Goal: Information Seeking & Learning: Learn about a topic

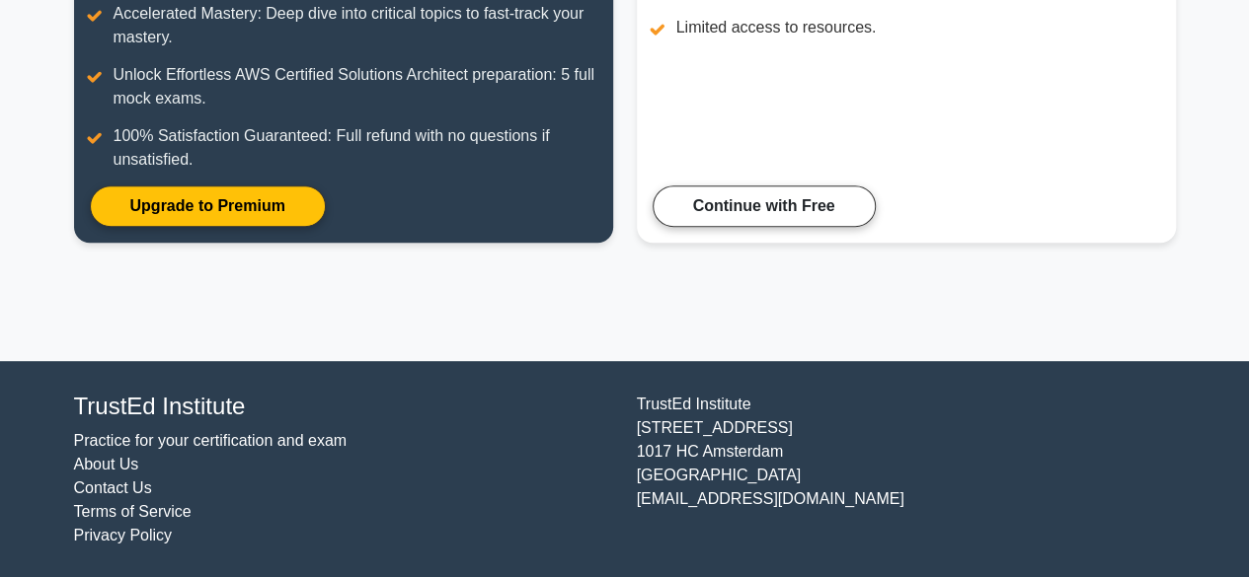
scroll to position [432, 0]
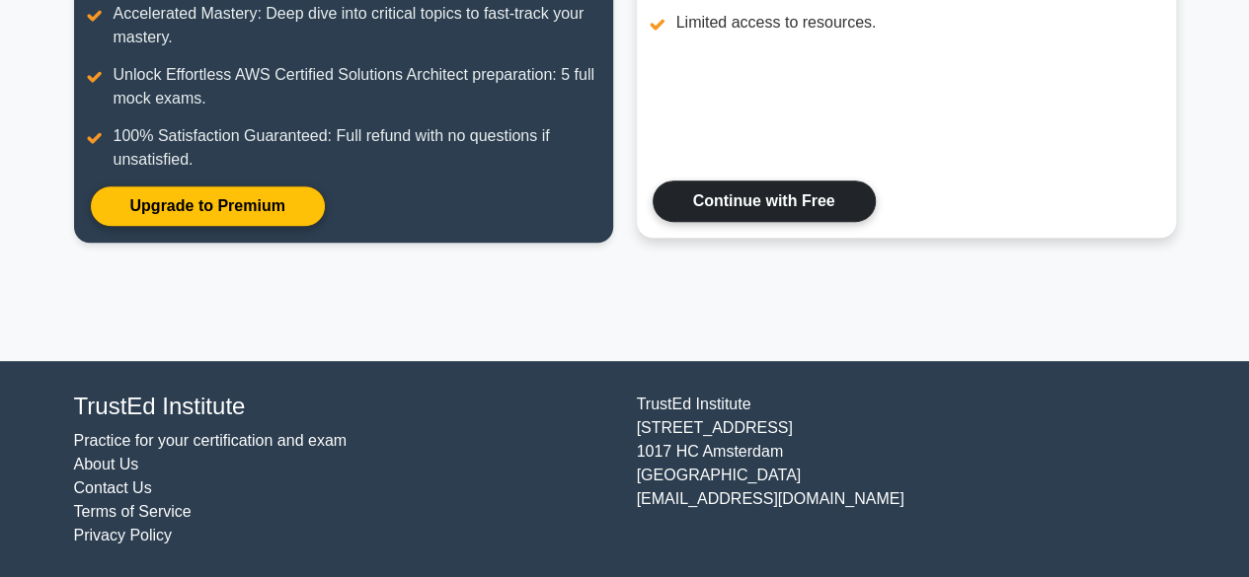
click at [750, 193] on link "Continue with Free" at bounding box center [764, 201] width 223 height 41
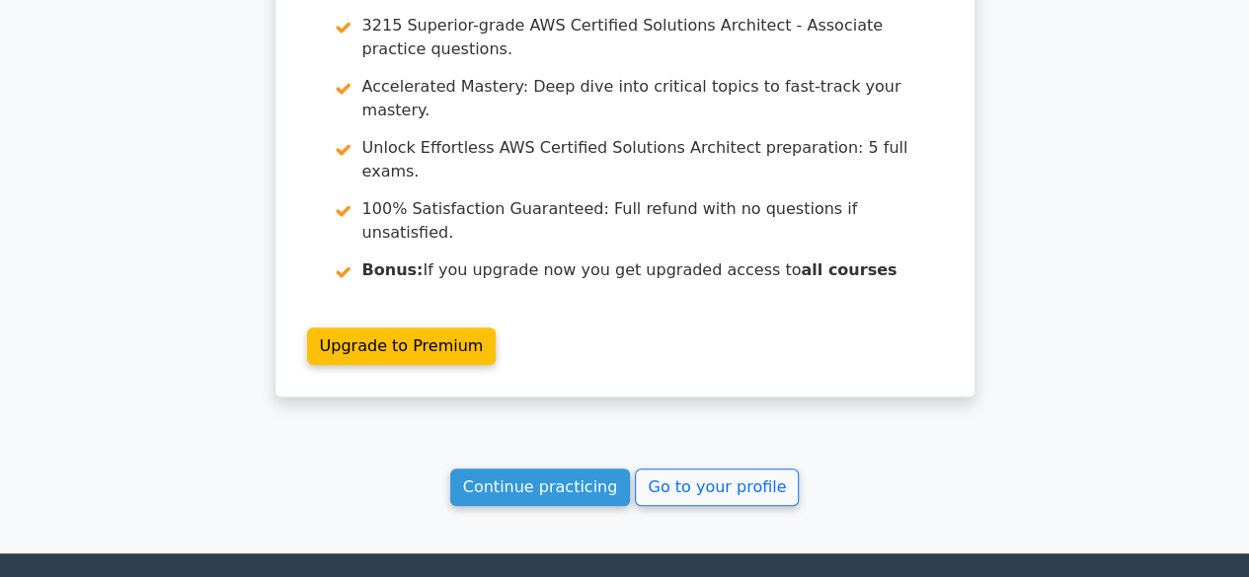
scroll to position [4102, 0]
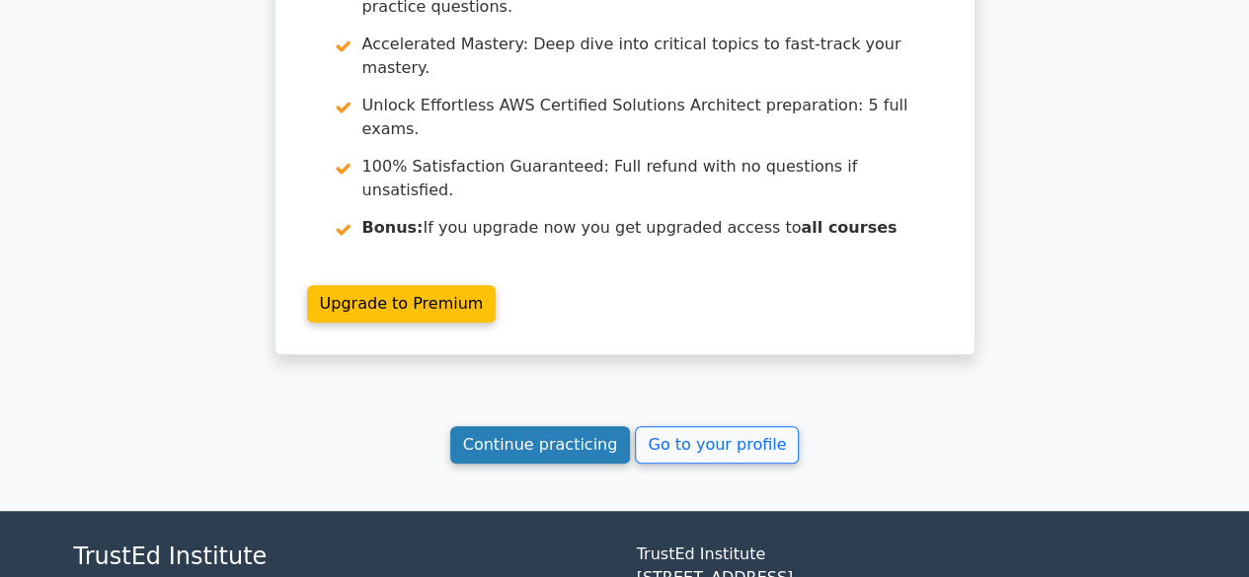
click at [535, 426] on link "Continue practicing" at bounding box center [540, 445] width 181 height 38
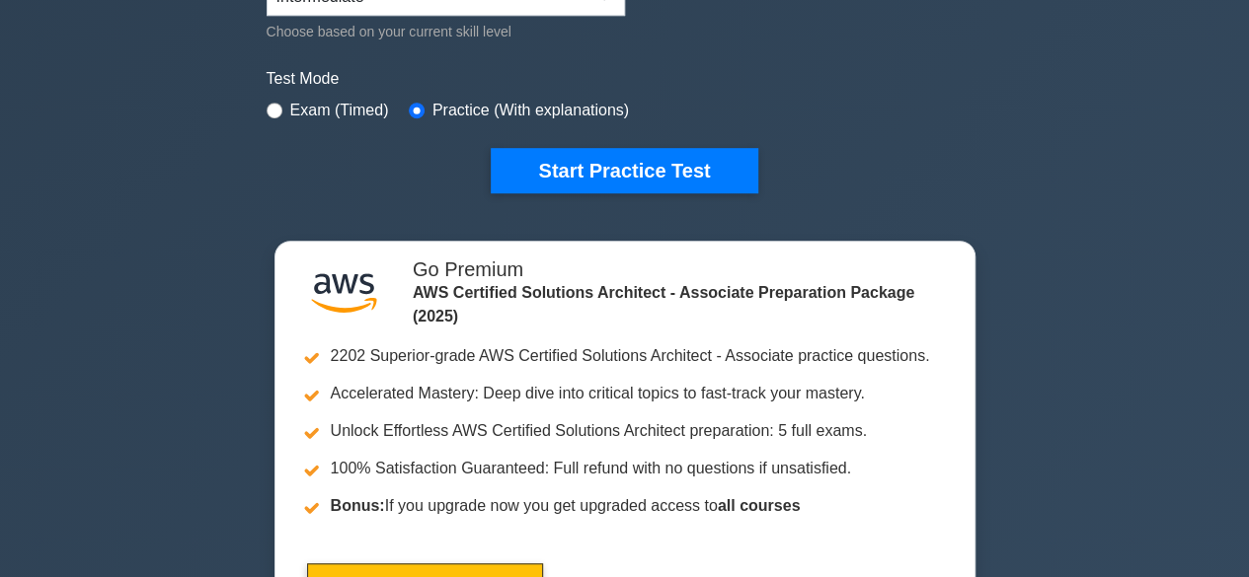
scroll to position [553, 0]
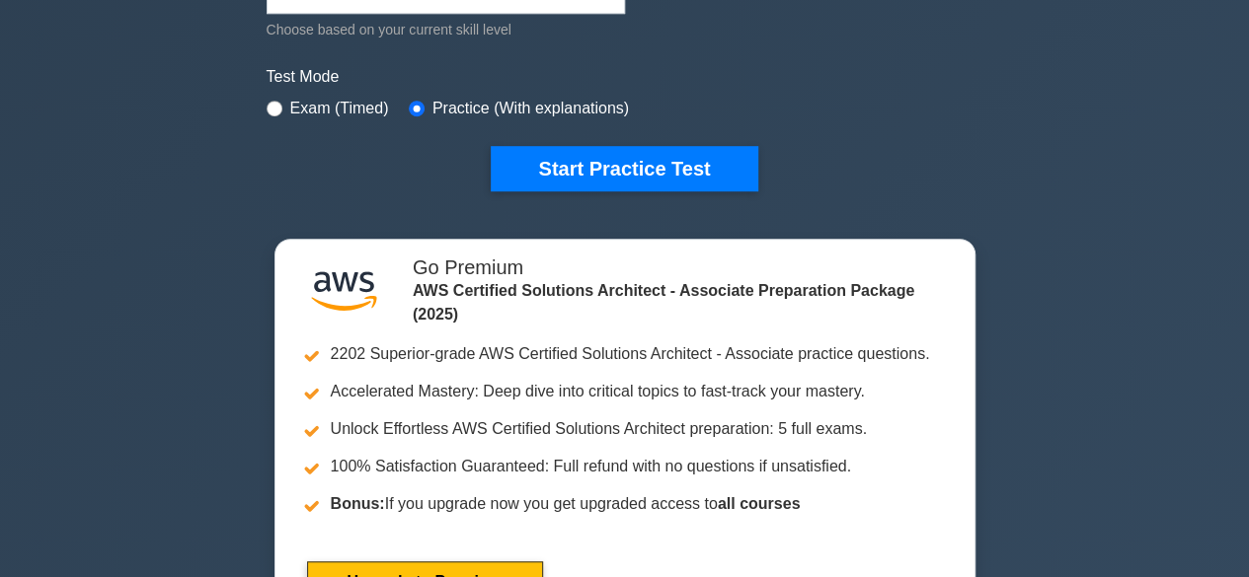
click at [284, 103] on div "Exam (Timed)" at bounding box center [328, 109] width 122 height 24
click at [276, 102] on input "radio" at bounding box center [275, 109] width 16 height 16
radio input "true"
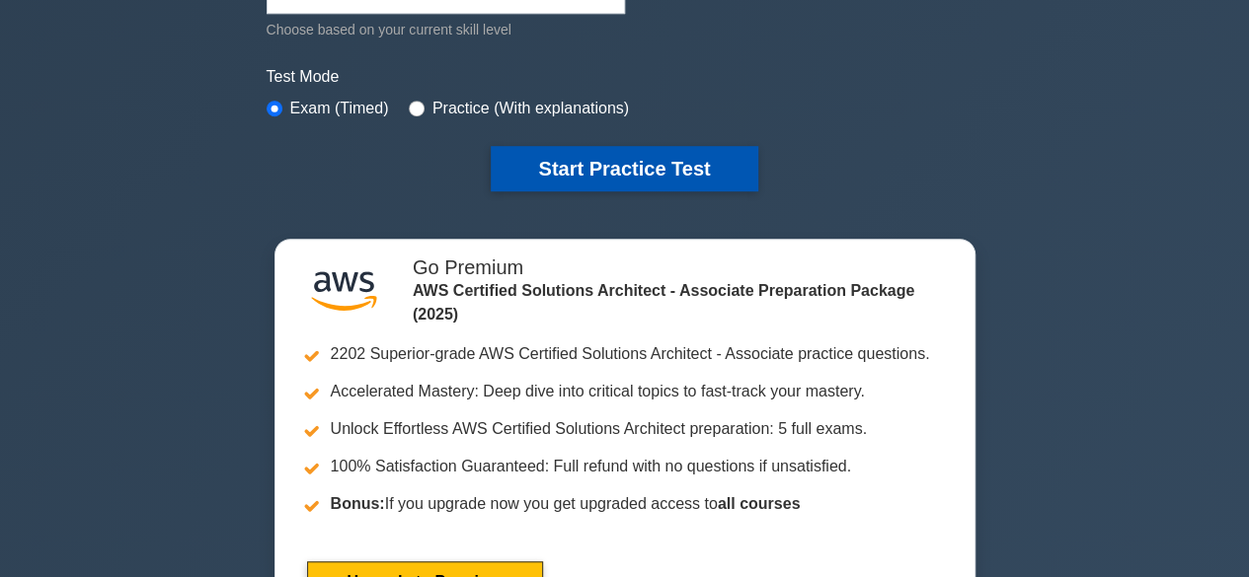
click at [592, 155] on button "Start Practice Test" at bounding box center [624, 168] width 267 height 45
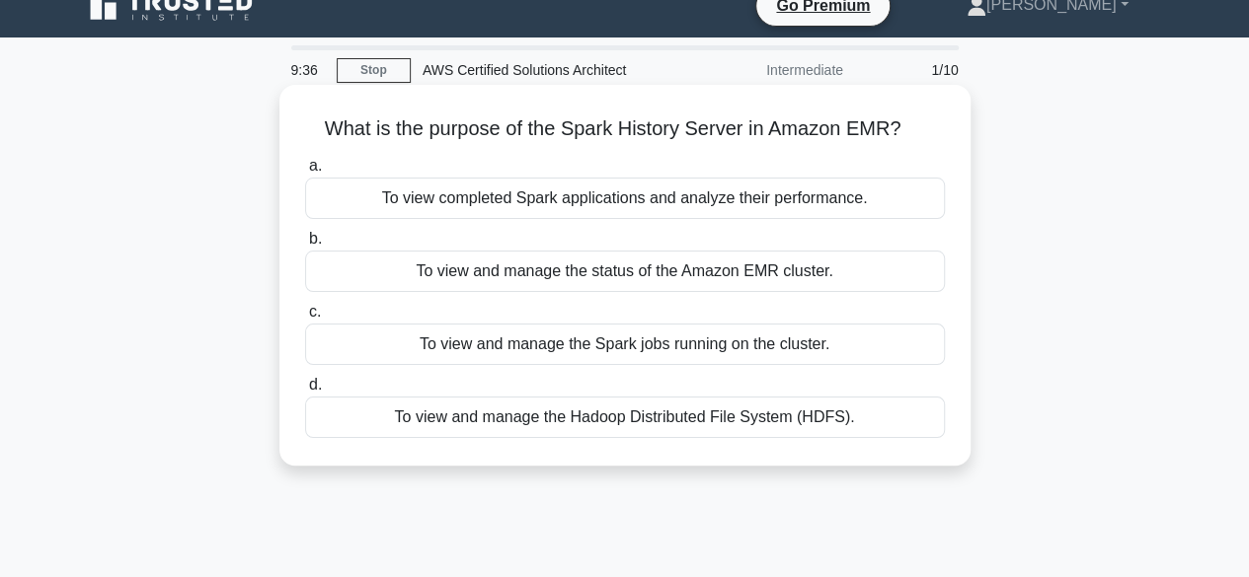
scroll to position [21, 0]
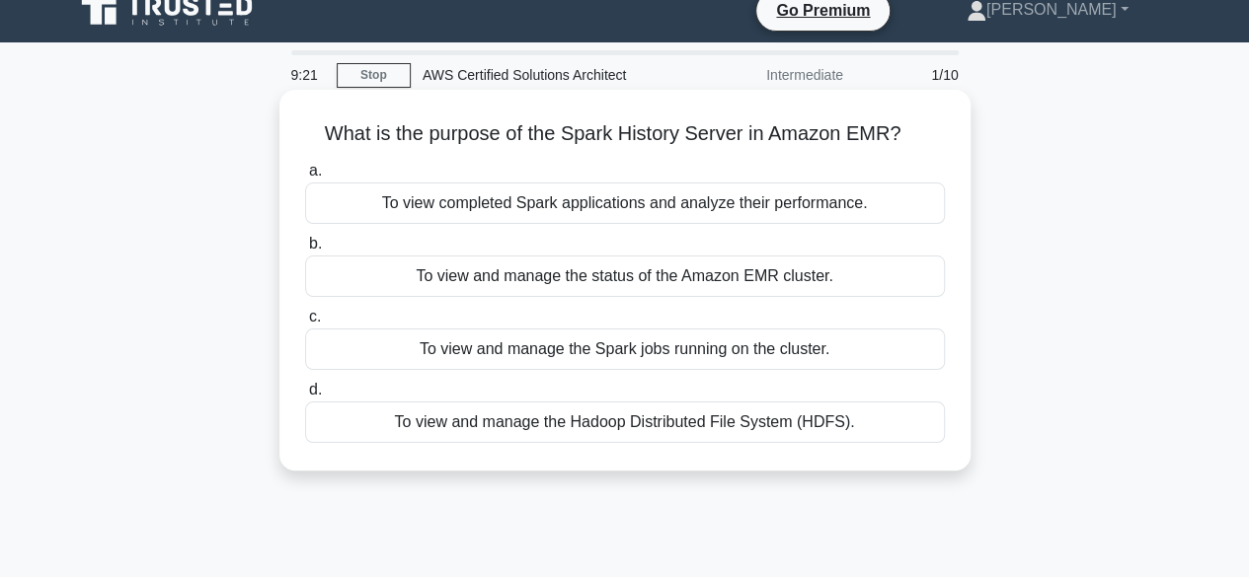
click at [616, 354] on div "To view and manage the Spark jobs running on the cluster." at bounding box center [625, 349] width 640 height 41
click at [305, 324] on input "c. To view and manage the Spark jobs running on the cluster." at bounding box center [305, 317] width 0 height 13
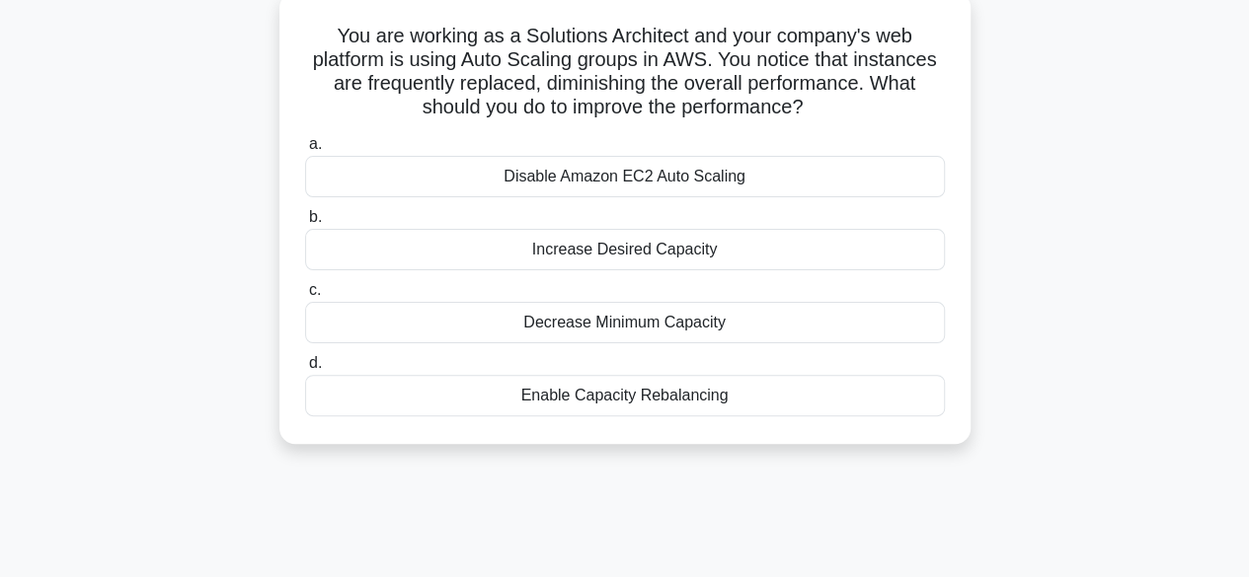
scroll to position [112, 0]
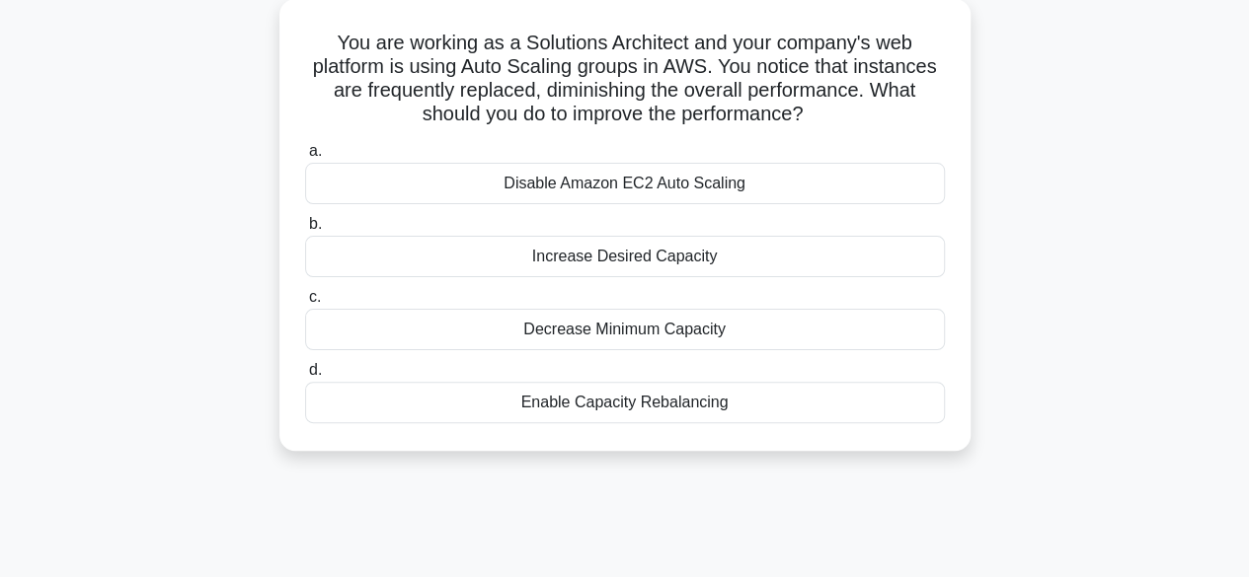
click at [673, 404] on div "Enable Capacity Rebalancing" at bounding box center [625, 402] width 640 height 41
click at [305, 377] on input "d. Enable Capacity Rebalancing" at bounding box center [305, 370] width 0 height 13
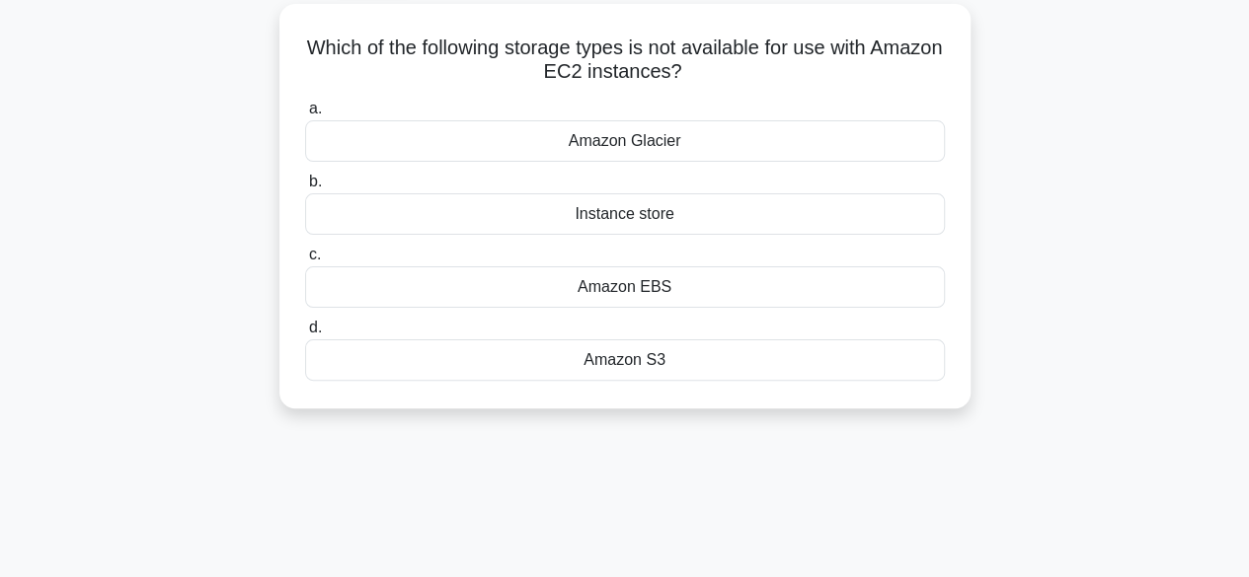
scroll to position [0, 0]
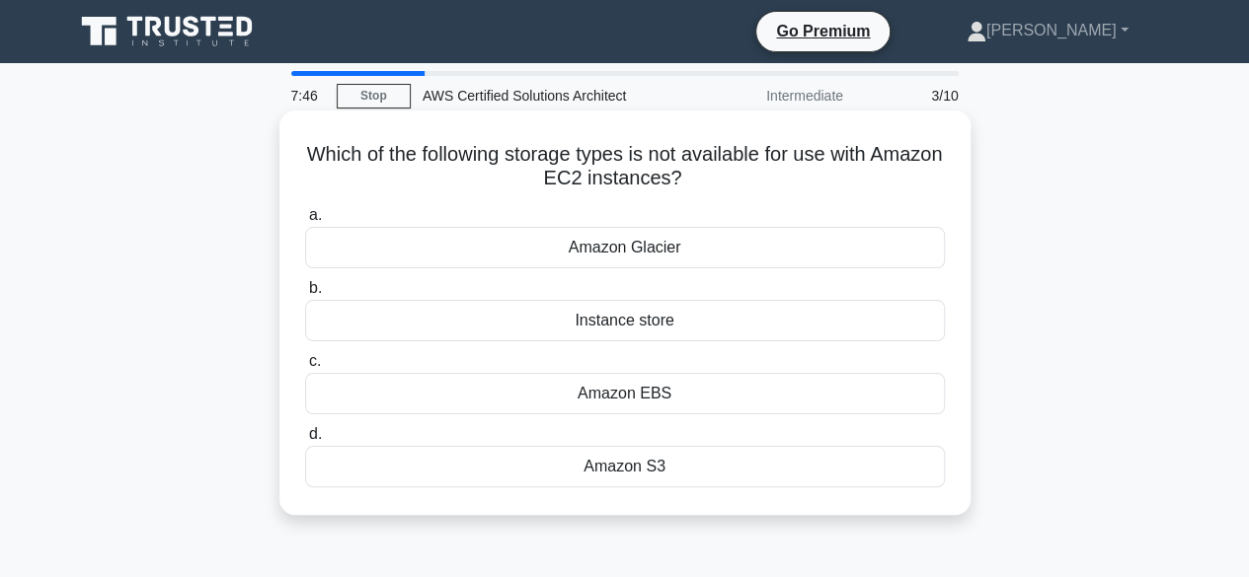
click at [646, 252] on div "Amazon Glacier" at bounding box center [625, 247] width 640 height 41
click at [305, 222] on input "a. Amazon Glacier" at bounding box center [305, 215] width 0 height 13
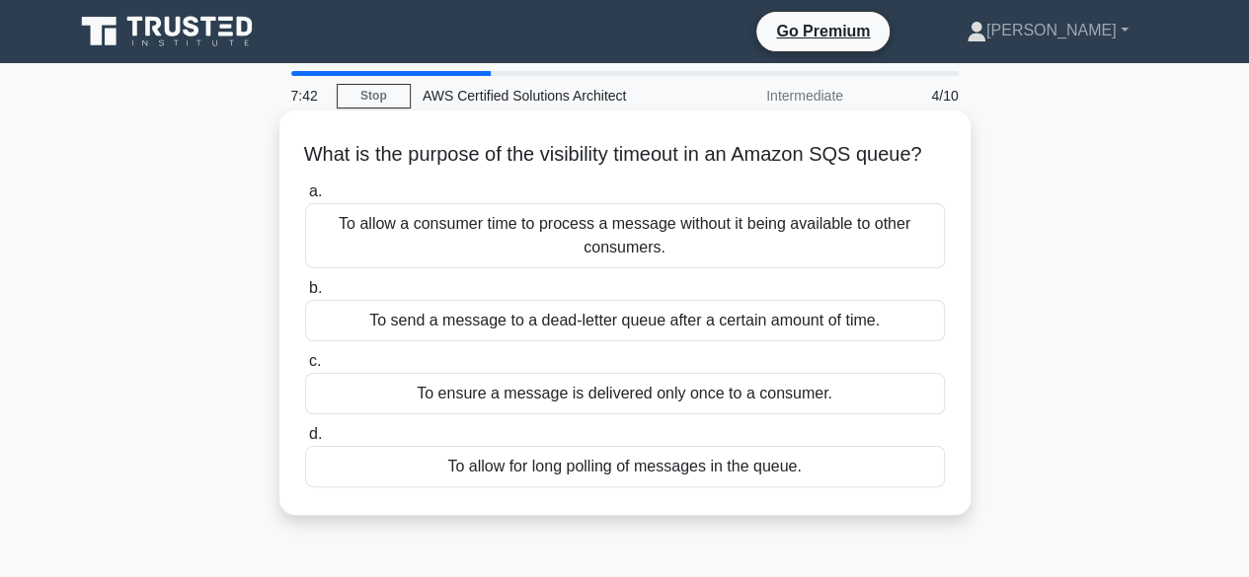
click at [897, 215] on label "a. To allow a consumer time to process a message without it being available to …" at bounding box center [625, 224] width 640 height 89
click at [305, 198] on input "a. To allow a consumer time to process a message without it being available to …" at bounding box center [305, 192] width 0 height 13
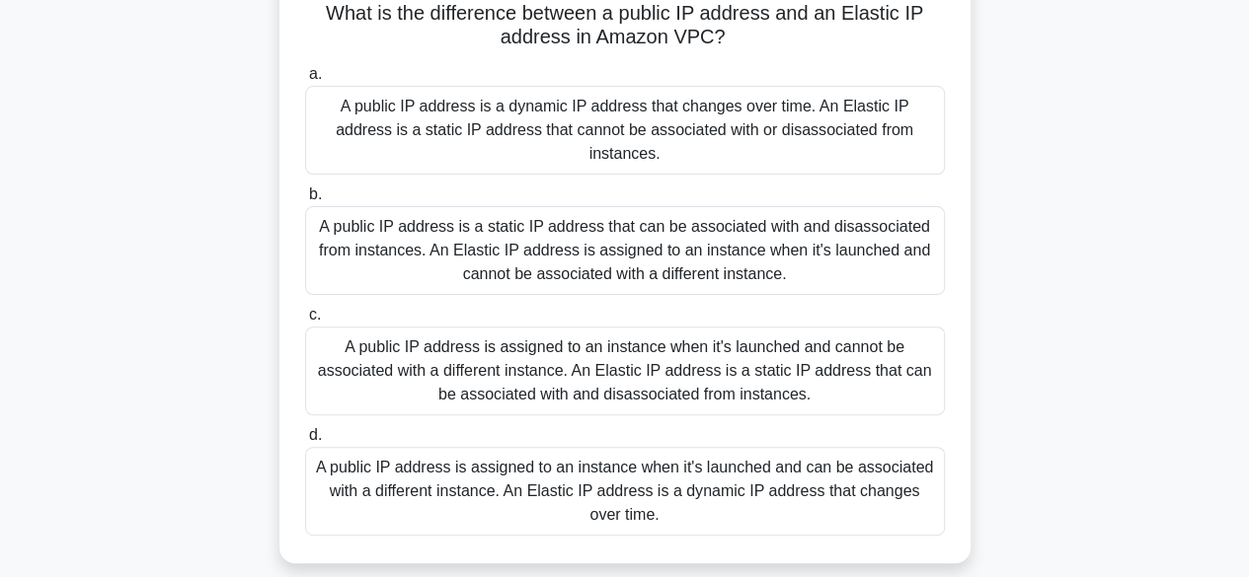
scroll to position [148, 0]
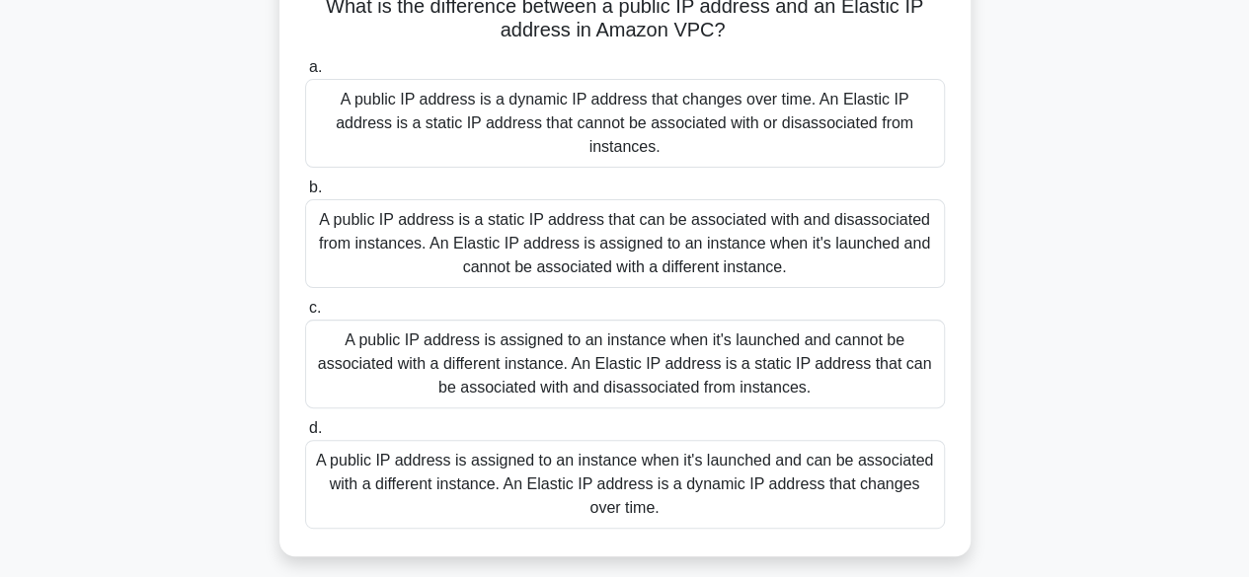
click at [684, 110] on div "A public IP address is a dynamic IP address that changes over time. An Elastic …" at bounding box center [625, 123] width 640 height 89
click at [305, 74] on input "a. A public IP address is a dynamic IP address that changes over time. An Elast…" at bounding box center [305, 67] width 0 height 13
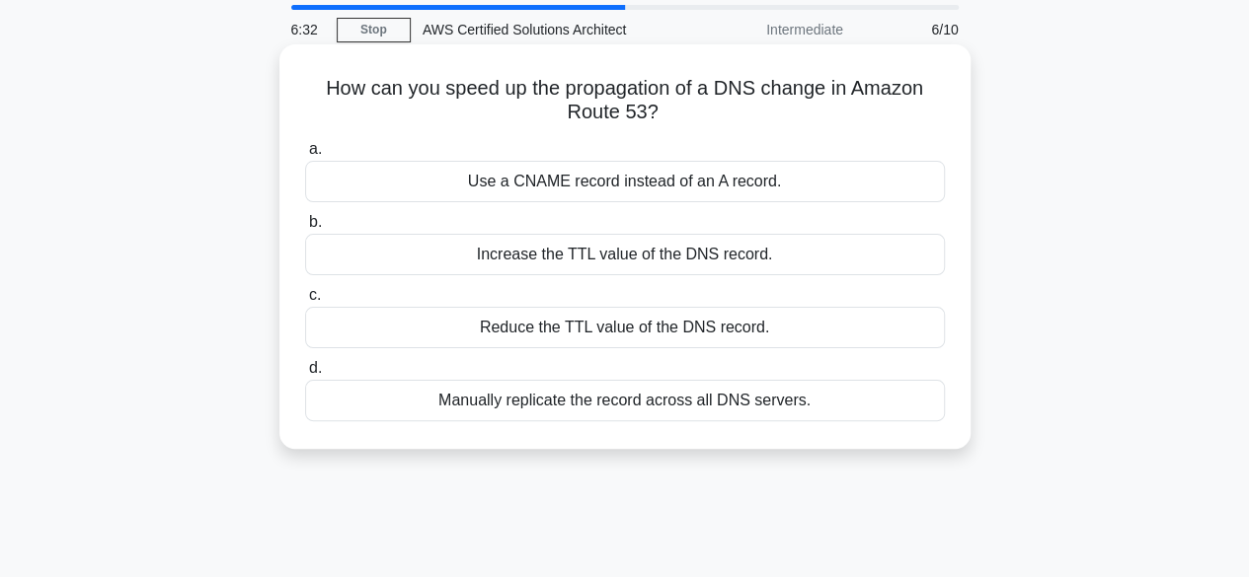
scroll to position [69, 0]
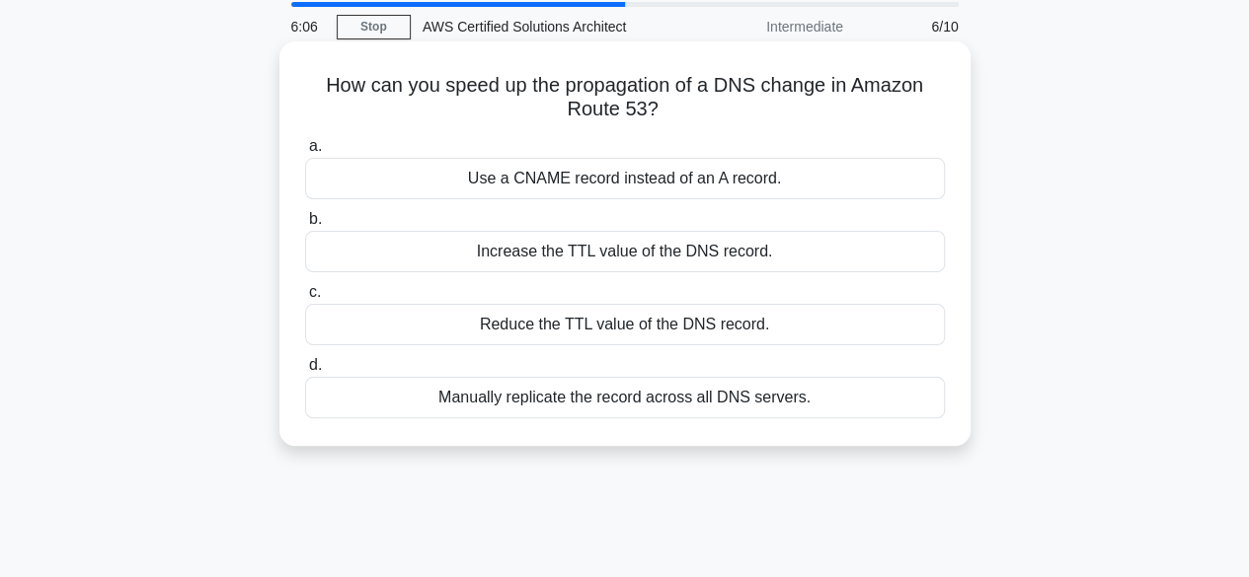
click at [558, 248] on div "Increase the TTL value of the DNS record." at bounding box center [625, 251] width 640 height 41
click at [305, 226] on input "b. Increase the TTL value of the DNS record." at bounding box center [305, 219] width 0 height 13
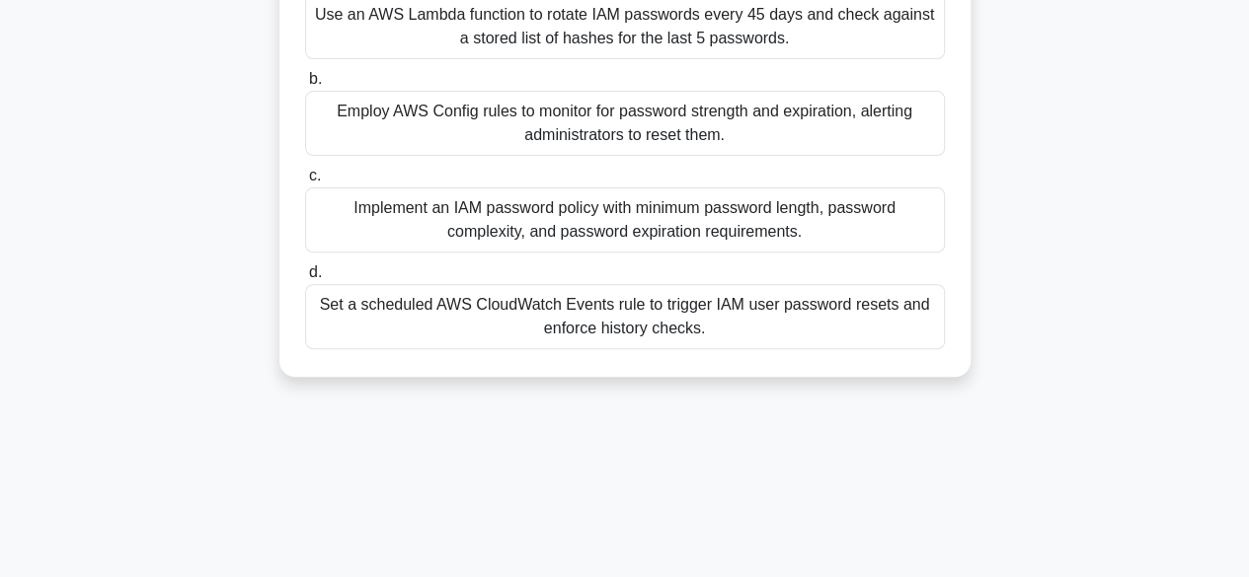
scroll to position [263, 0]
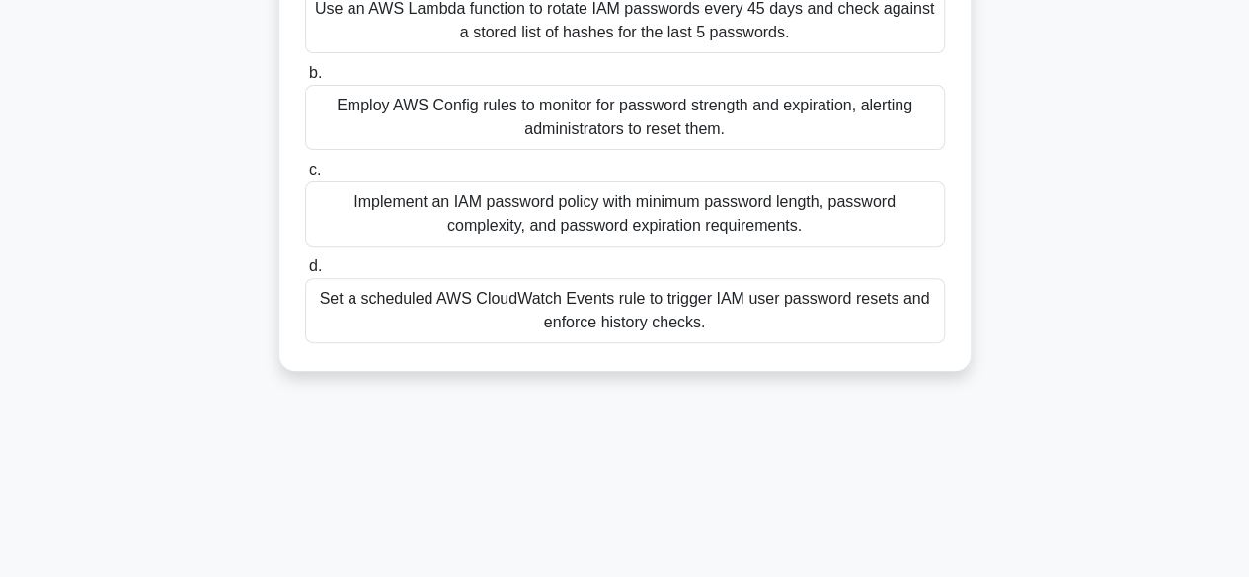
click at [430, 209] on div "Implement an IAM password policy with minimum password length, password complex…" at bounding box center [625, 214] width 640 height 65
click at [305, 177] on input "c. Implement an IAM password policy with minimum password length, password comp…" at bounding box center [305, 170] width 0 height 13
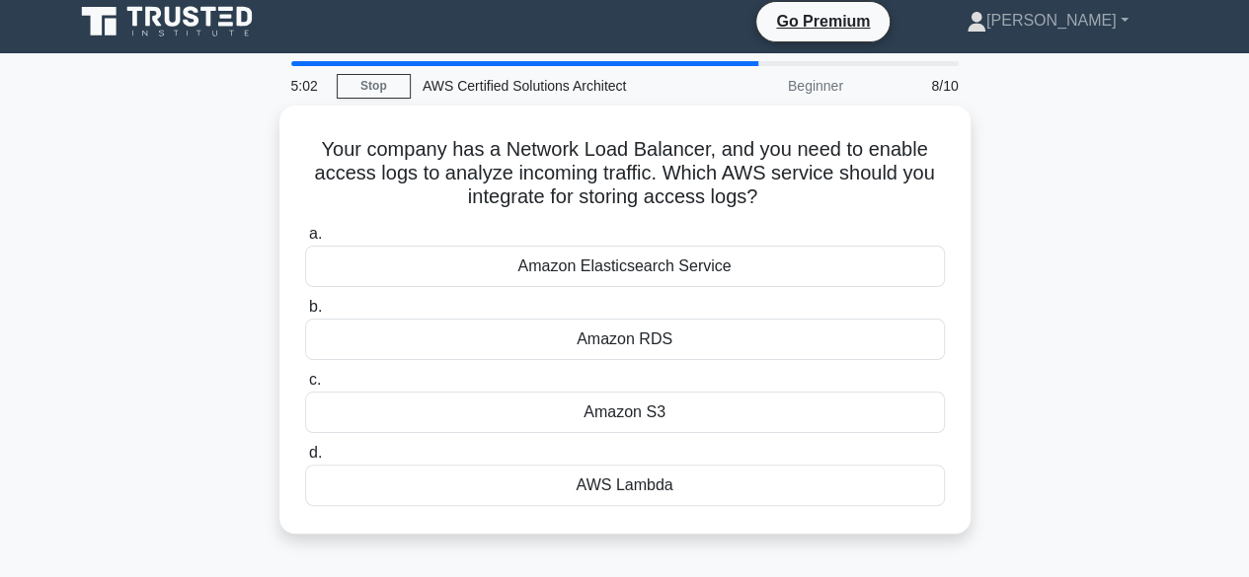
scroll to position [0, 0]
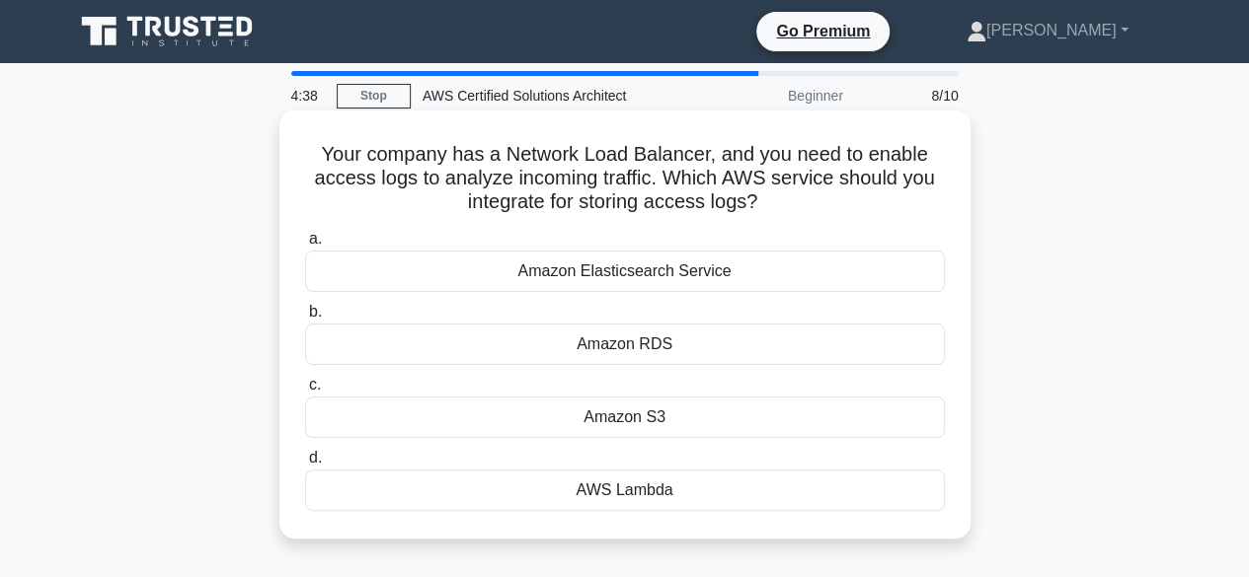
click at [618, 346] on div "Amazon RDS" at bounding box center [625, 344] width 640 height 41
click at [305, 319] on input "b. Amazon RDS" at bounding box center [305, 312] width 0 height 13
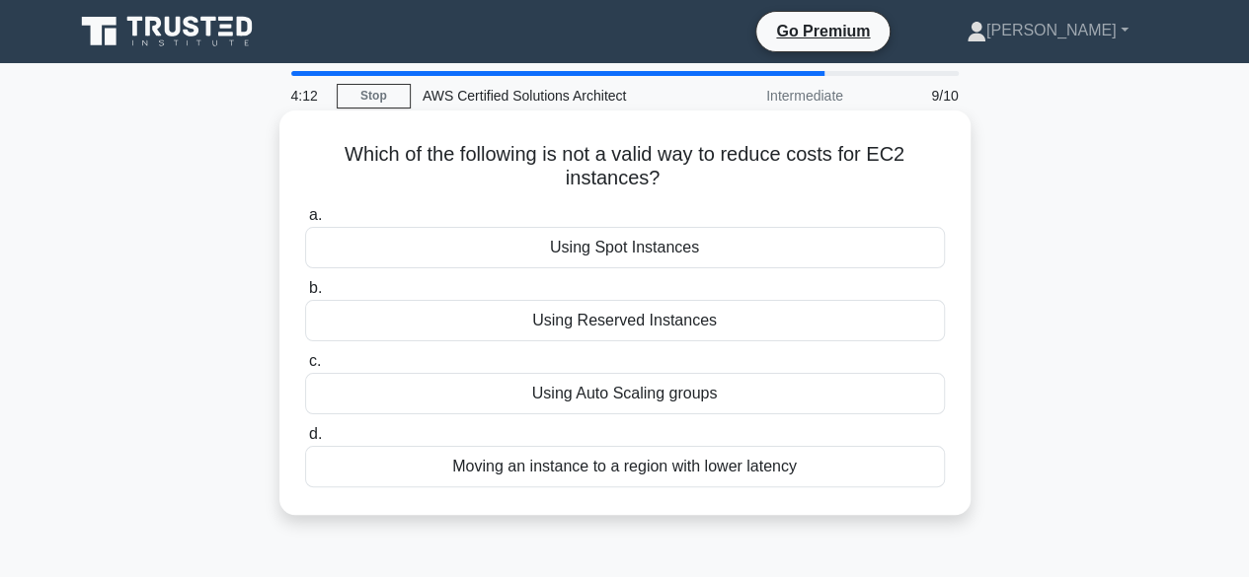
click at [611, 249] on div "Using Spot Instances" at bounding box center [625, 247] width 640 height 41
click at [305, 222] on input "a. Using Spot Instances" at bounding box center [305, 215] width 0 height 13
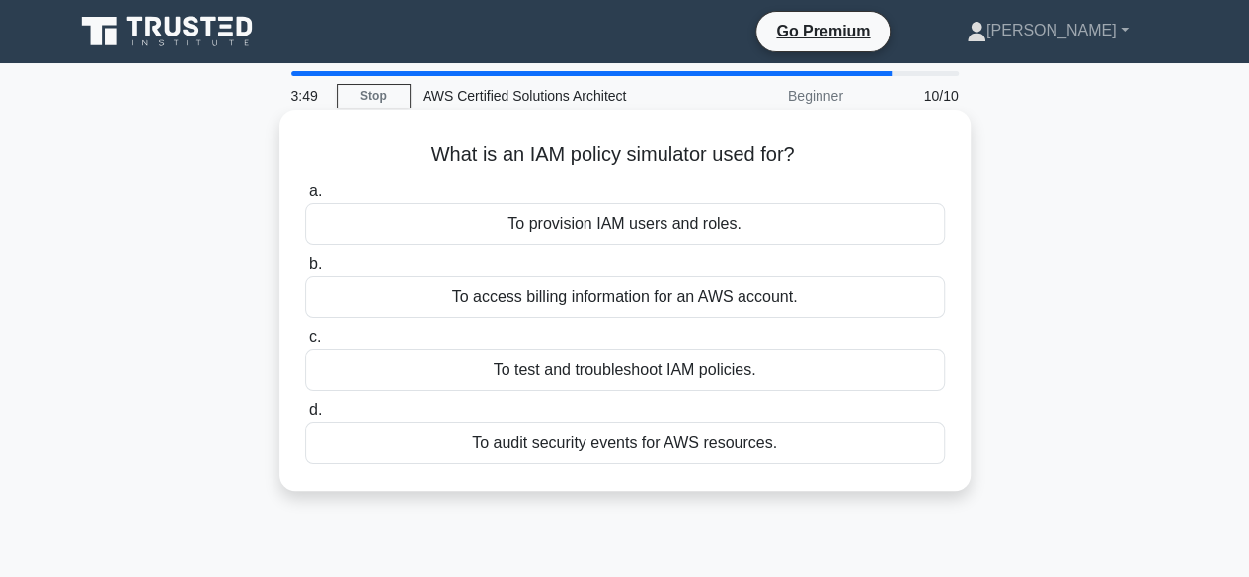
click at [642, 222] on div "To provision IAM users and roles." at bounding box center [625, 223] width 640 height 41
click at [305, 198] on input "a. To provision IAM users and roles." at bounding box center [305, 192] width 0 height 13
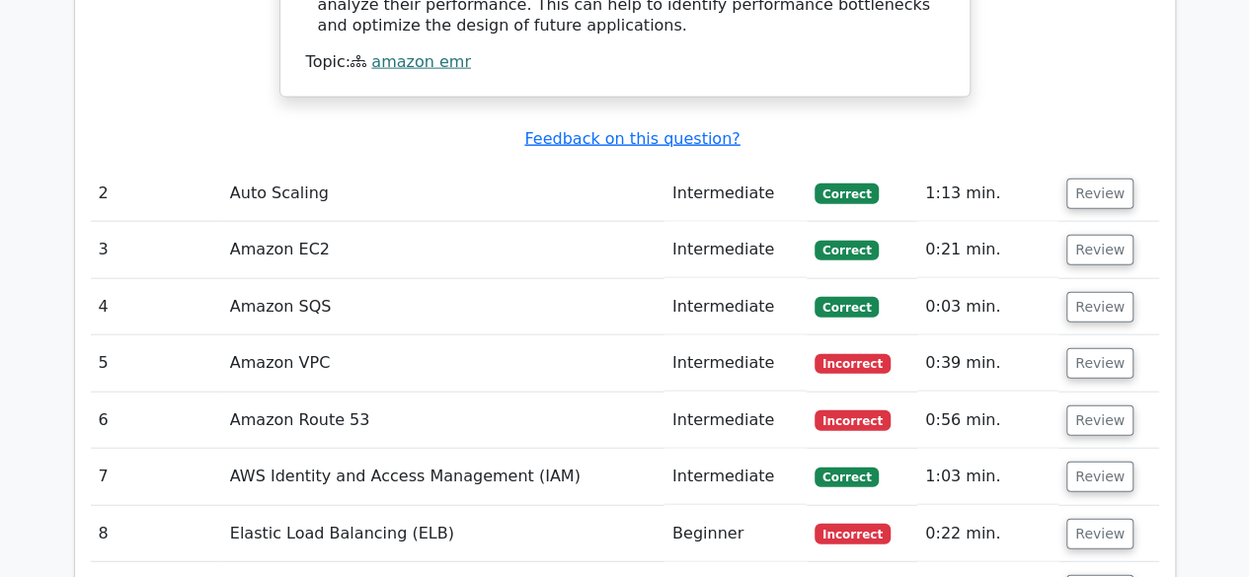
scroll to position [2236, 0]
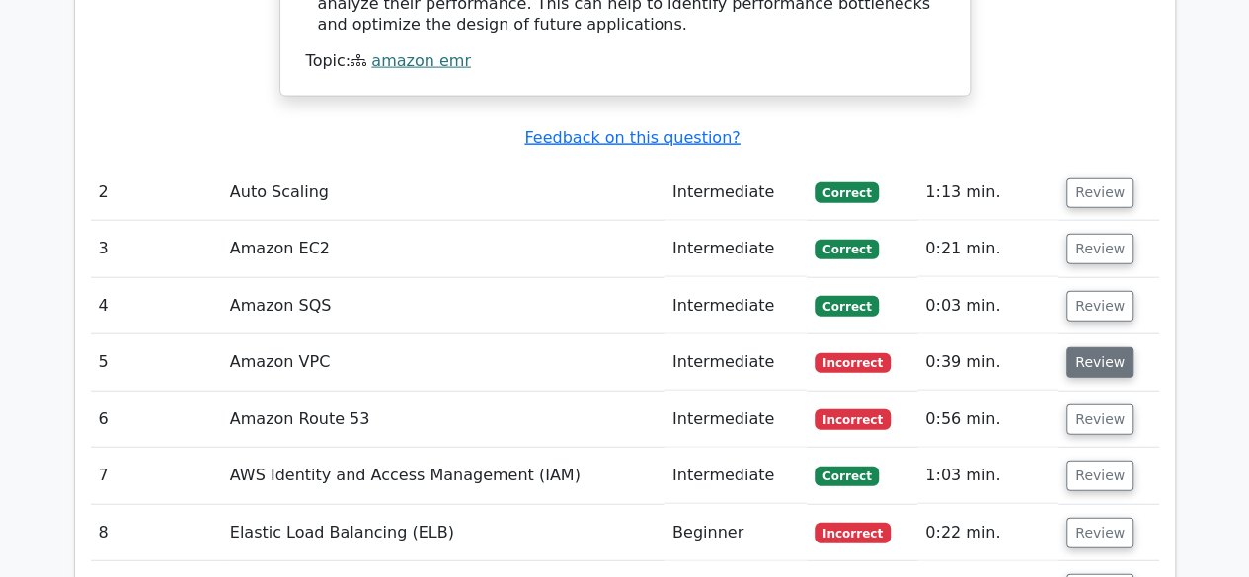
click at [1078, 347] on button "Review" at bounding box center [1099, 362] width 67 height 31
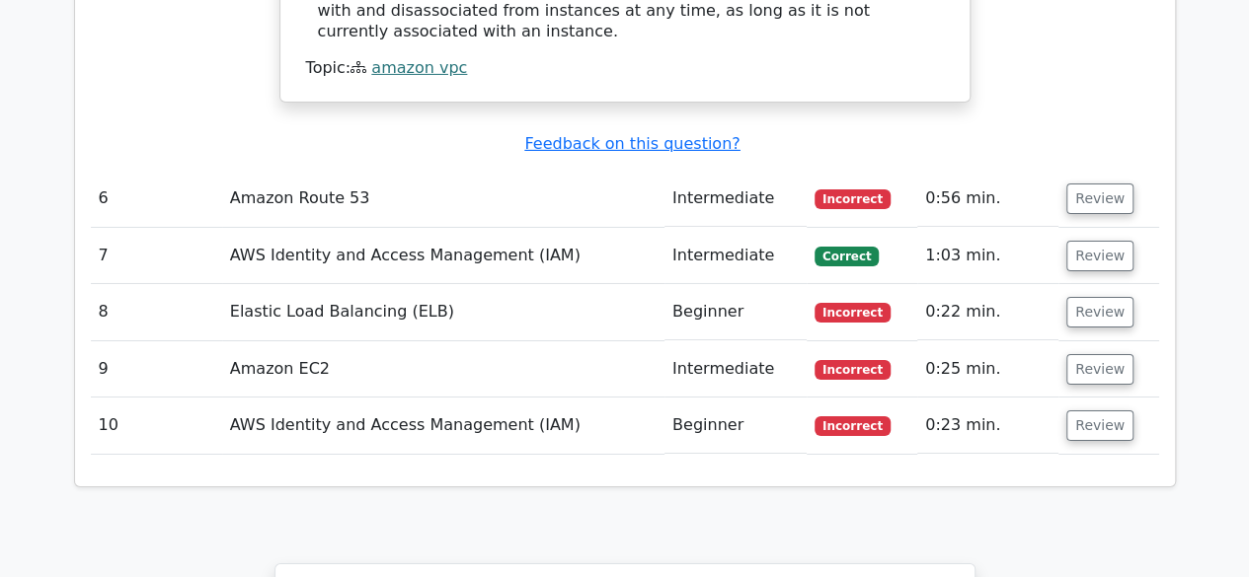
scroll to position [3994, 0]
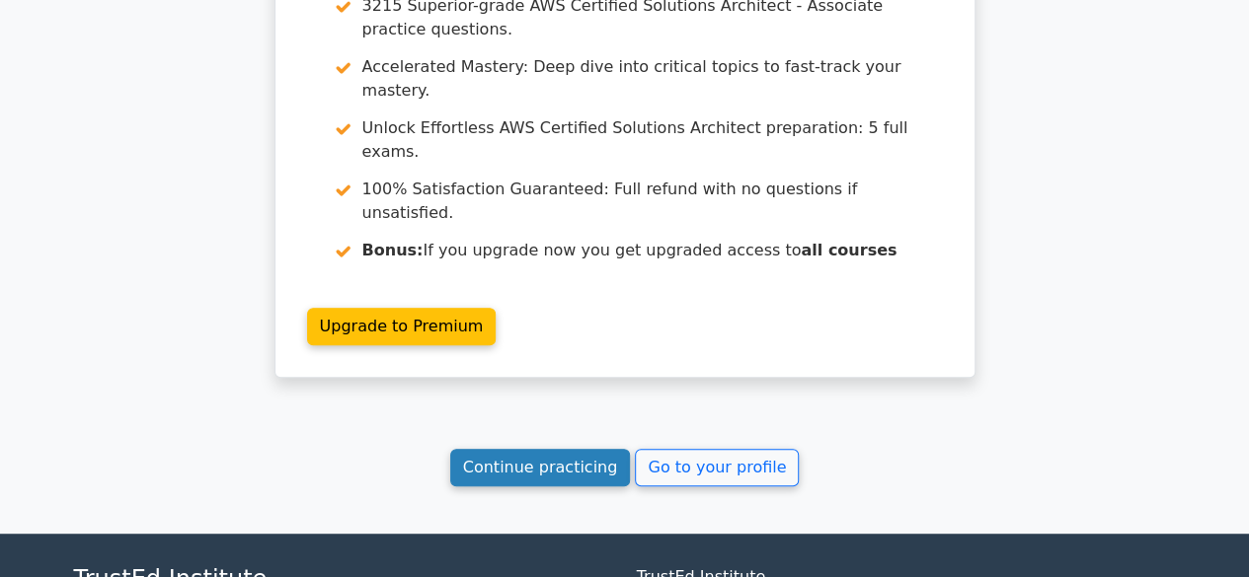
click at [577, 449] on link "Continue practicing" at bounding box center [540, 468] width 181 height 38
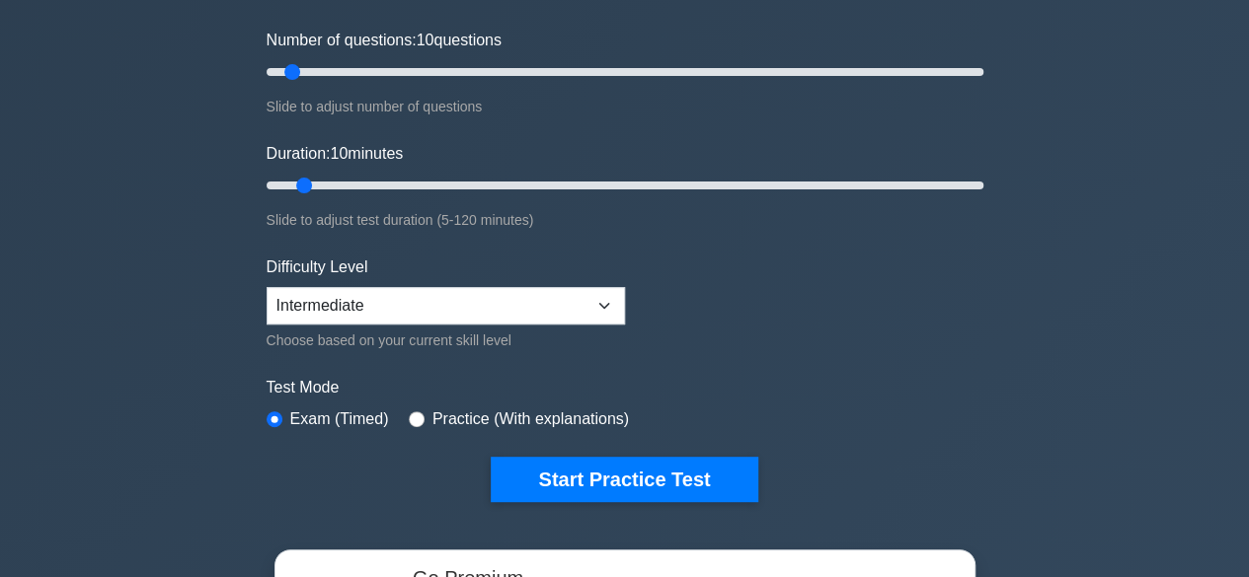
scroll to position [248, 0]
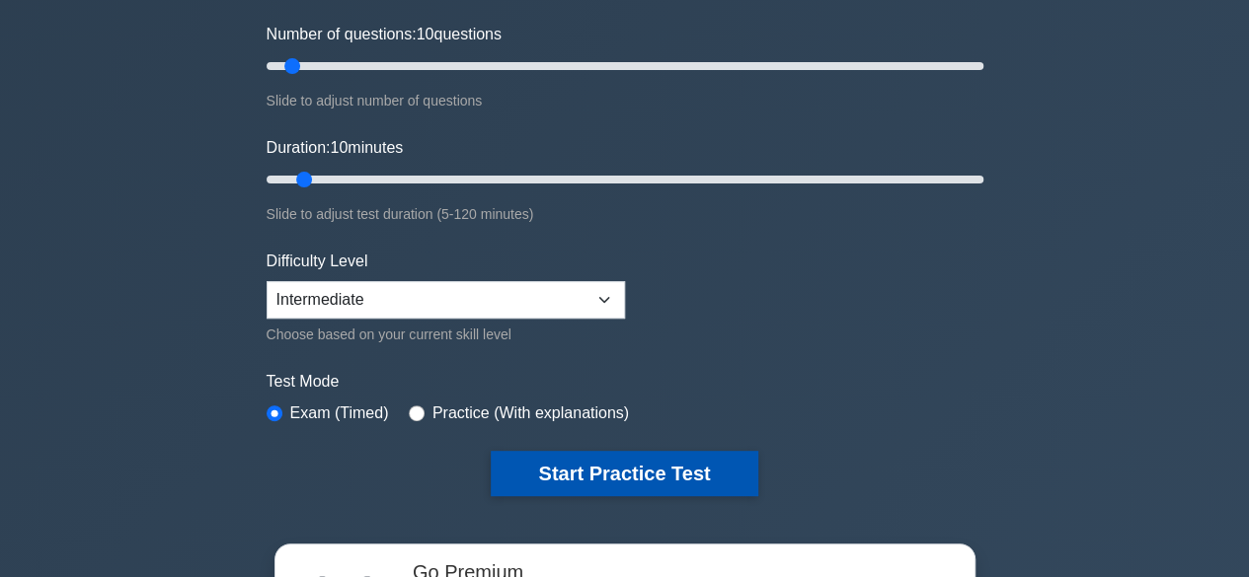
click at [627, 461] on button "Start Practice Test" at bounding box center [624, 473] width 267 height 45
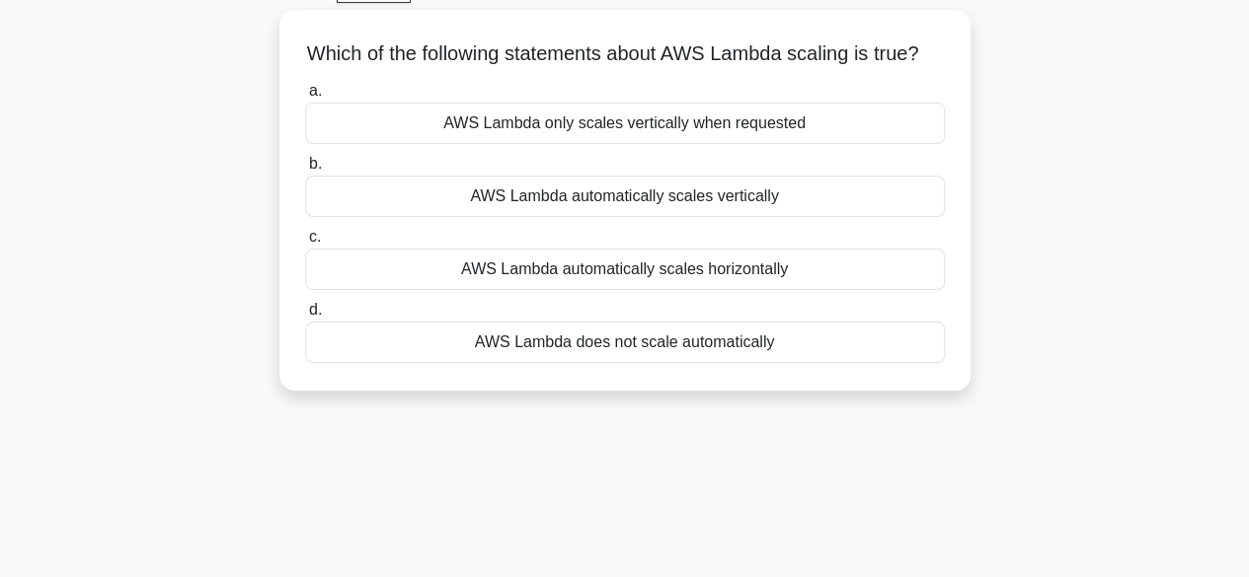
scroll to position [105, 0]
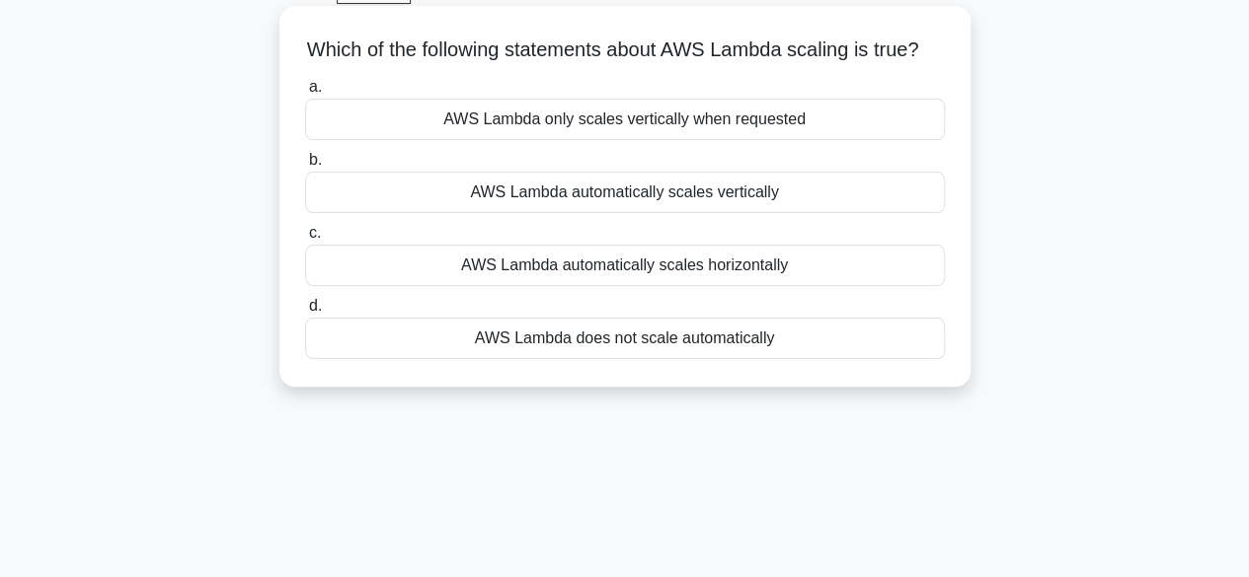
click at [835, 359] on div "AWS Lambda does not scale automatically" at bounding box center [625, 338] width 640 height 41
click at [305, 313] on input "d. AWS Lambda does not scale automatically" at bounding box center [305, 306] width 0 height 13
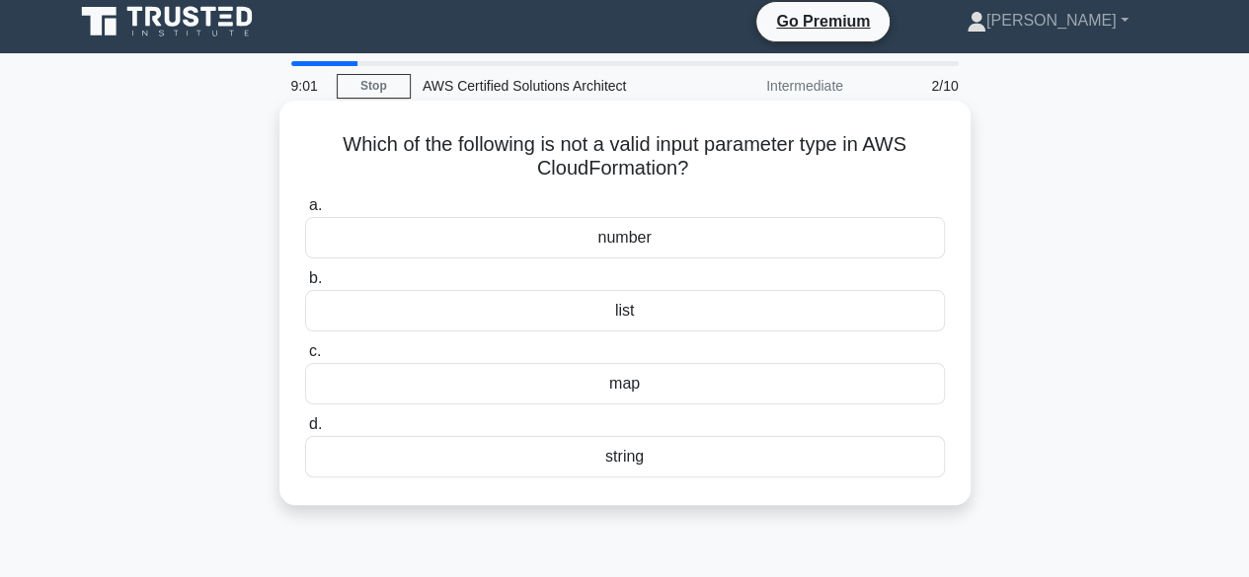
scroll to position [0, 0]
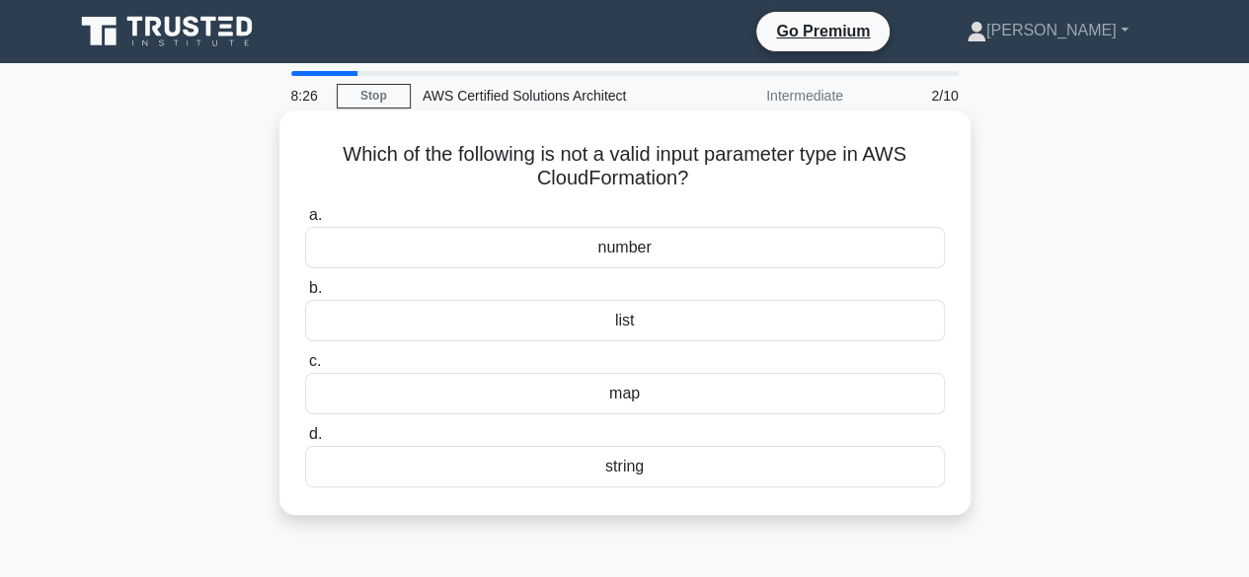
click at [620, 392] on div "map" at bounding box center [625, 393] width 640 height 41
click at [305, 368] on input "c. map" at bounding box center [305, 361] width 0 height 13
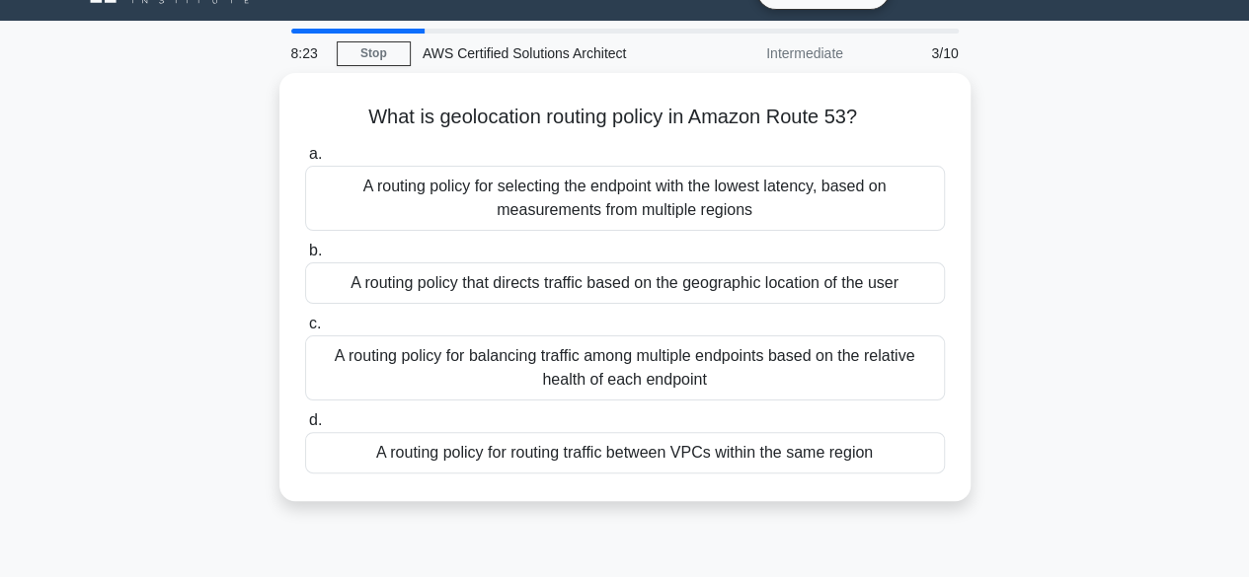
scroll to position [47, 0]
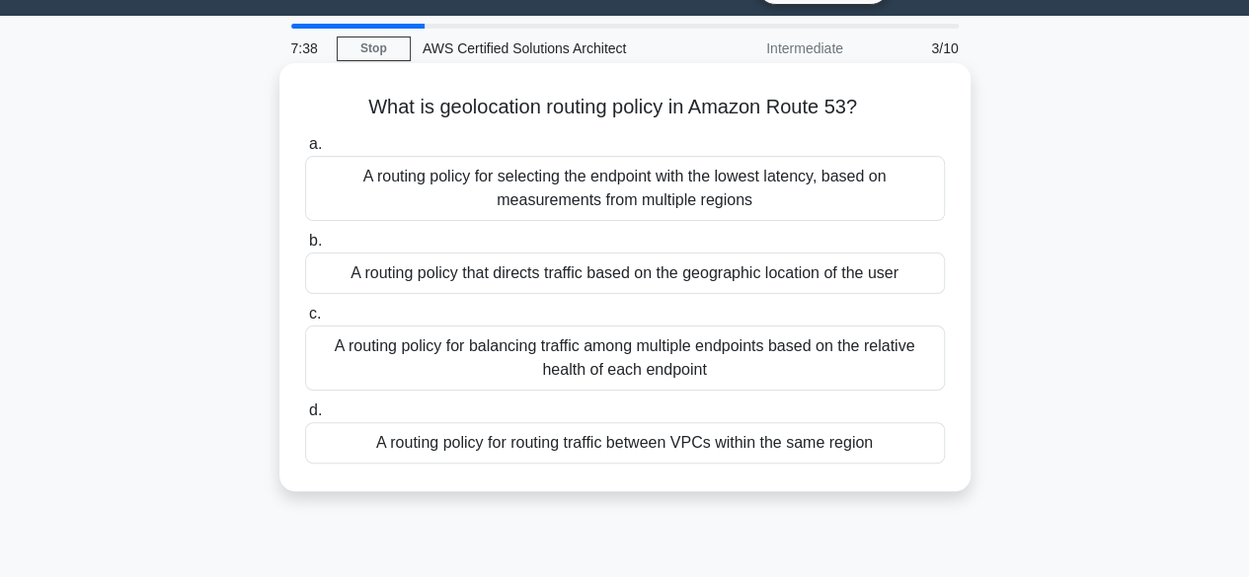
click at [514, 275] on div "A routing policy that directs traffic based on the geographic location of the u…" at bounding box center [625, 273] width 640 height 41
click at [305, 248] on input "b. A routing policy that directs traffic based on the geographic location of th…" at bounding box center [305, 241] width 0 height 13
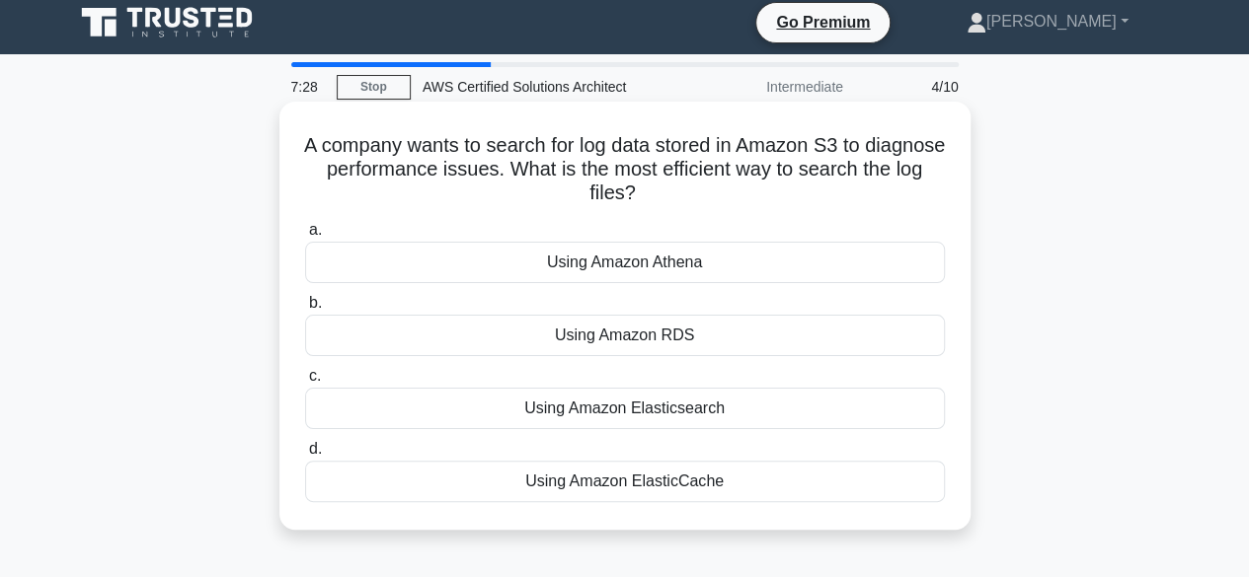
scroll to position [17, 0]
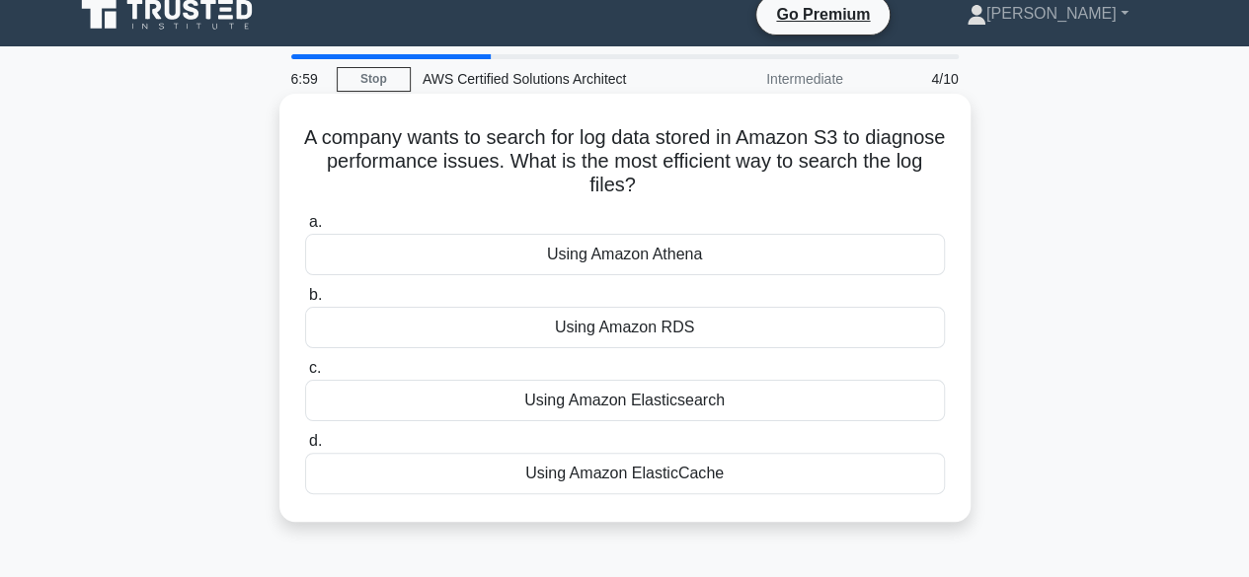
click at [602, 340] on div "Using Amazon RDS" at bounding box center [625, 327] width 640 height 41
click at [305, 302] on input "b. Using Amazon RDS" at bounding box center [305, 295] width 0 height 13
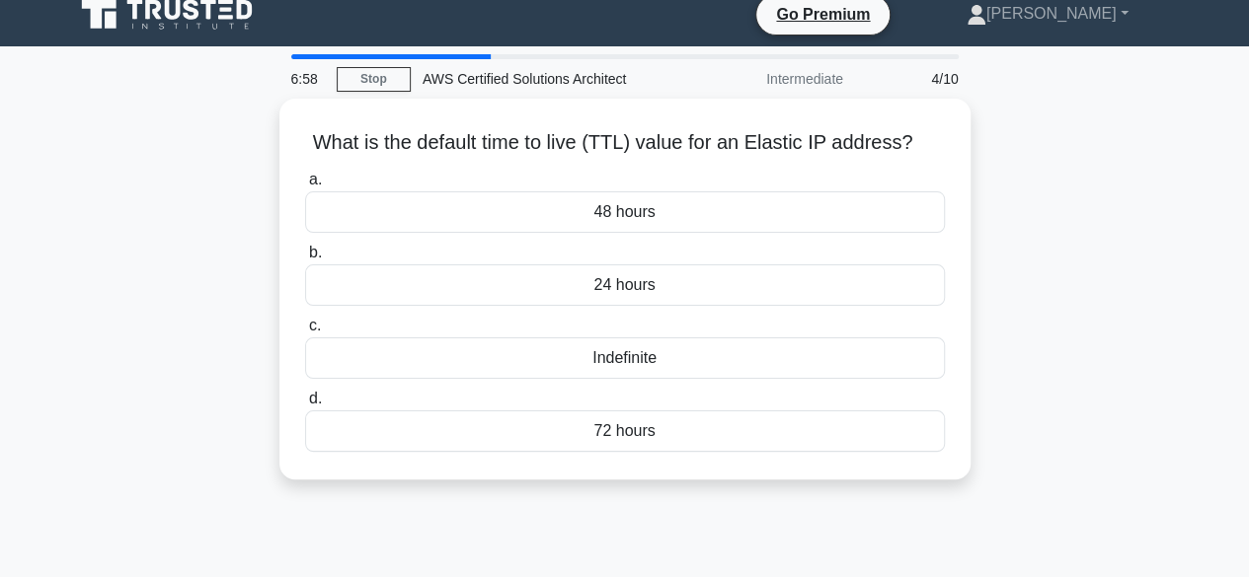
scroll to position [0, 0]
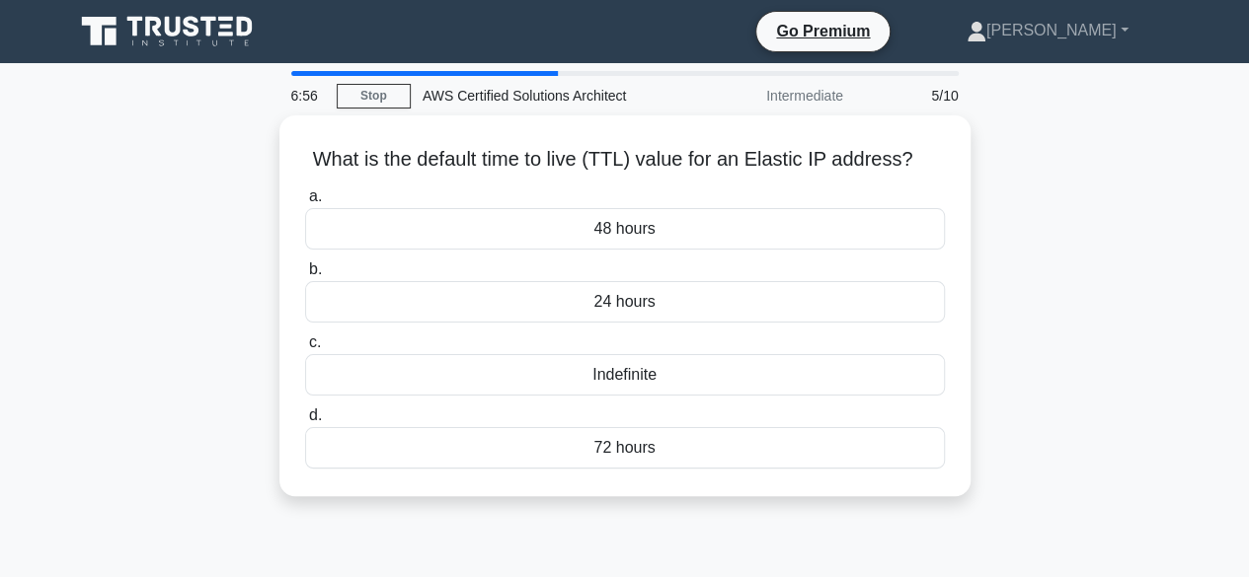
click at [226, 260] on div "What is the default time to live (TTL) value for an Elastic IP address? .spinne…" at bounding box center [624, 317] width 1125 height 405
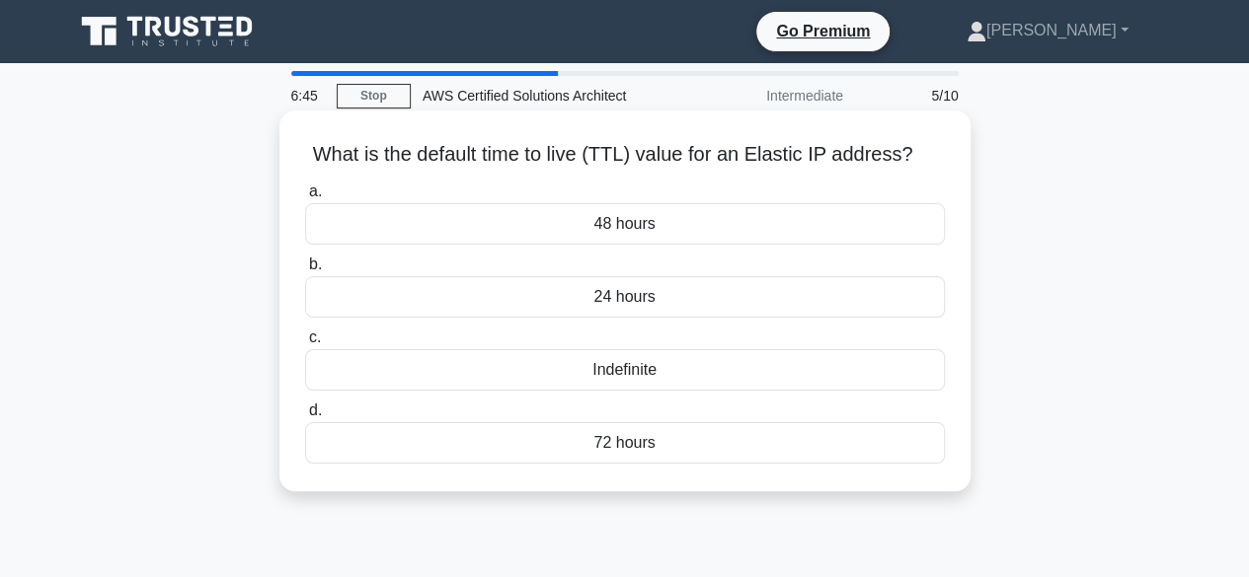
click at [617, 449] on div "72 hours" at bounding box center [625, 443] width 640 height 41
click at [305, 418] on input "d. 72 hours" at bounding box center [305, 411] width 0 height 13
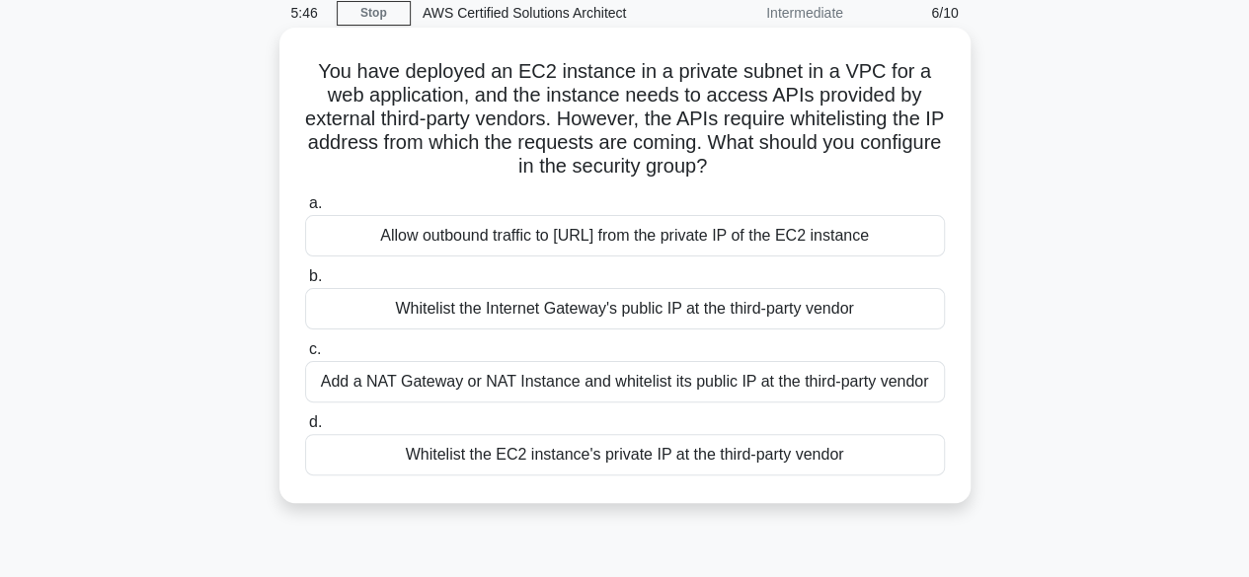
scroll to position [87, 0]
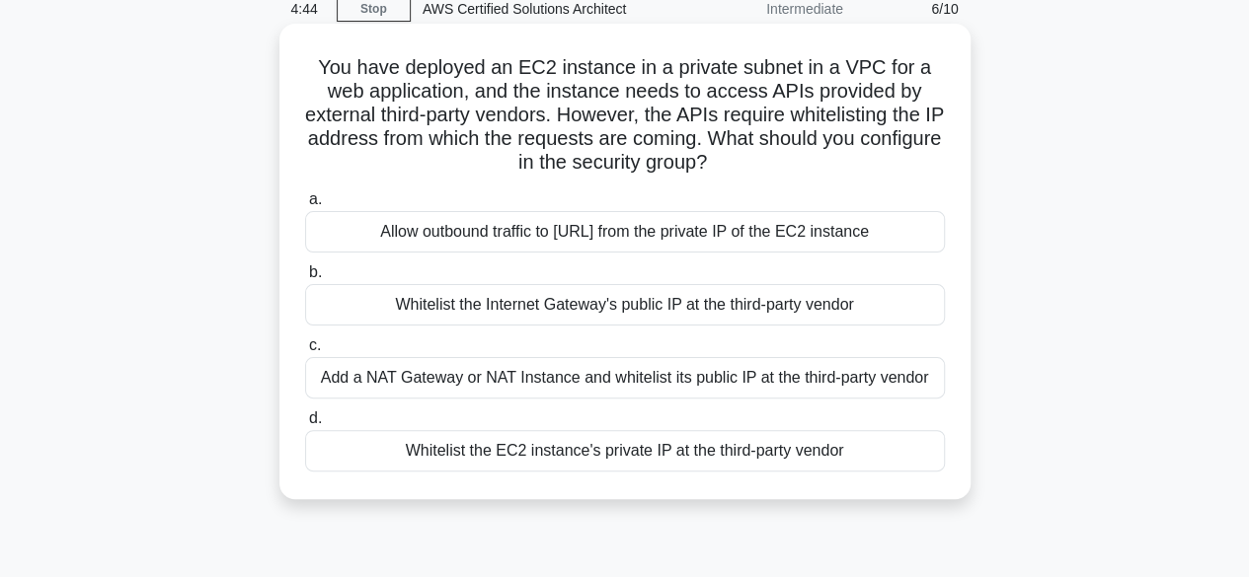
click at [544, 453] on div "Whitelist the EC2 instance's private IP at the third-party vendor" at bounding box center [625, 450] width 640 height 41
click at [305, 425] on input "d. Whitelist the EC2 instance's private IP at the third-party vendor" at bounding box center [305, 419] width 0 height 13
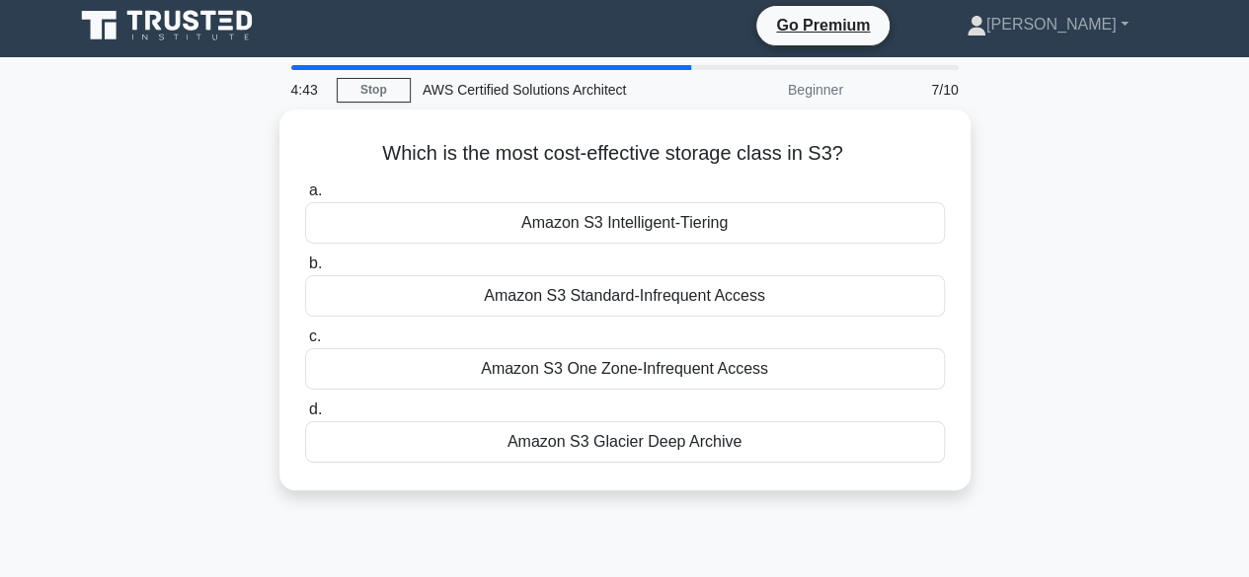
scroll to position [0, 0]
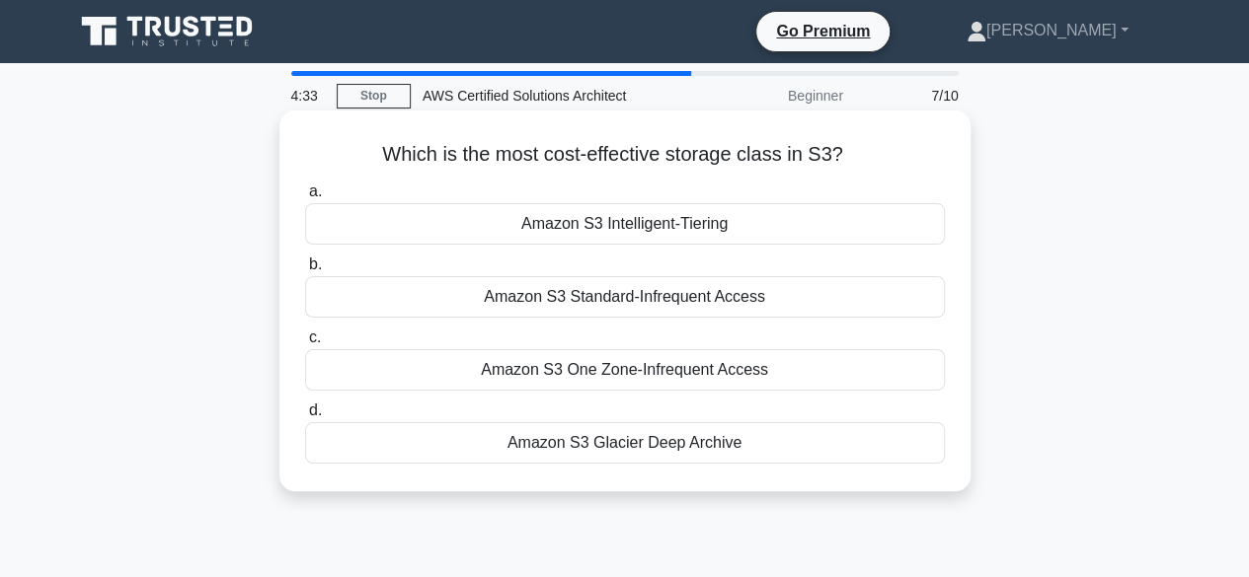
click at [614, 433] on div "Amazon S3 Glacier Deep Archive" at bounding box center [625, 443] width 640 height 41
click at [305, 418] on input "d. Amazon S3 Glacier Deep Archive" at bounding box center [305, 411] width 0 height 13
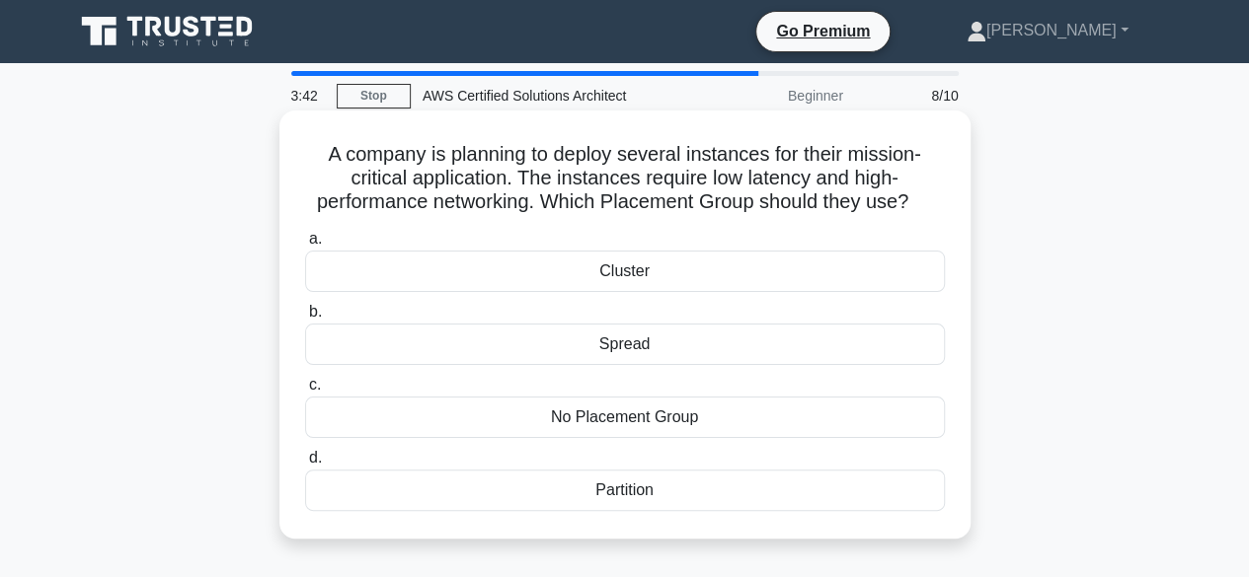
click at [677, 277] on div "Cluster" at bounding box center [625, 271] width 640 height 41
click at [305, 246] on input "a. Cluster" at bounding box center [305, 239] width 0 height 13
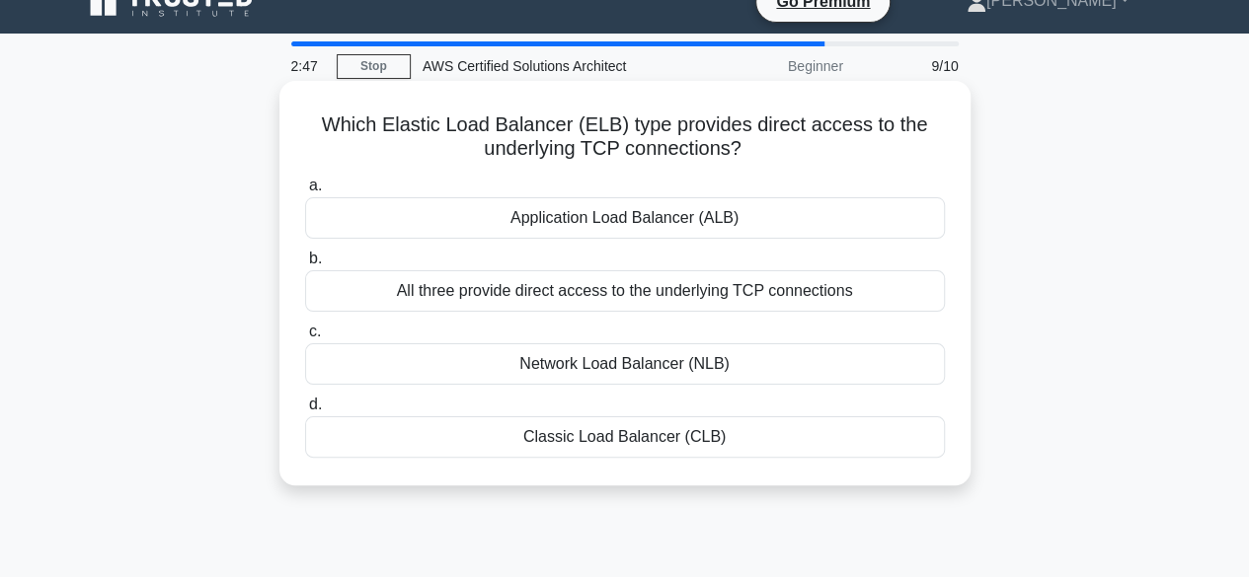
scroll to position [28, 0]
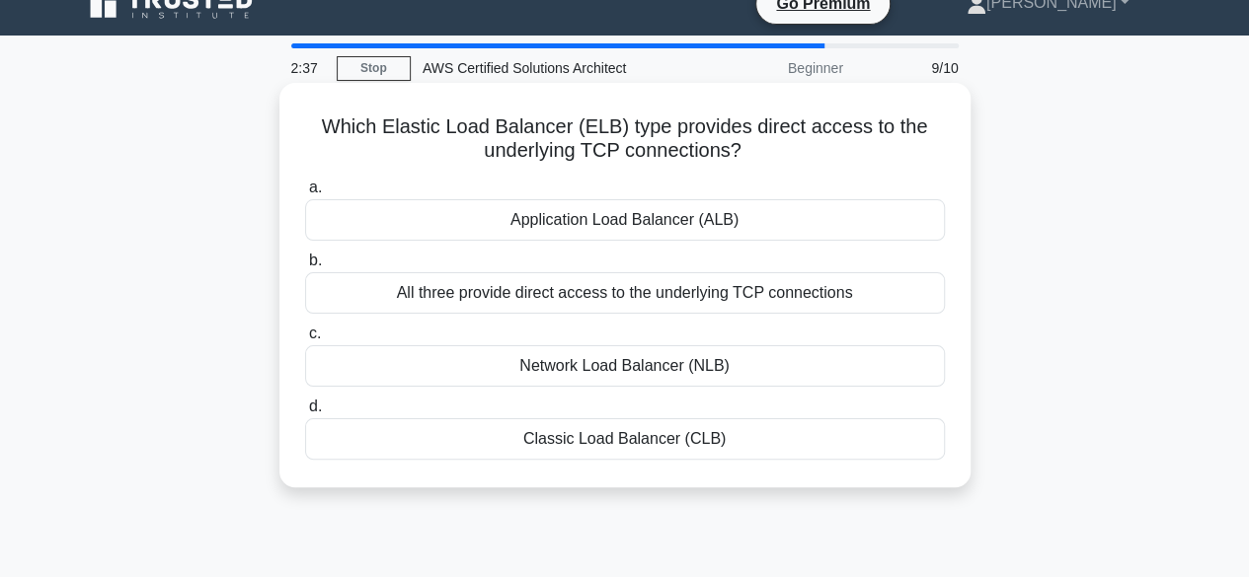
click at [636, 238] on div "Application Load Balancer (ALB)" at bounding box center [625, 219] width 640 height 41
click at [305, 194] on input "a. Application Load Balancer (ALB)" at bounding box center [305, 188] width 0 height 13
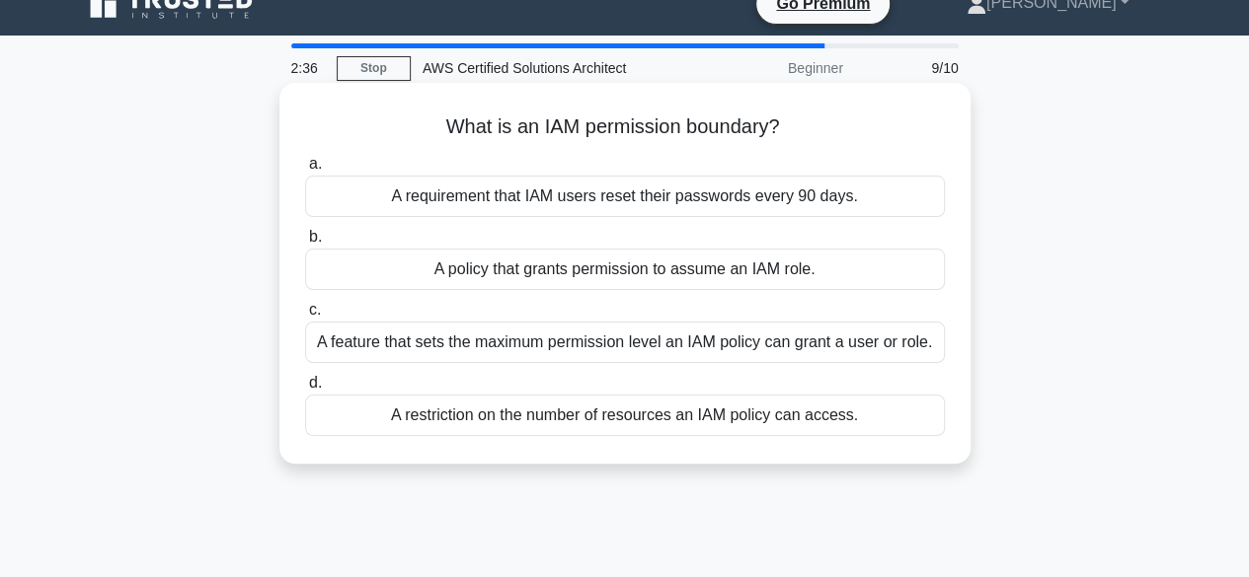
scroll to position [0, 0]
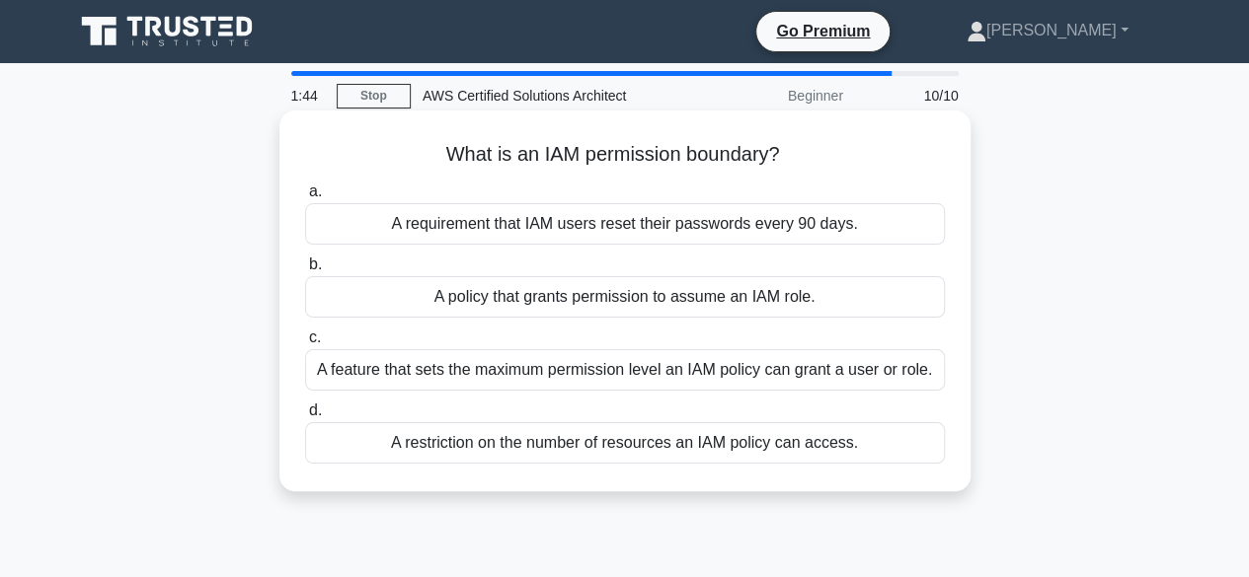
click at [654, 443] on div "A restriction on the number of resources an IAM policy can access." at bounding box center [625, 443] width 640 height 41
click at [305, 418] on input "d. A restriction on the number of resources an IAM policy can access." at bounding box center [305, 411] width 0 height 13
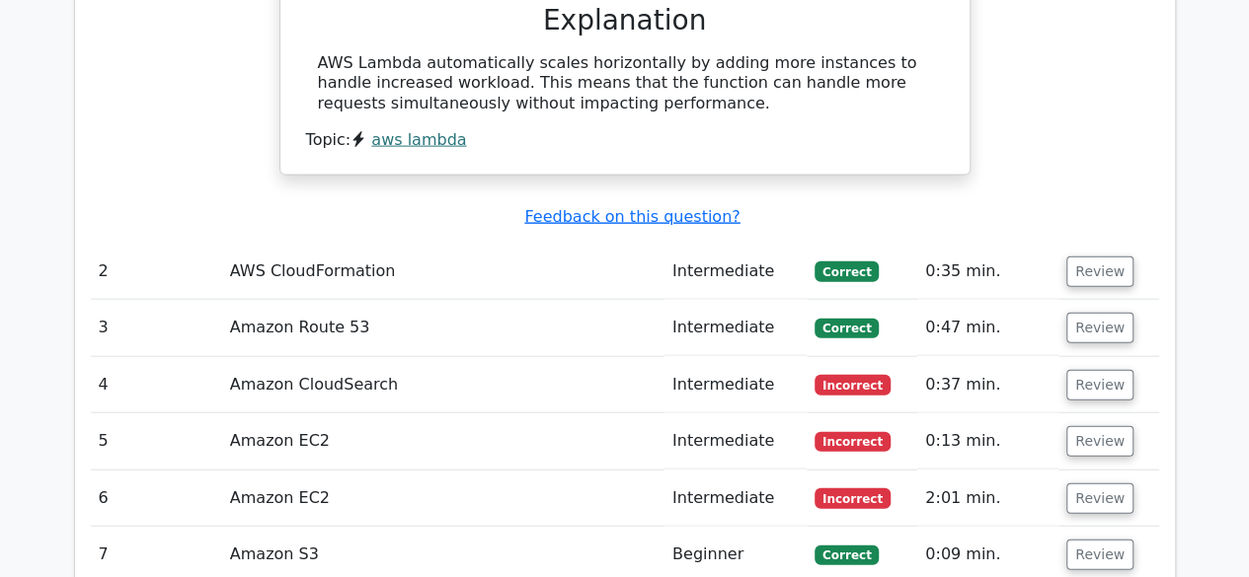
scroll to position [2156, 0]
click at [1078, 371] on button "Review" at bounding box center [1099, 386] width 67 height 31
click at [1090, 371] on button "Review" at bounding box center [1099, 386] width 67 height 31
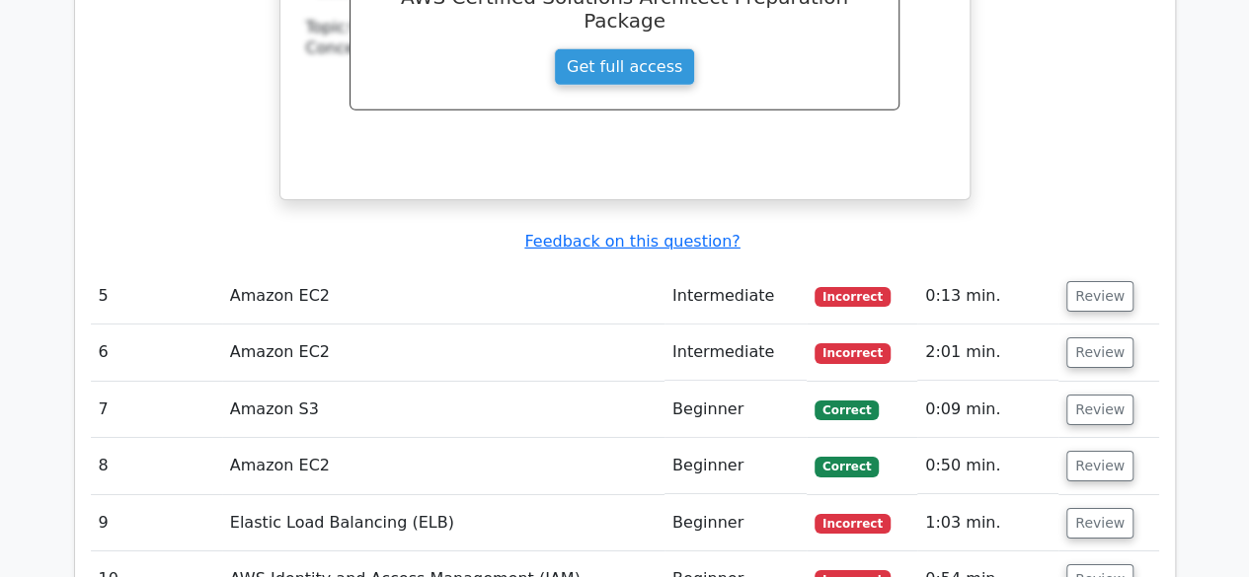
scroll to position [3157, 0]
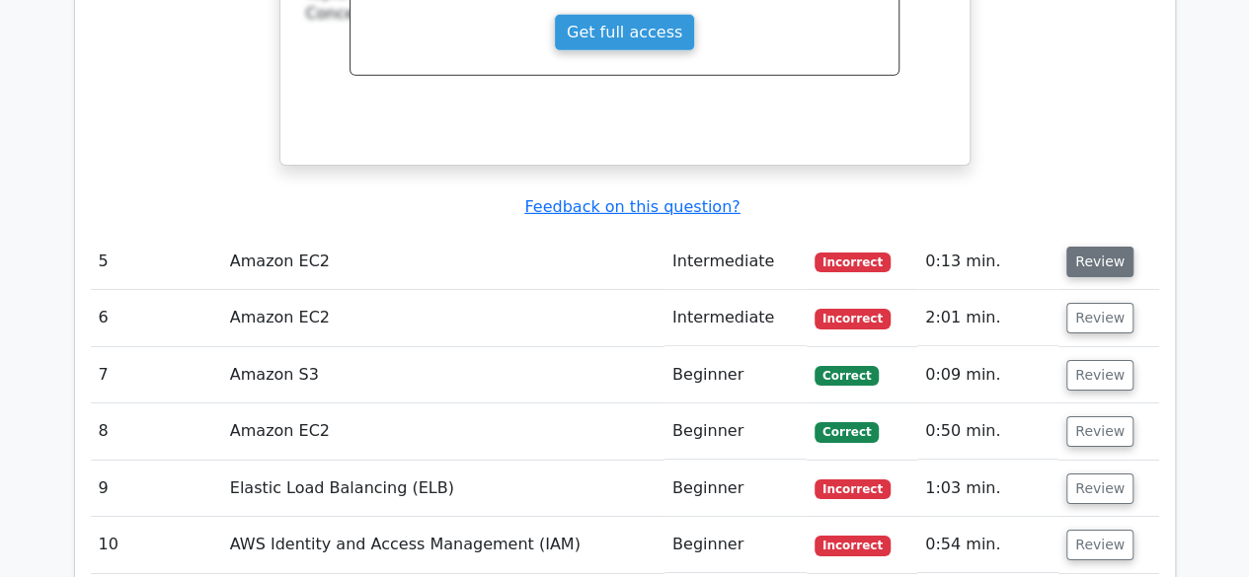
click at [1086, 247] on button "Review" at bounding box center [1099, 262] width 67 height 31
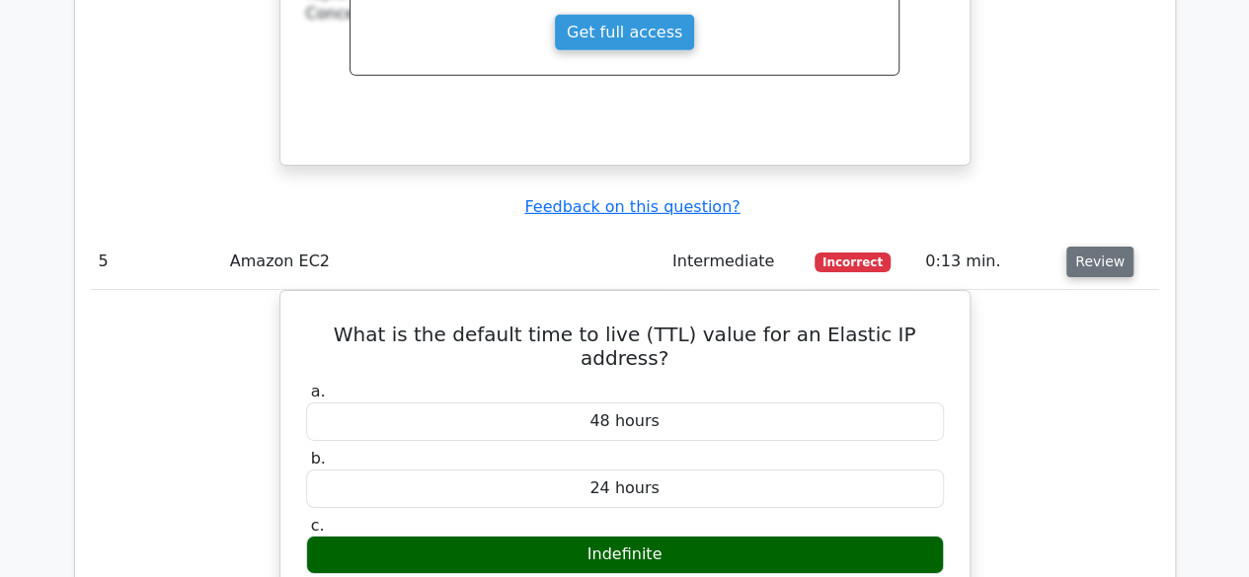
click at [1086, 247] on button "Review" at bounding box center [1099, 262] width 67 height 31
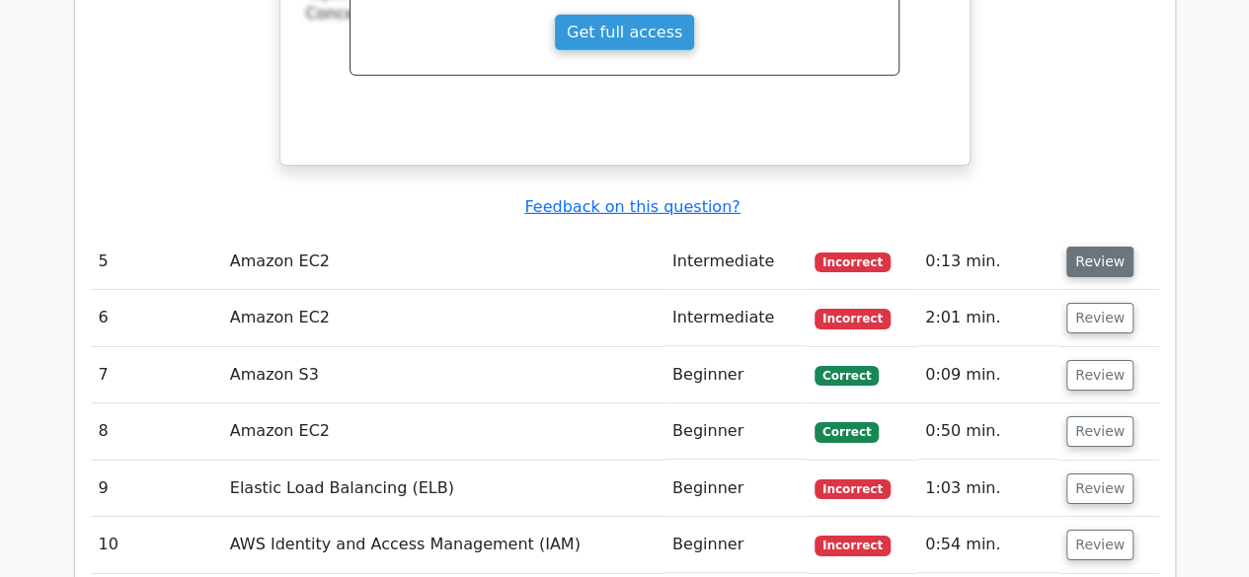
click at [1086, 247] on button "Review" at bounding box center [1099, 262] width 67 height 31
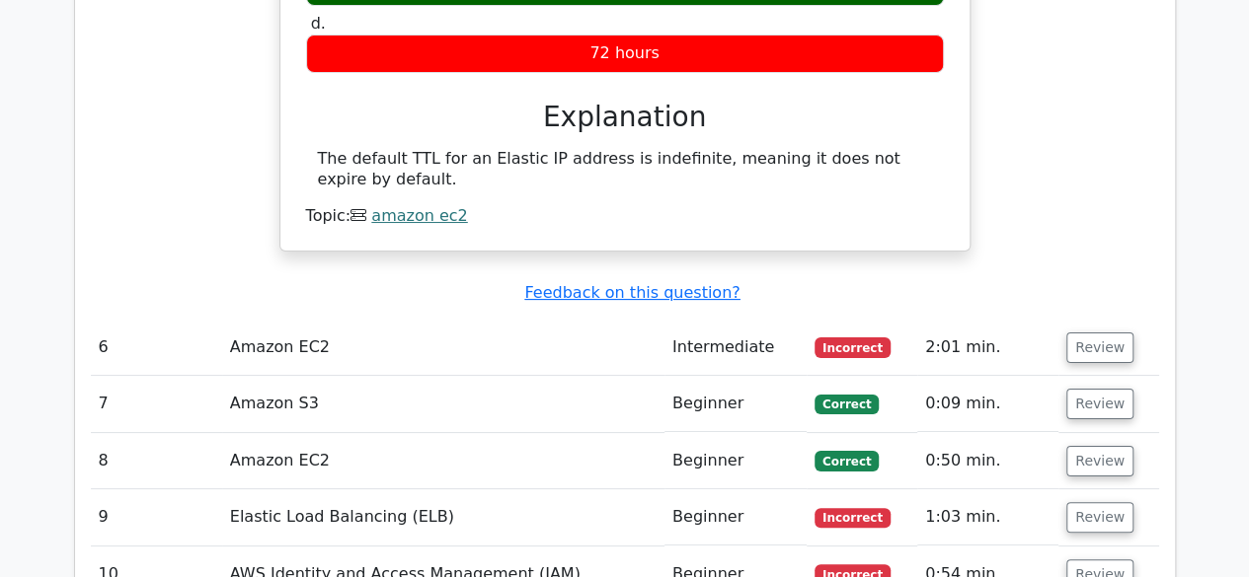
scroll to position [3732, 0]
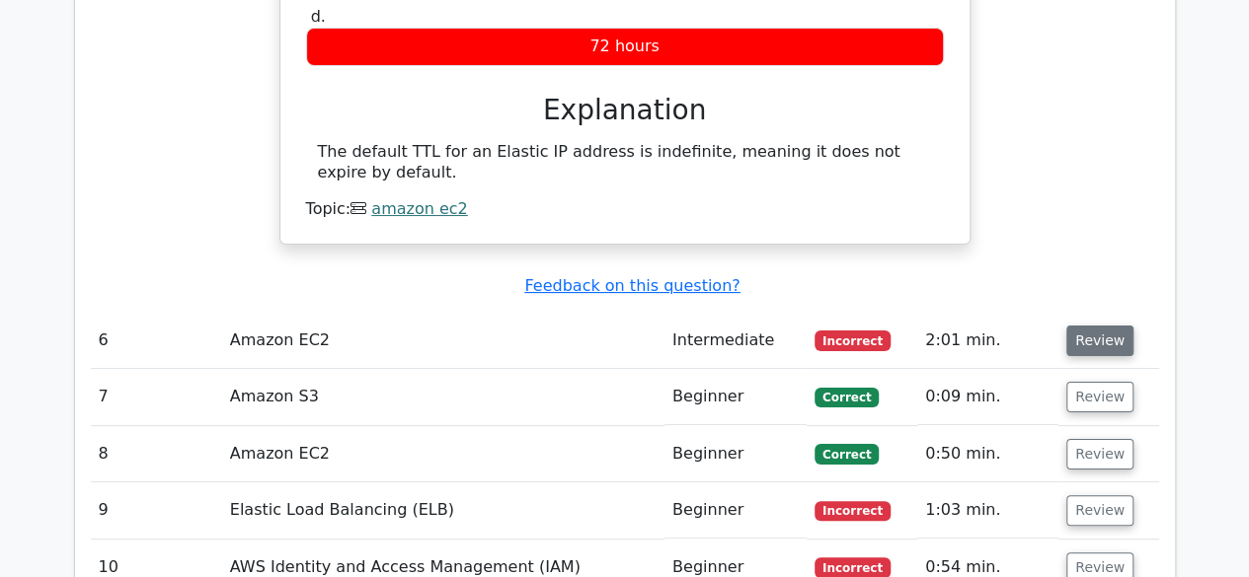
click at [1092, 326] on button "Review" at bounding box center [1099, 341] width 67 height 31
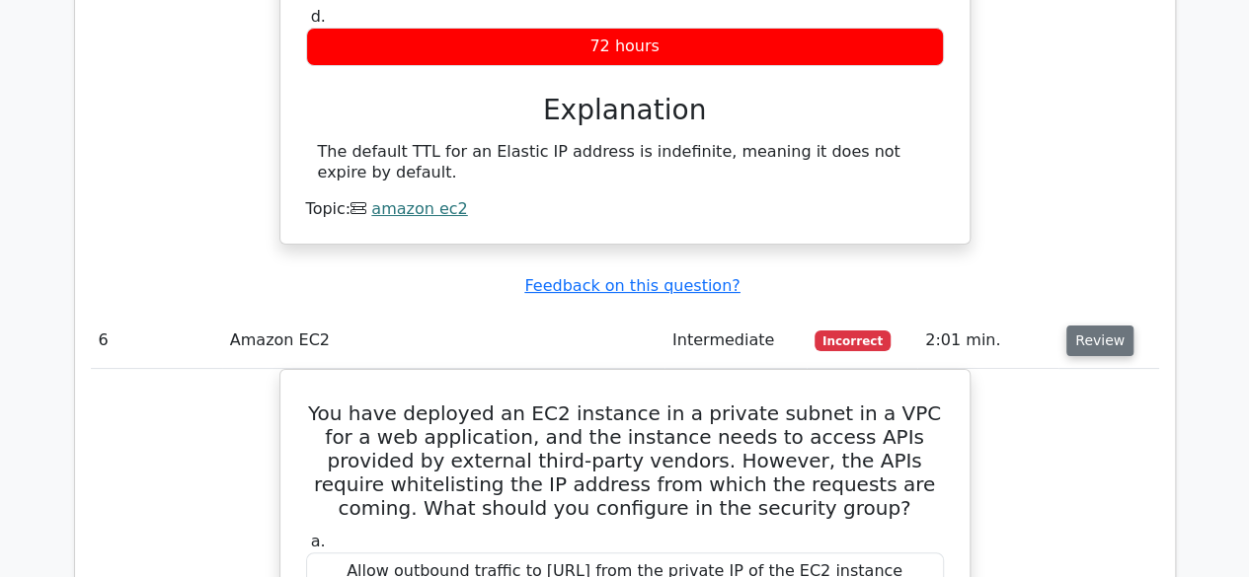
click at [1092, 326] on button "Review" at bounding box center [1099, 341] width 67 height 31
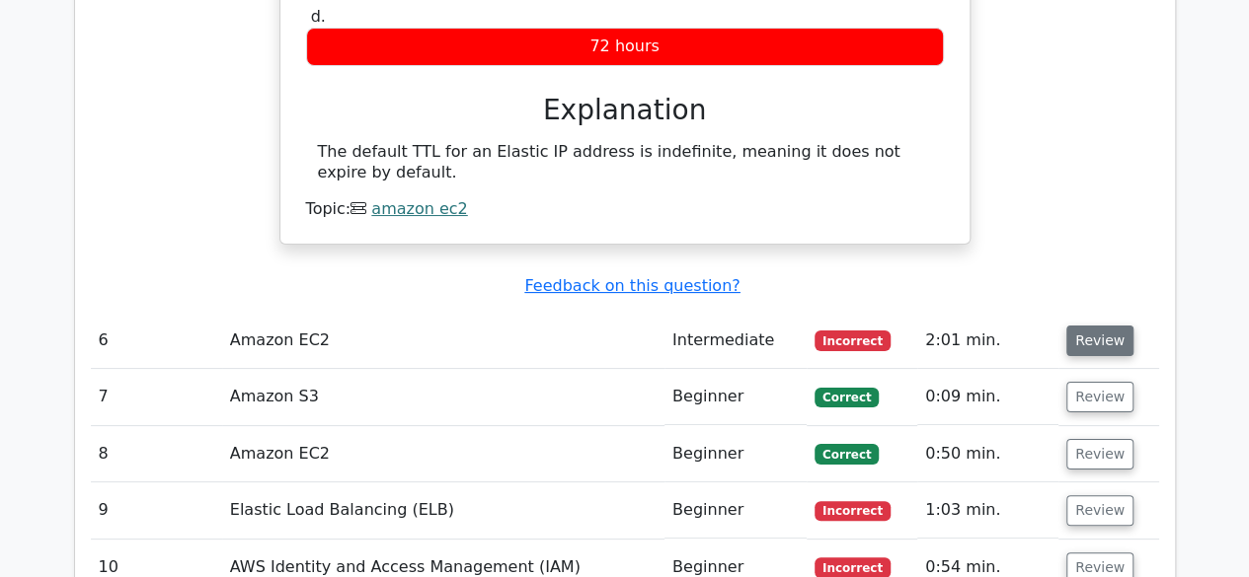
click at [1092, 326] on button "Review" at bounding box center [1099, 341] width 67 height 31
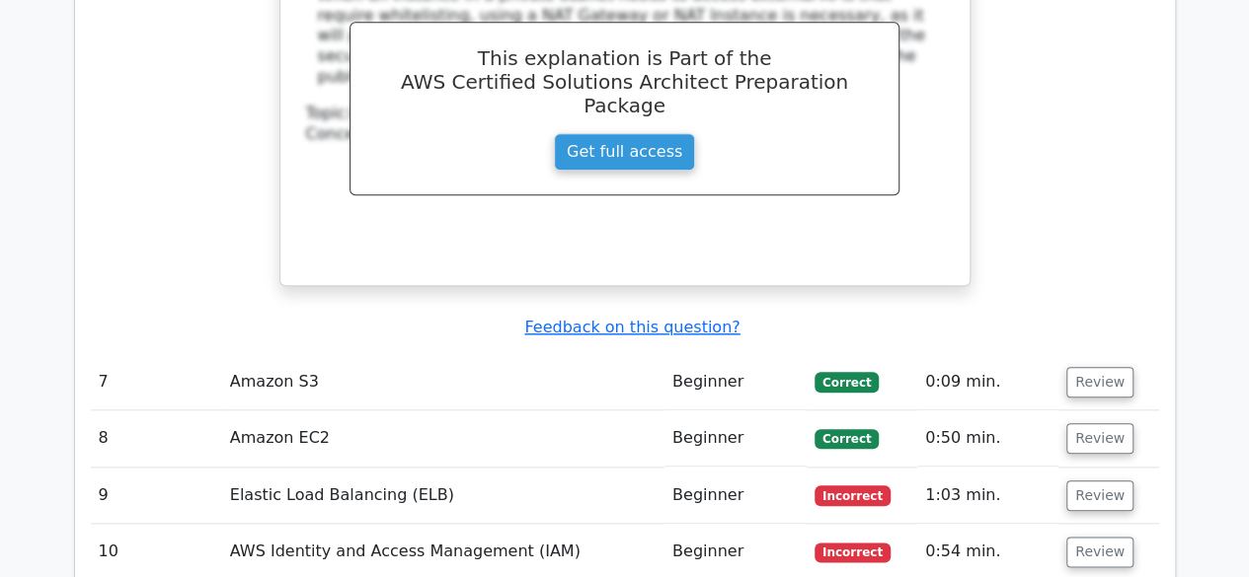
scroll to position [4782, 0]
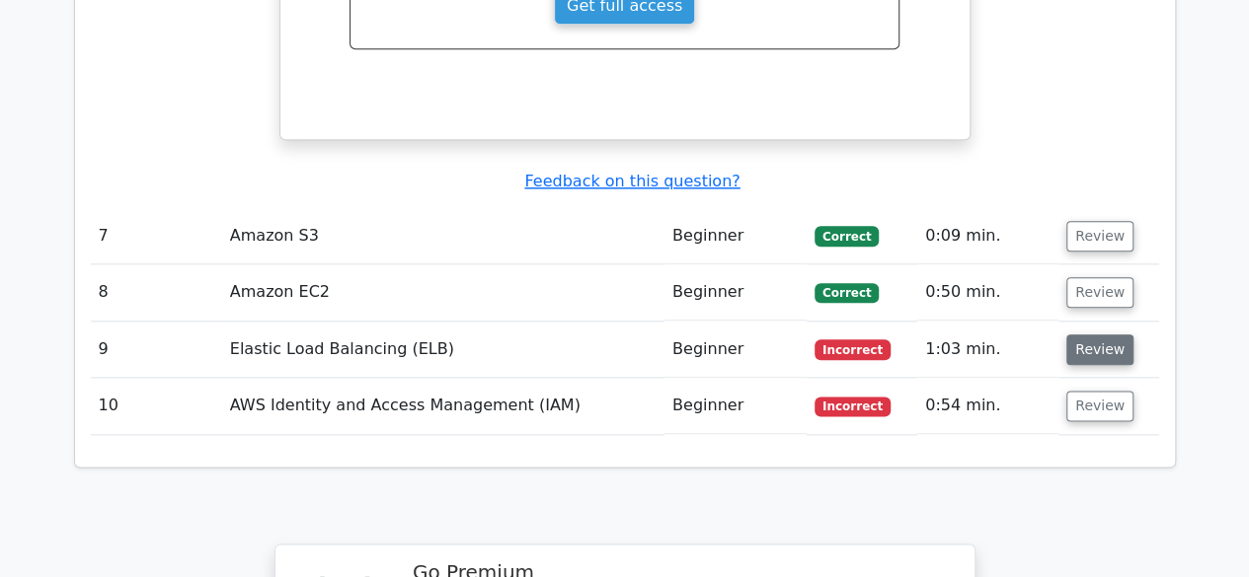
click at [1096, 335] on button "Review" at bounding box center [1099, 350] width 67 height 31
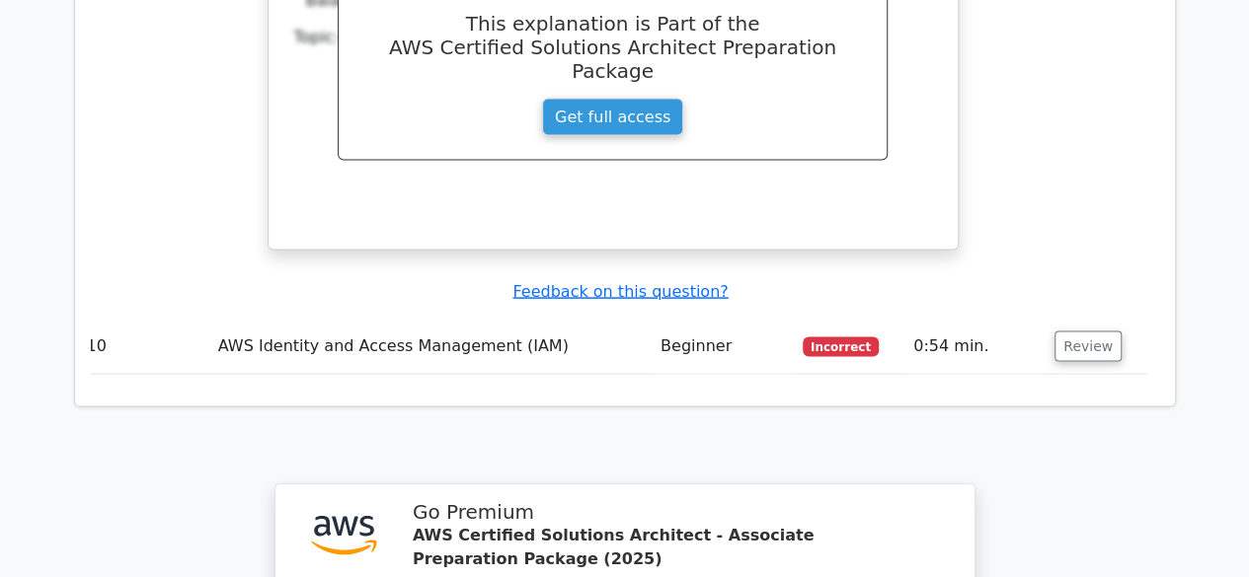
scroll to position [5639, 0]
click at [1100, 331] on button "Review" at bounding box center [1087, 346] width 67 height 31
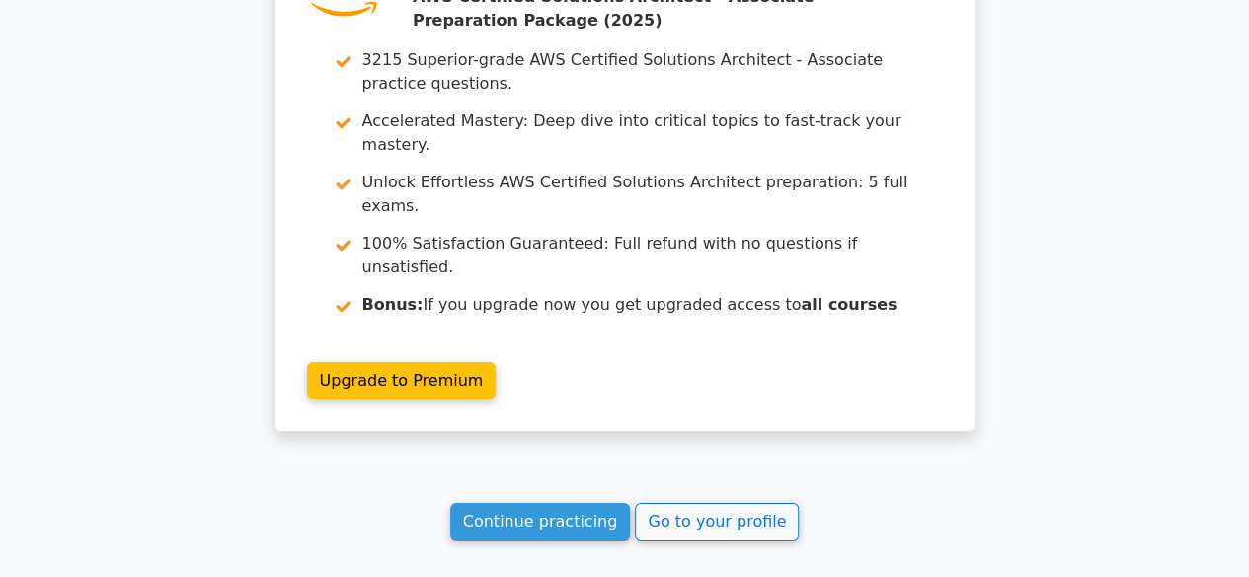
scroll to position [7009, 0]
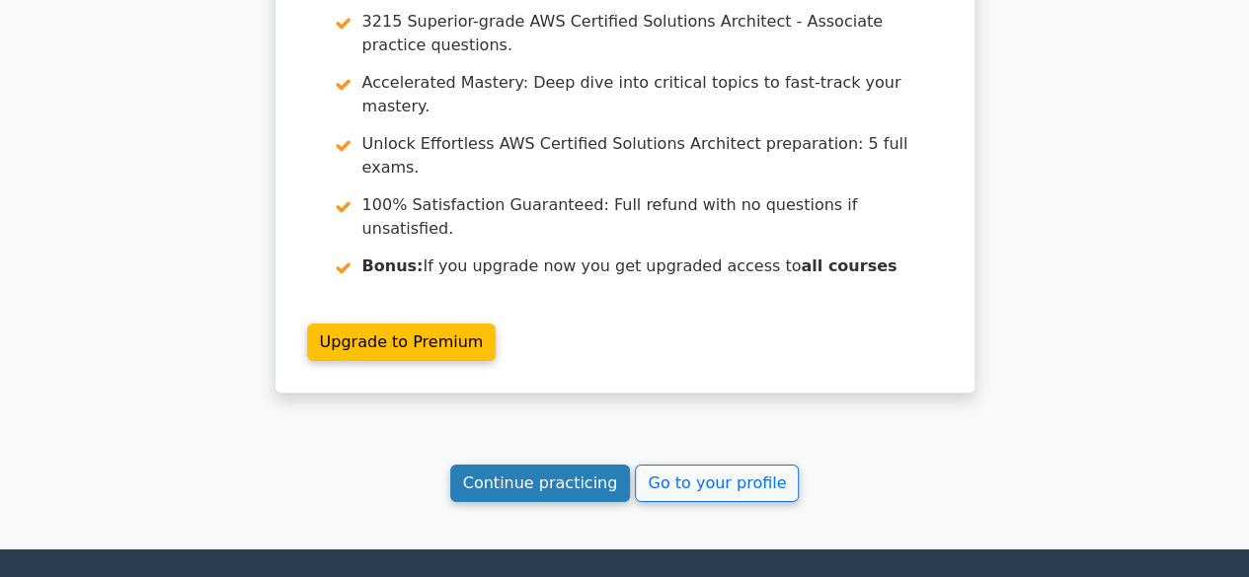
click at [492, 465] on link "Continue practicing" at bounding box center [540, 484] width 181 height 38
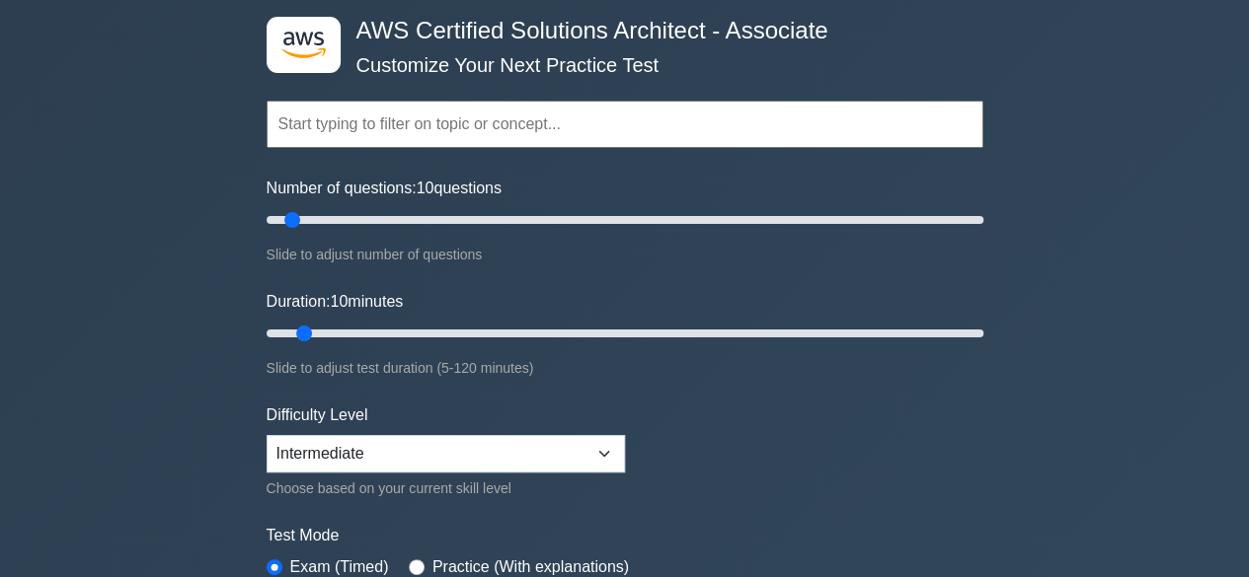
scroll to position [93, 0]
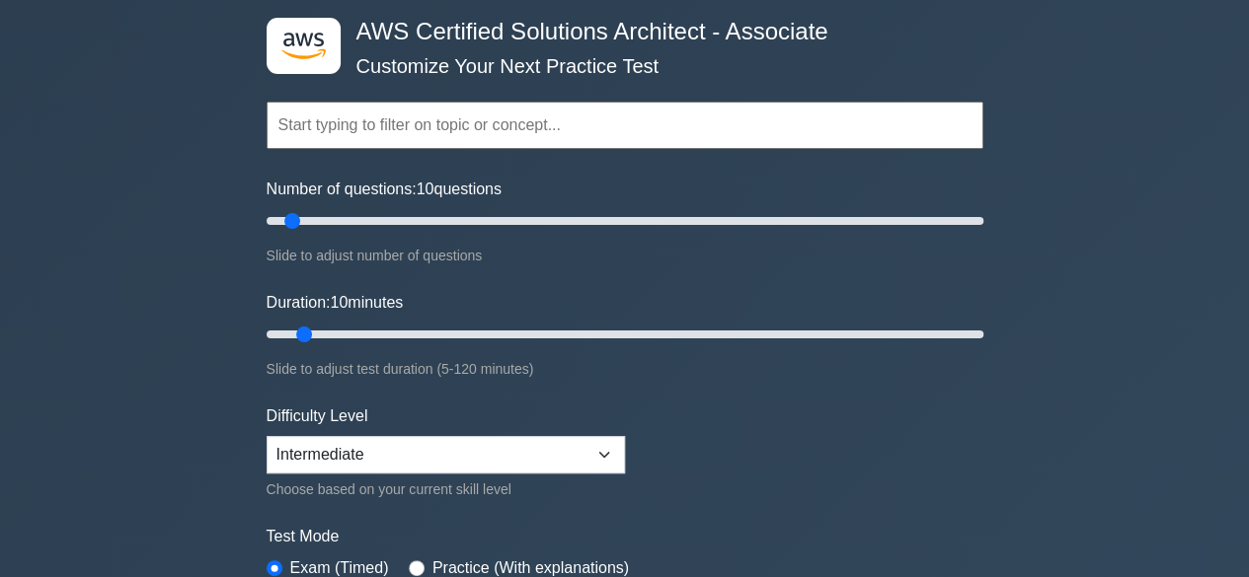
click at [385, 393] on form "Topics Amazon EC2 Amazon S3 Amazon VPC AWS Identity and Access Management (IAM)…" at bounding box center [625, 346] width 717 height 610
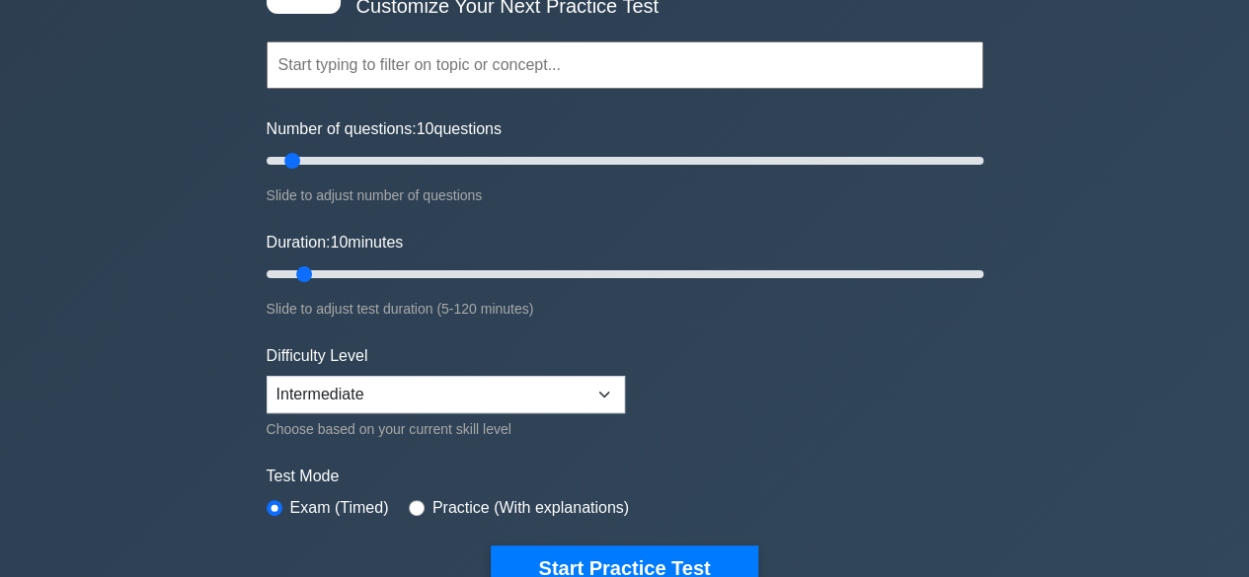
scroll to position [154, 0]
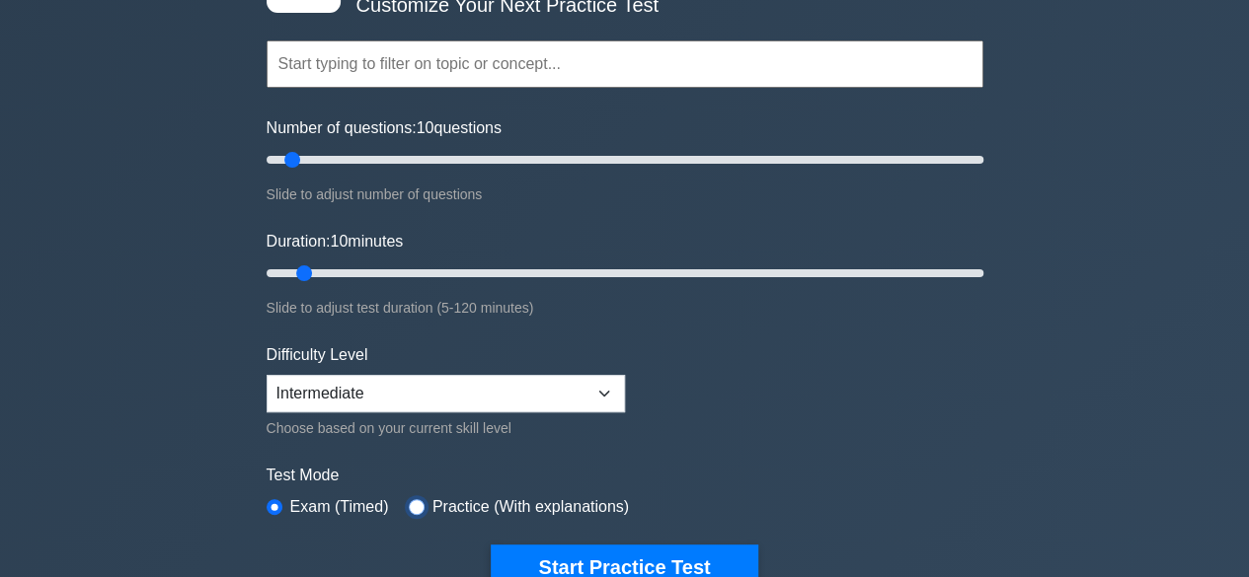
click at [413, 505] on input "radio" at bounding box center [417, 508] width 16 height 16
radio input "true"
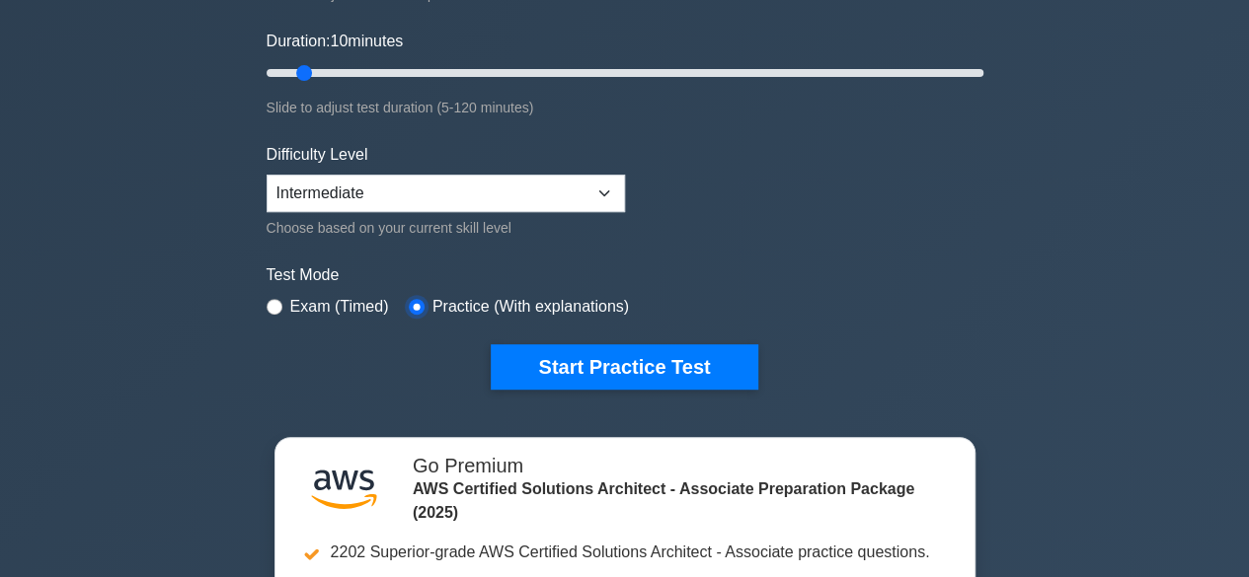
scroll to position [357, 0]
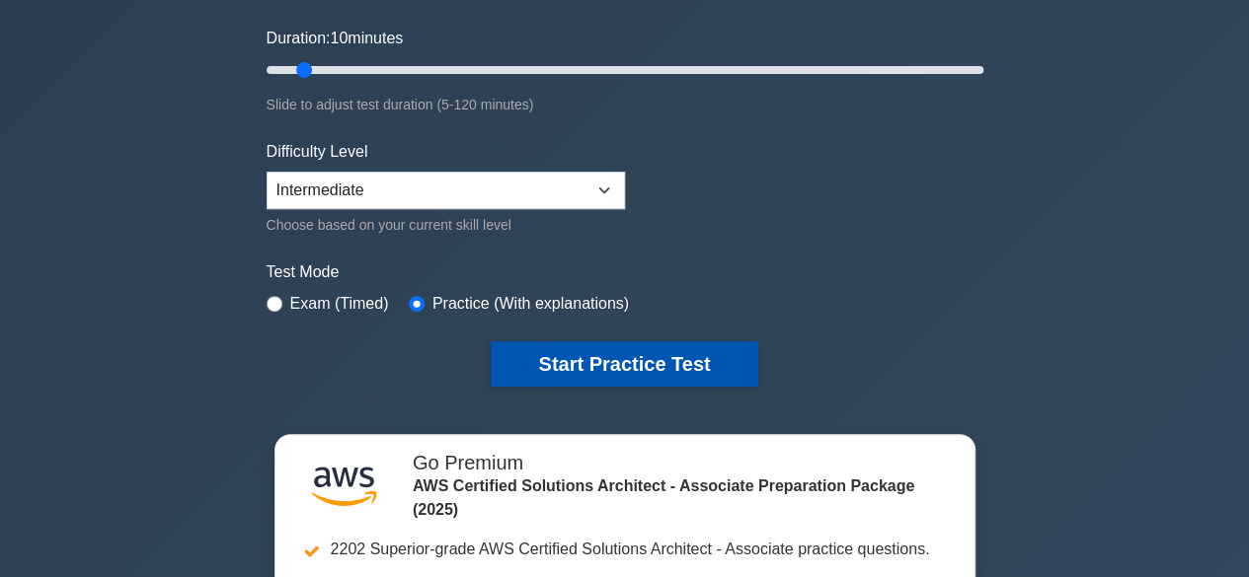
click at [610, 366] on button "Start Practice Test" at bounding box center [624, 364] width 267 height 45
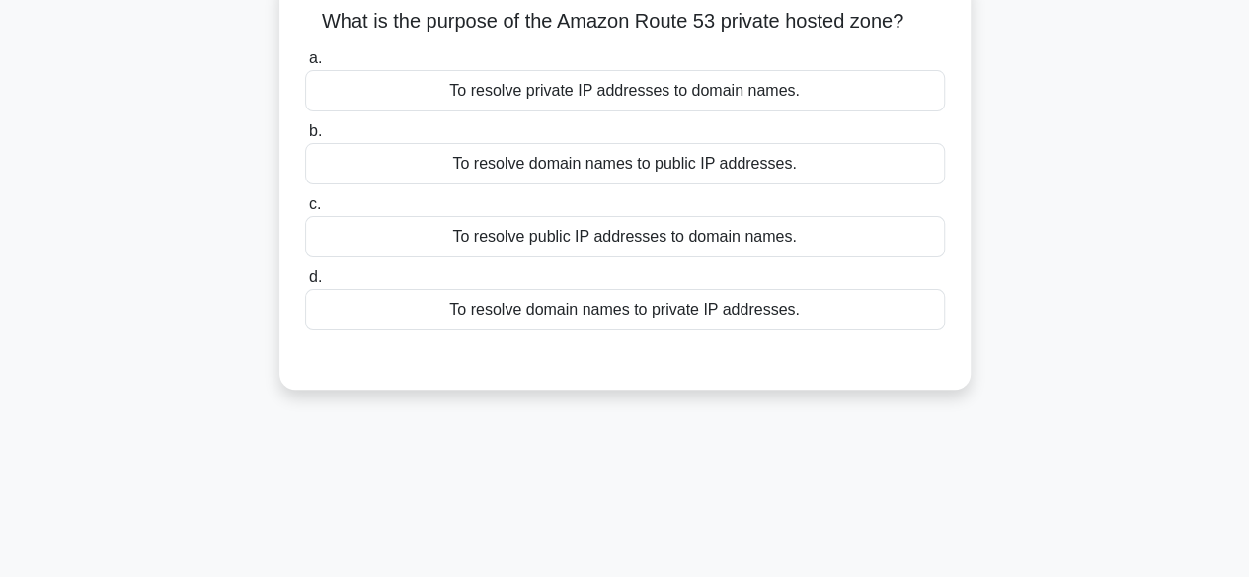
scroll to position [138, 0]
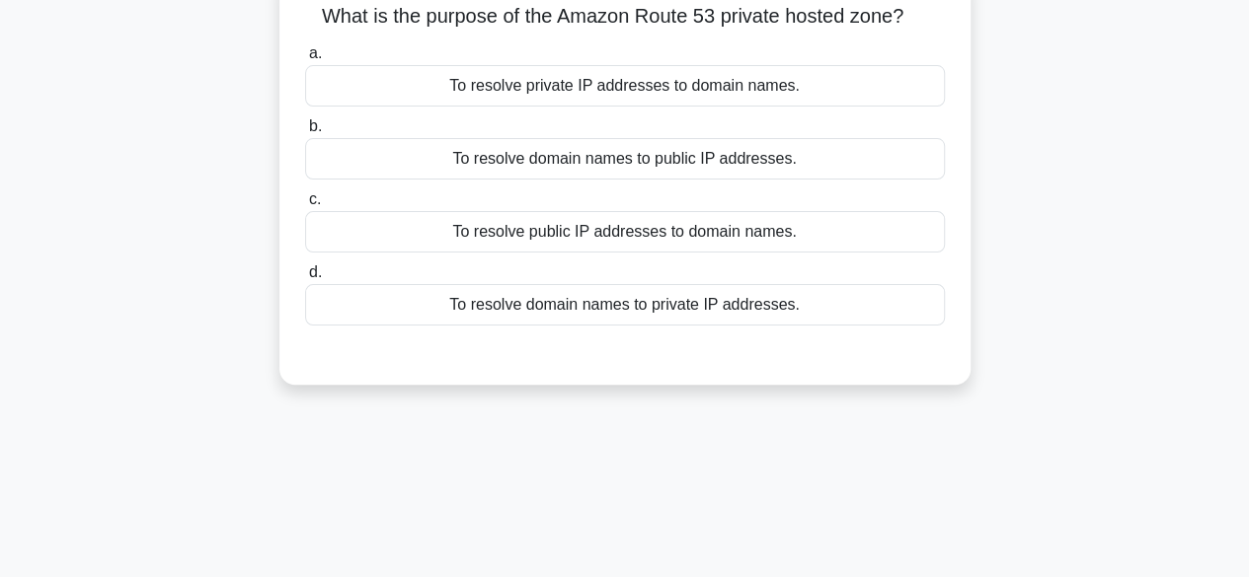
click at [670, 315] on div "To resolve domain names to private IP addresses." at bounding box center [625, 304] width 640 height 41
click at [305, 279] on input "d. To resolve domain names to private IP addresses." at bounding box center [305, 273] width 0 height 13
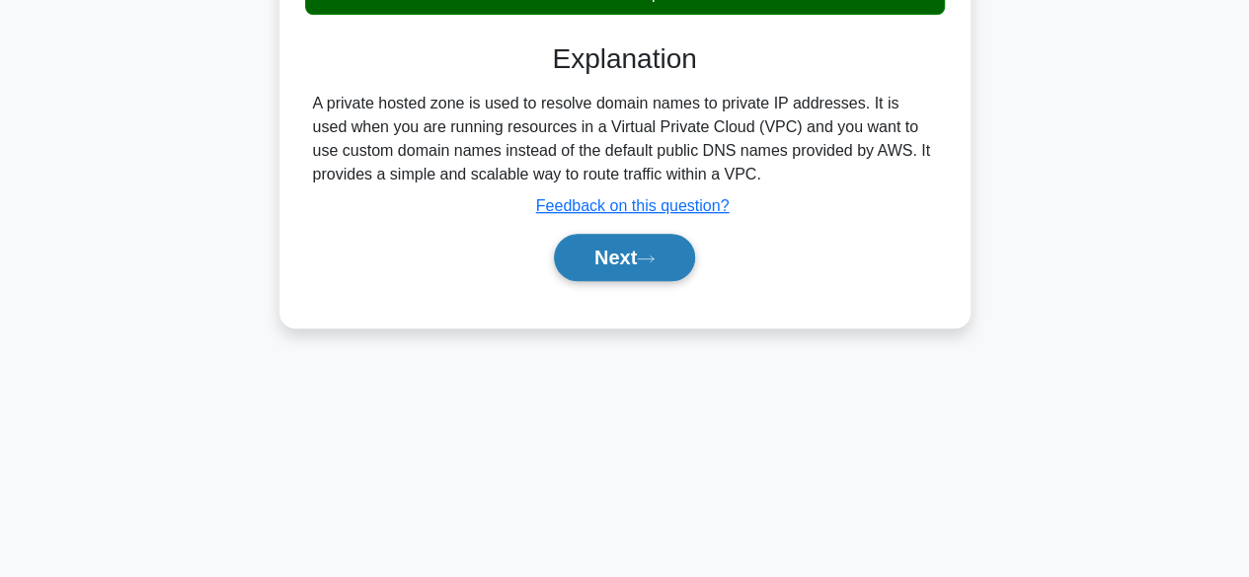
scroll to position [489, 0]
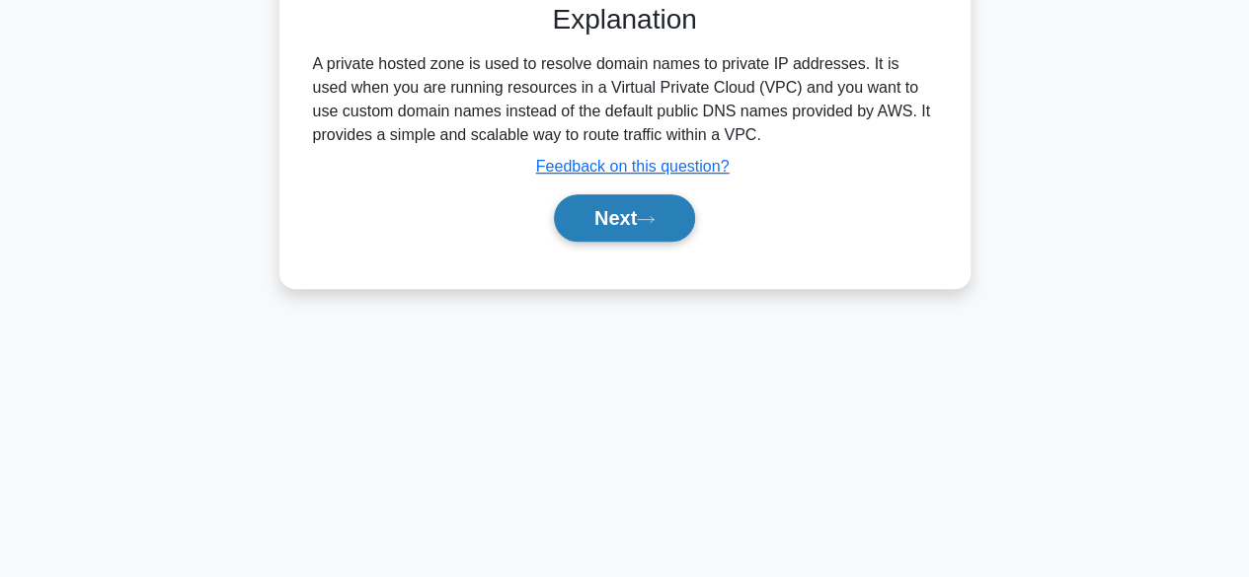
click at [620, 236] on button "Next" at bounding box center [624, 217] width 141 height 47
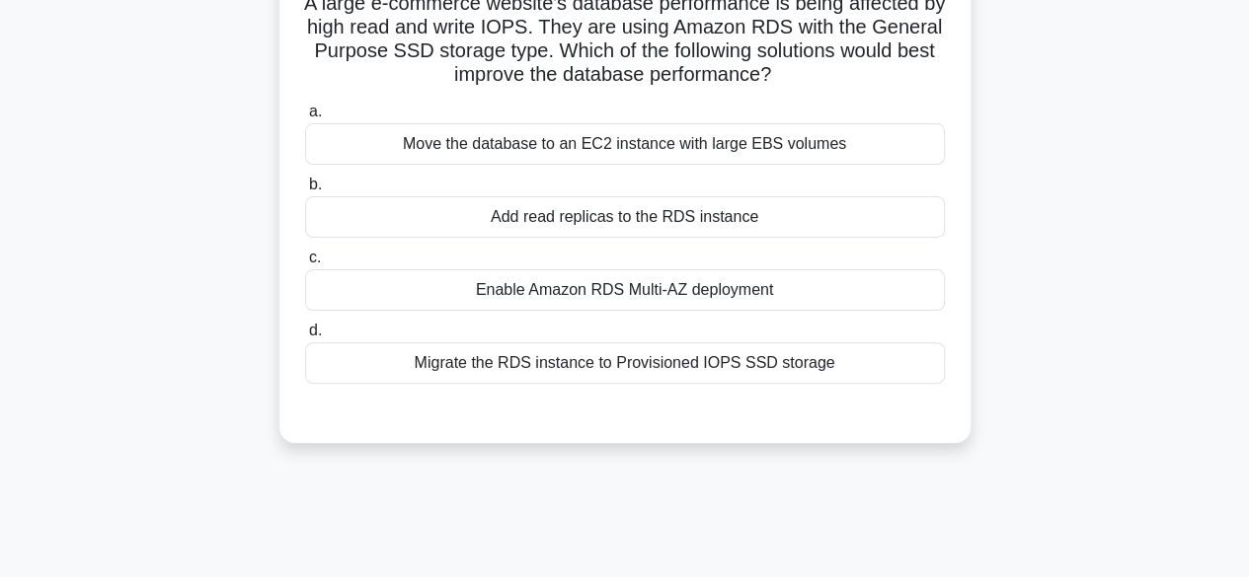
scroll to position [152, 0]
click at [693, 210] on div "Add read replicas to the RDS instance" at bounding box center [625, 215] width 640 height 41
click at [305, 191] on input "b. Add read replicas to the RDS instance" at bounding box center [305, 184] width 0 height 13
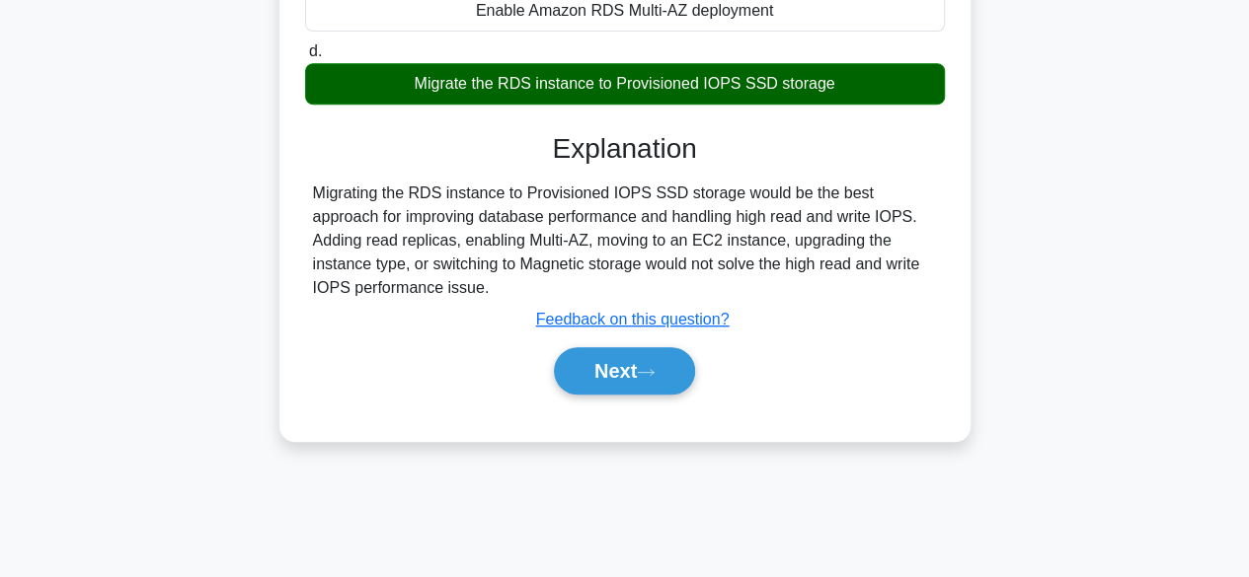
scroll to position [433, 0]
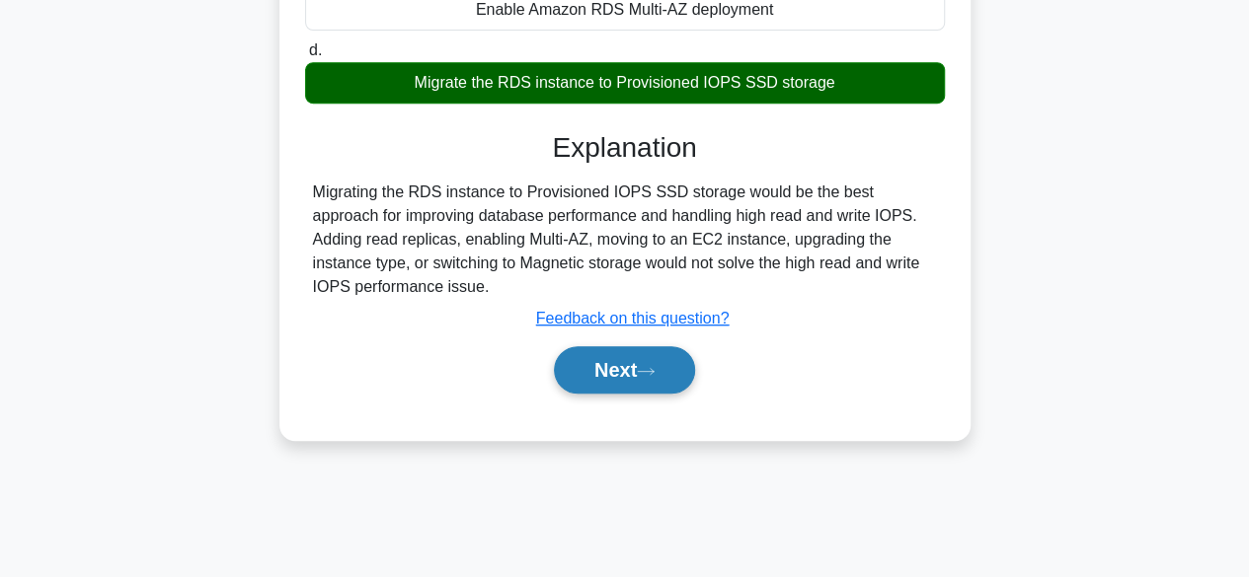
click at [646, 367] on icon at bounding box center [646, 371] width 18 height 11
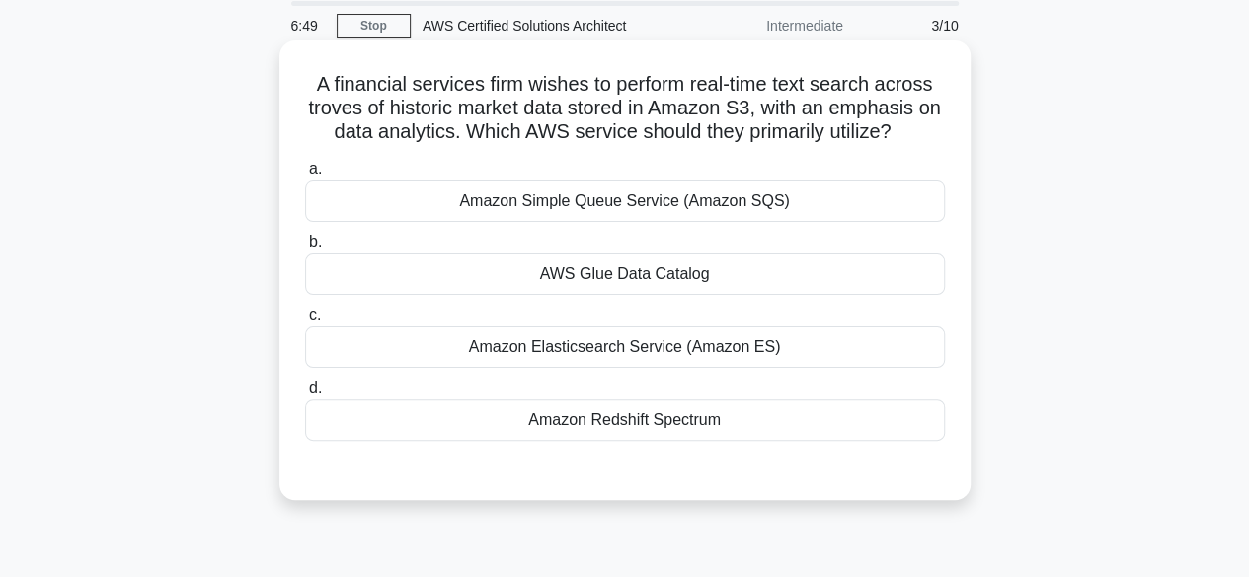
scroll to position [89, 0]
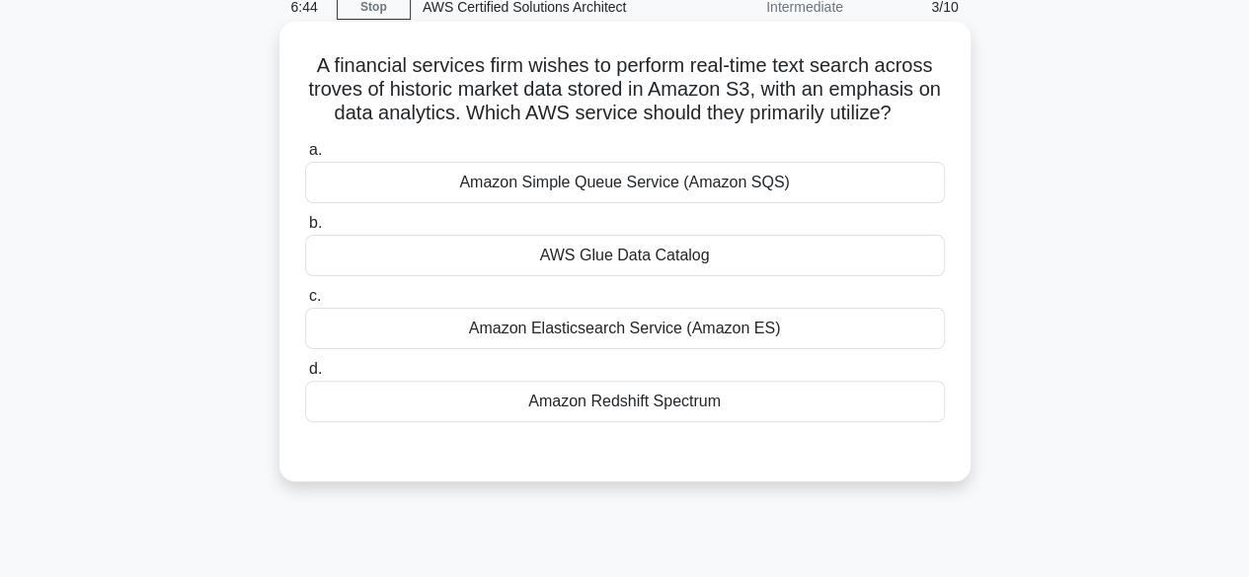
click at [654, 339] on div "Amazon Elasticsearch Service (Amazon ES)" at bounding box center [625, 328] width 640 height 41
click at [305, 303] on input "c. Amazon Elasticsearch Service (Amazon ES)" at bounding box center [305, 296] width 0 height 13
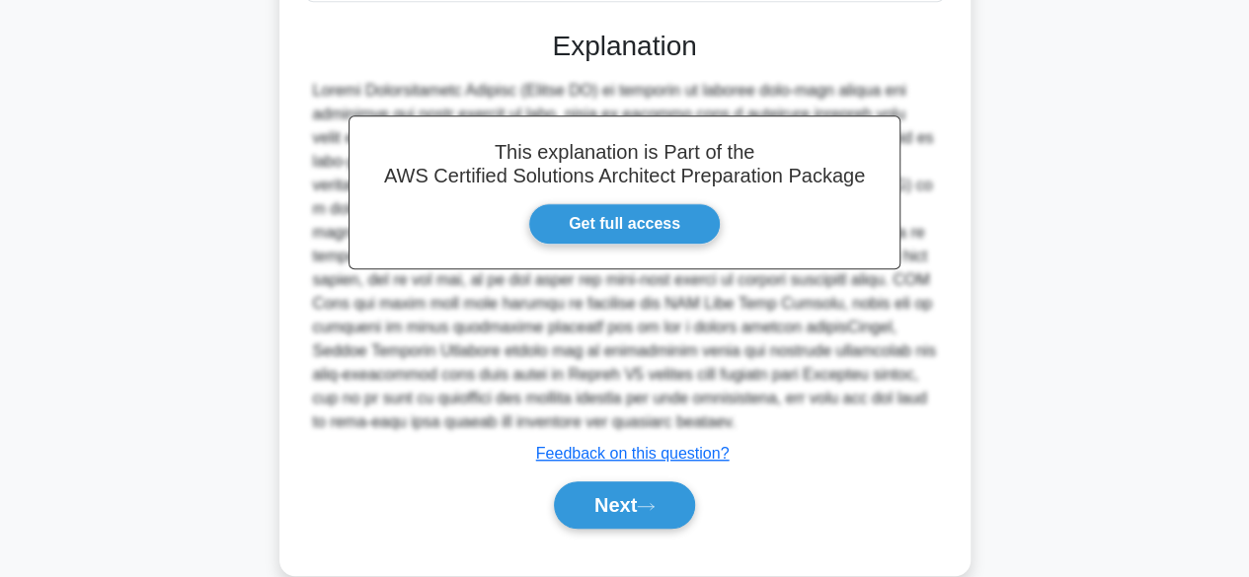
scroll to position [542, 0]
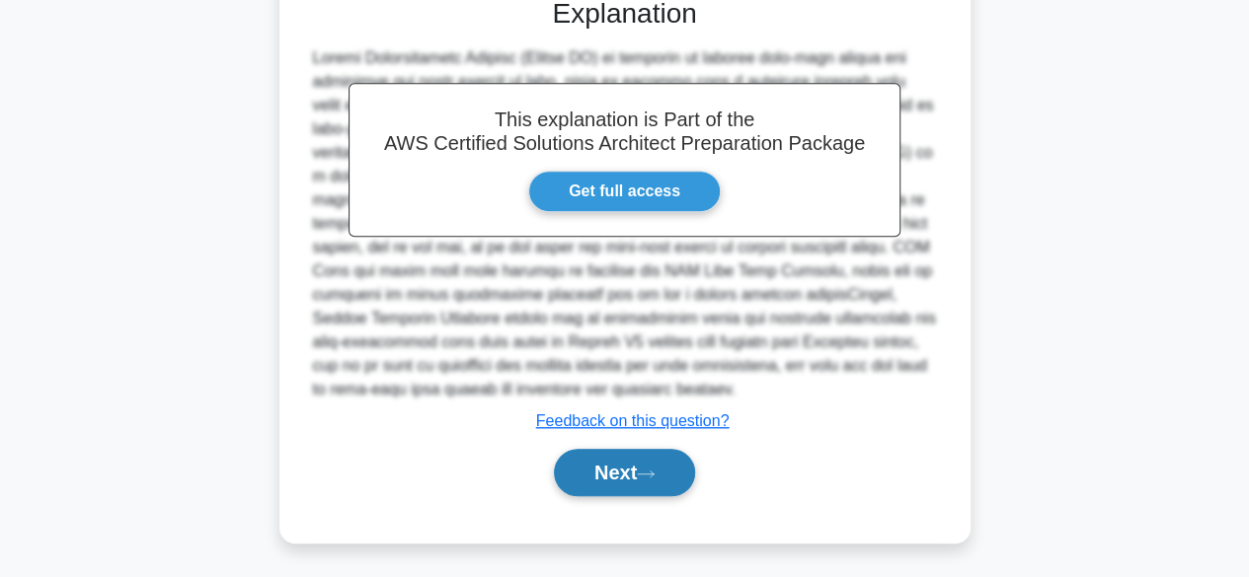
click at [624, 475] on button "Next" at bounding box center [624, 472] width 141 height 47
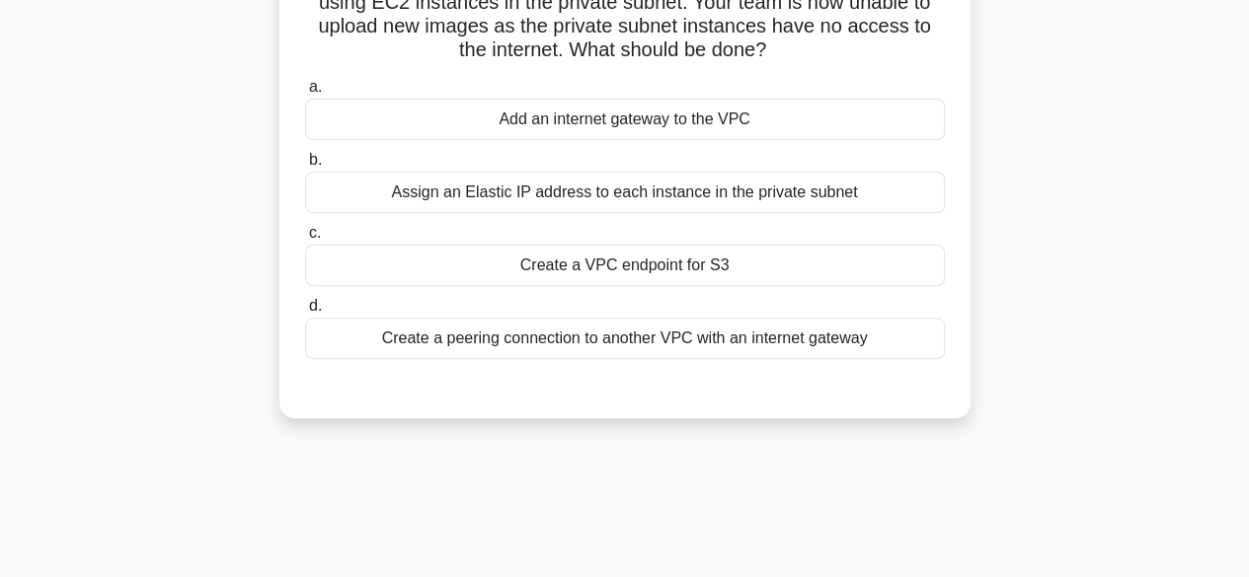
scroll to position [205, 0]
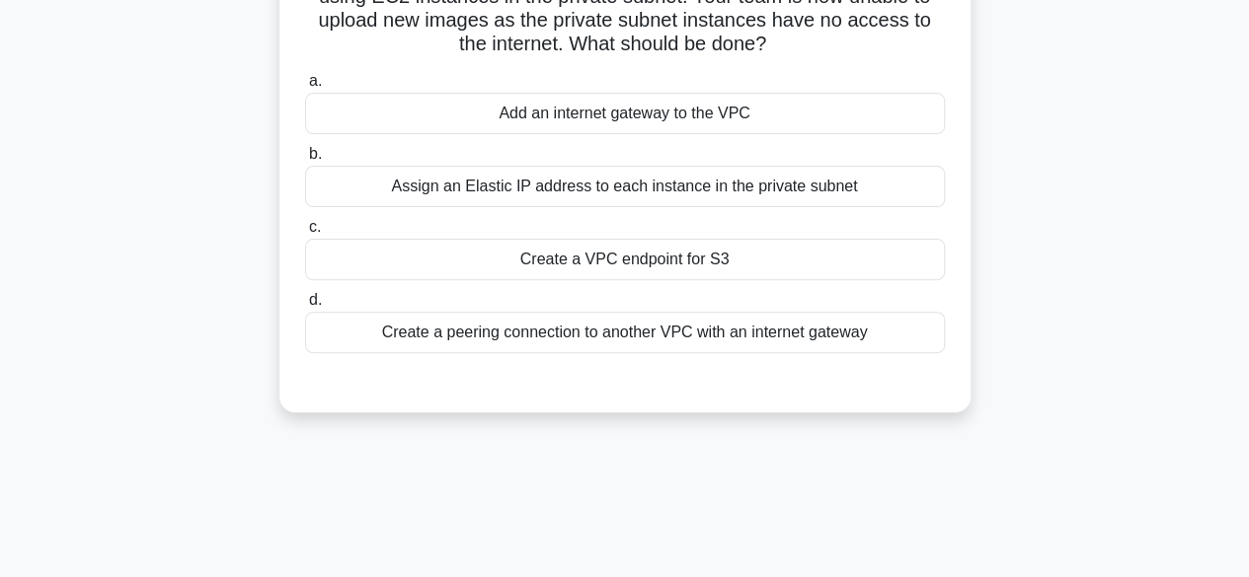
click at [688, 337] on div "Create a peering connection to another VPC with an internet gateway" at bounding box center [625, 332] width 640 height 41
click at [305, 307] on input "d. Create a peering connection to another VPC with an internet gateway" at bounding box center [305, 300] width 0 height 13
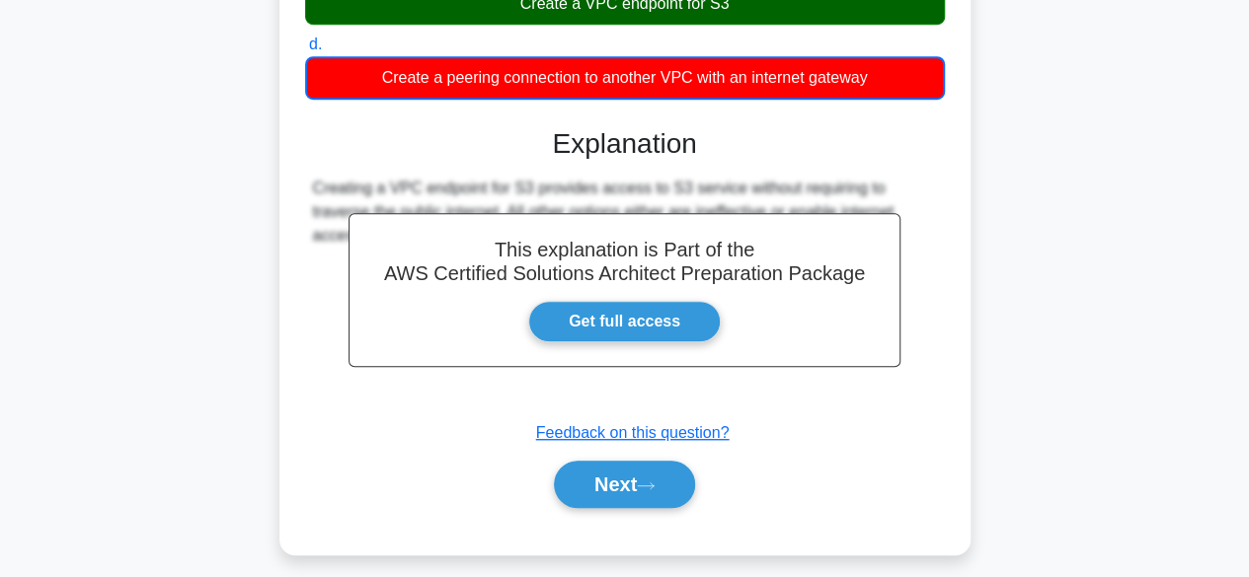
scroll to position [489, 0]
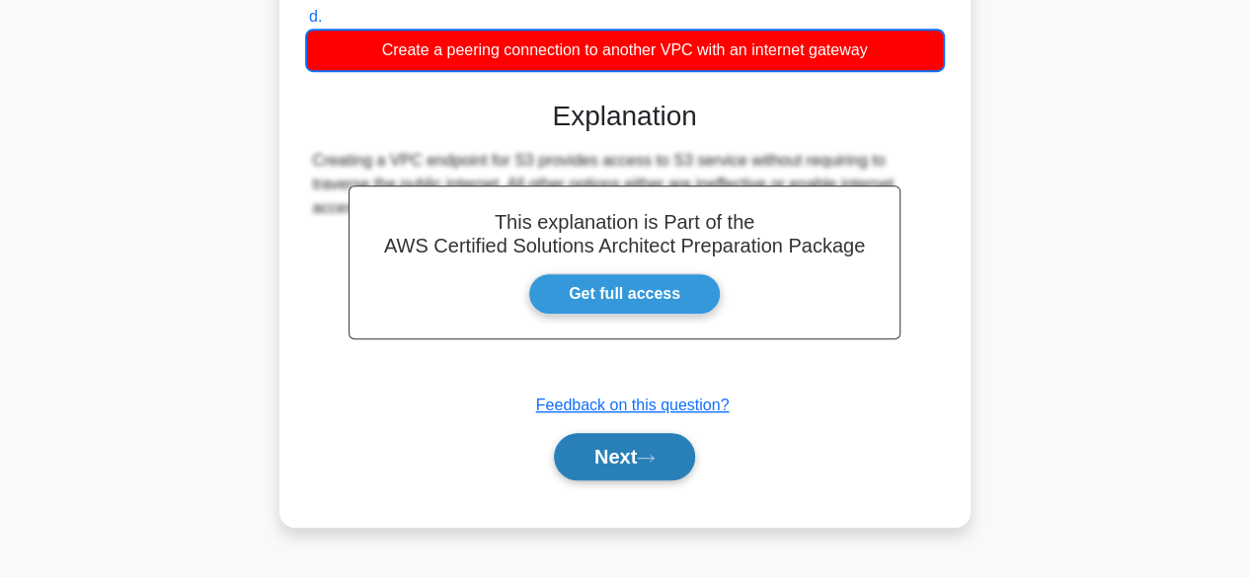
click at [636, 461] on button "Next" at bounding box center [624, 456] width 141 height 47
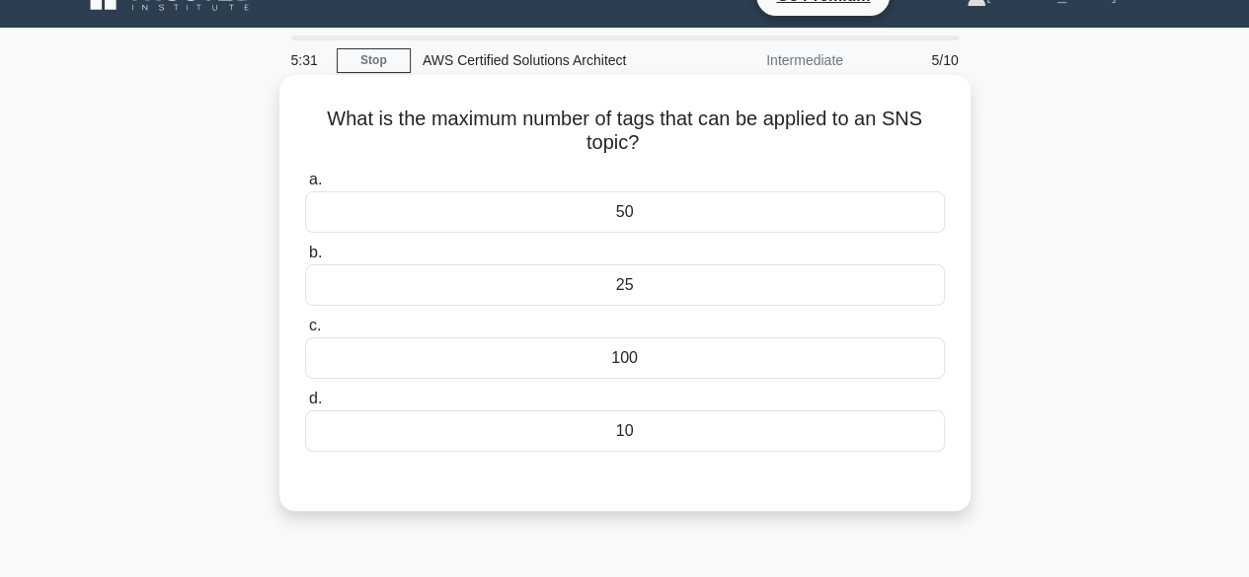
scroll to position [36, 0]
click at [634, 358] on div "100" at bounding box center [625, 358] width 640 height 41
click at [305, 333] on input "c. 100" at bounding box center [305, 326] width 0 height 13
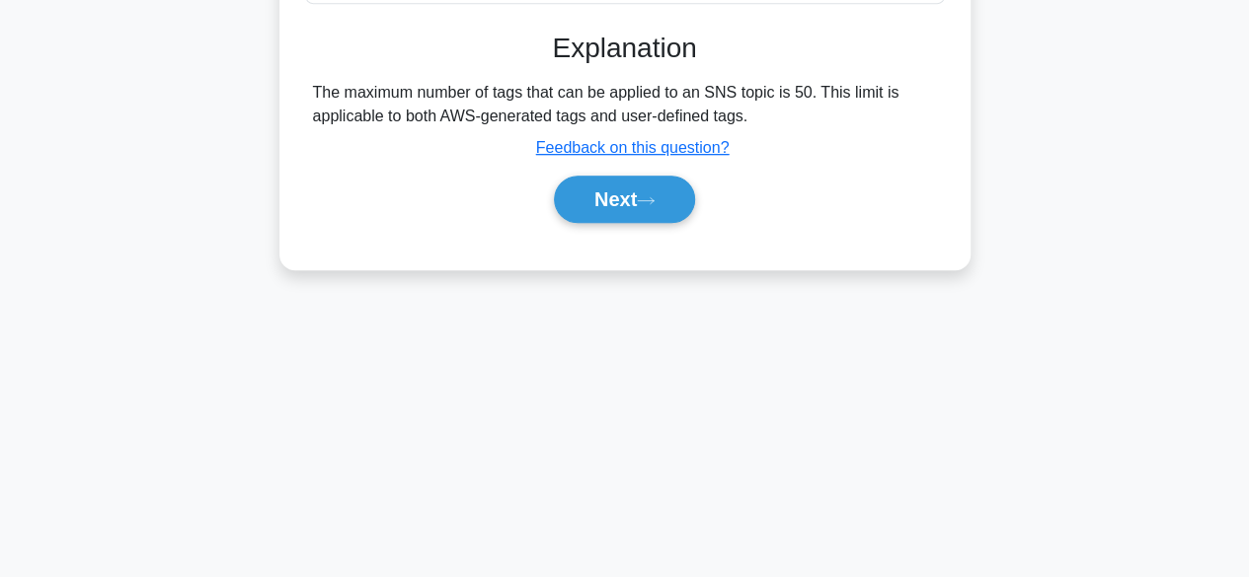
scroll to position [489, 0]
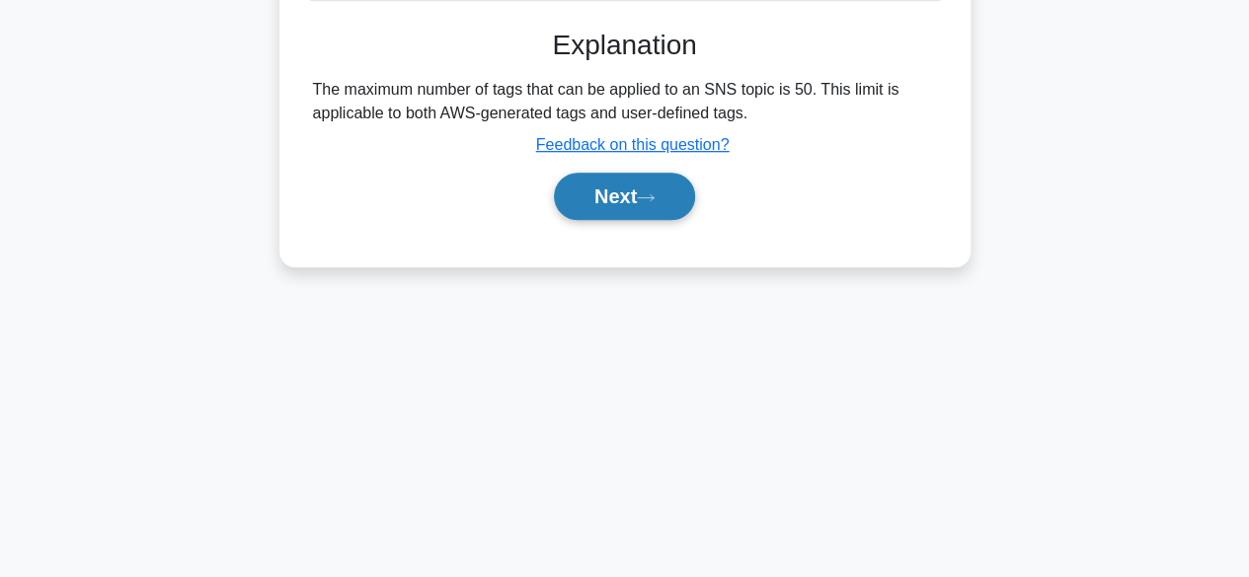
click at [651, 202] on button "Next" at bounding box center [624, 196] width 141 height 47
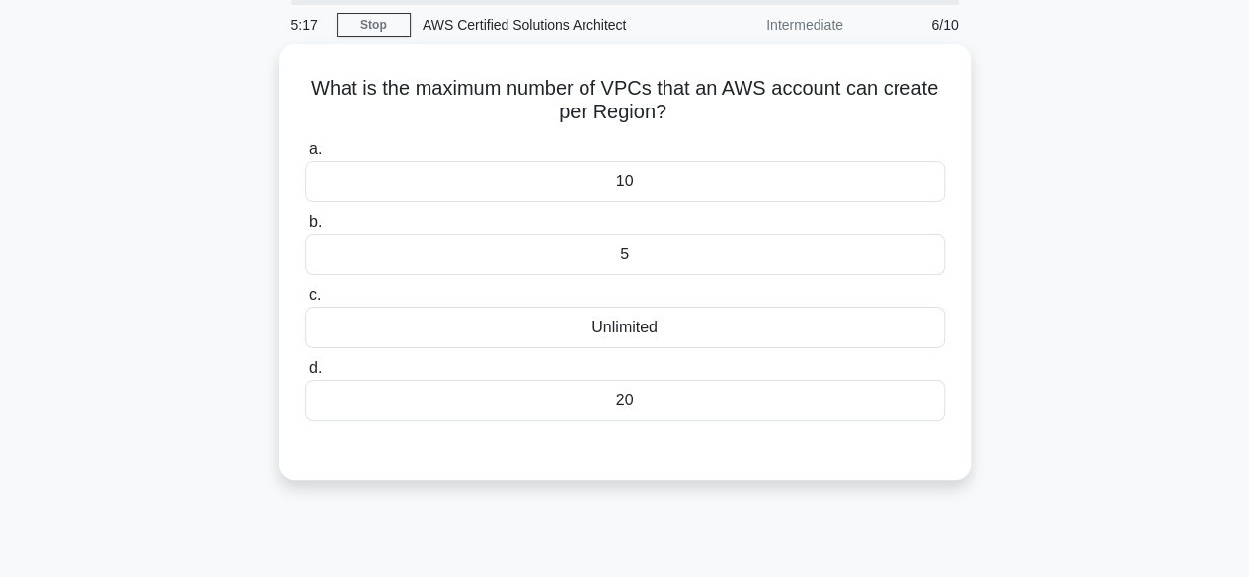
scroll to position [70, 0]
click at [609, 331] on div "Unlimited" at bounding box center [625, 323] width 640 height 41
click at [305, 298] on input "c. Unlimited" at bounding box center [305, 291] width 0 height 13
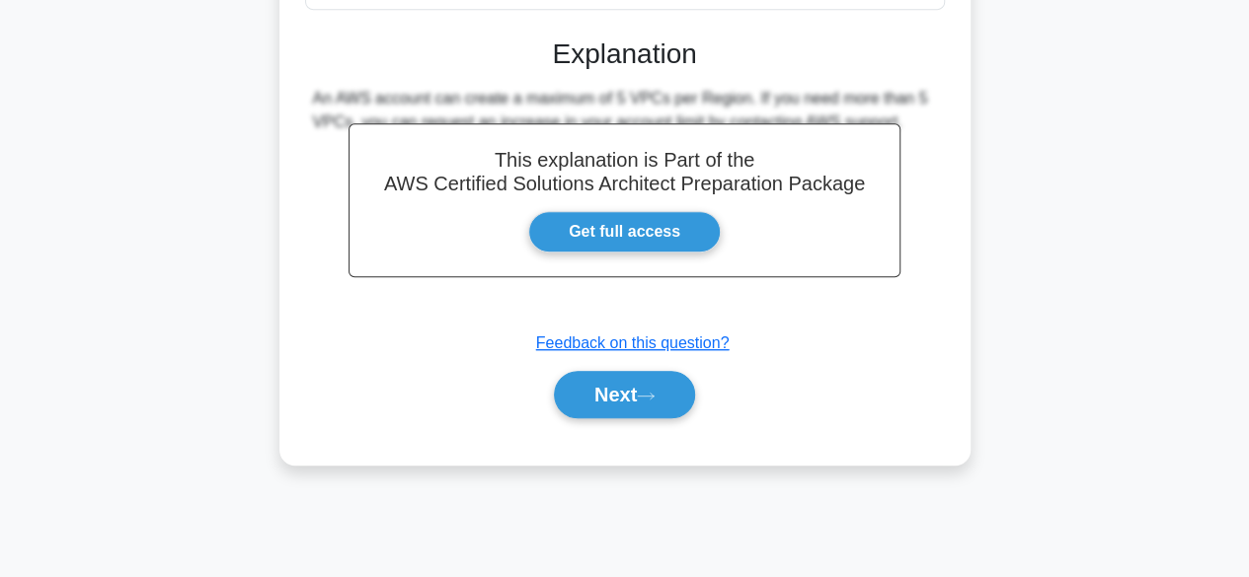
scroll to position [489, 0]
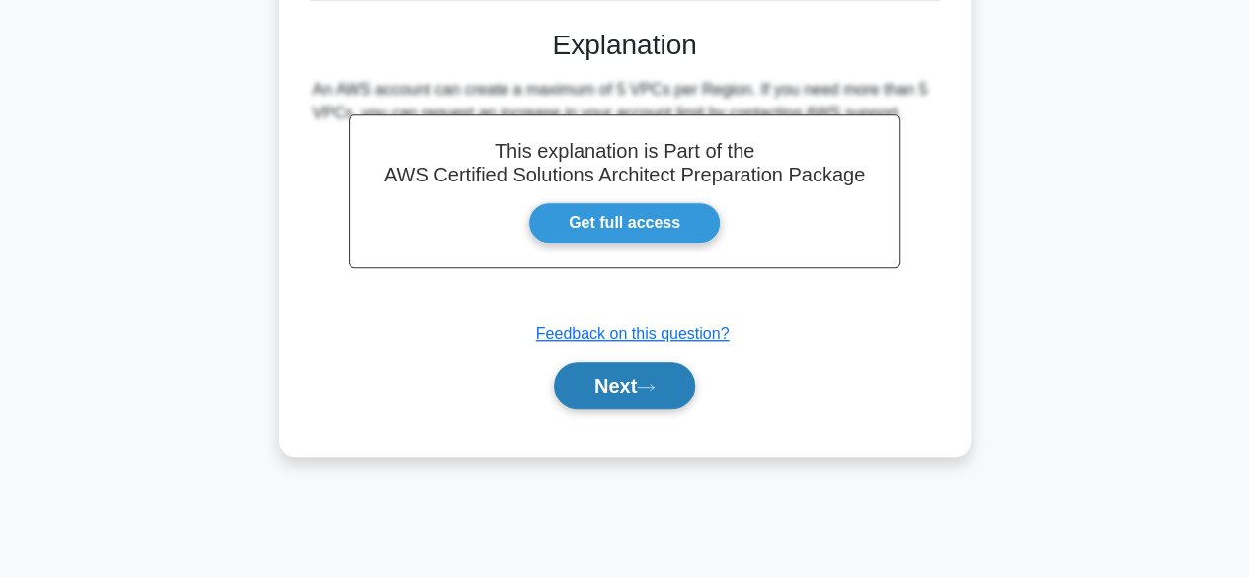
click at [613, 396] on button "Next" at bounding box center [624, 385] width 141 height 47
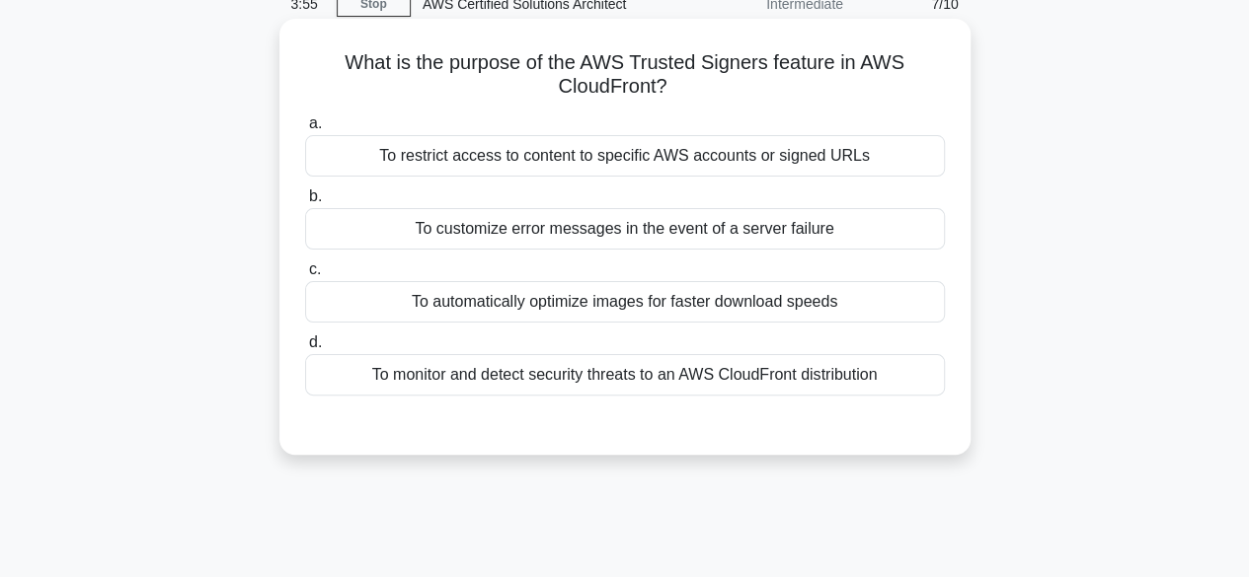
scroll to position [97, 0]
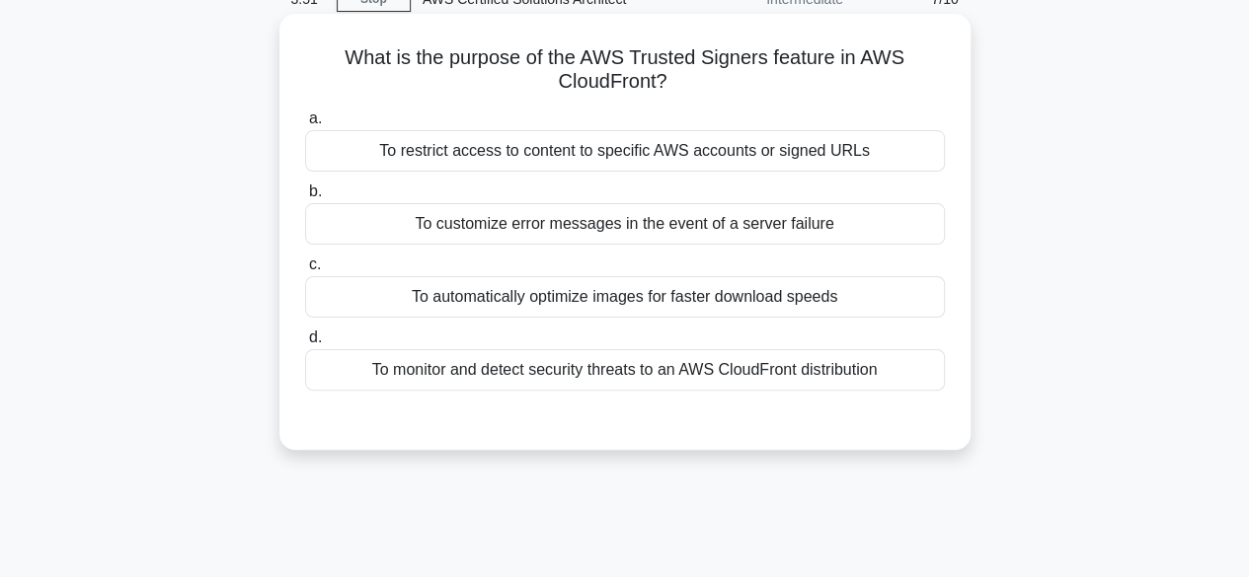
click at [615, 377] on div "To monitor and detect security threats to an AWS CloudFront distribution" at bounding box center [625, 369] width 640 height 41
click at [305, 345] on input "d. To monitor and detect security threats to an AWS CloudFront distribution" at bounding box center [305, 338] width 0 height 13
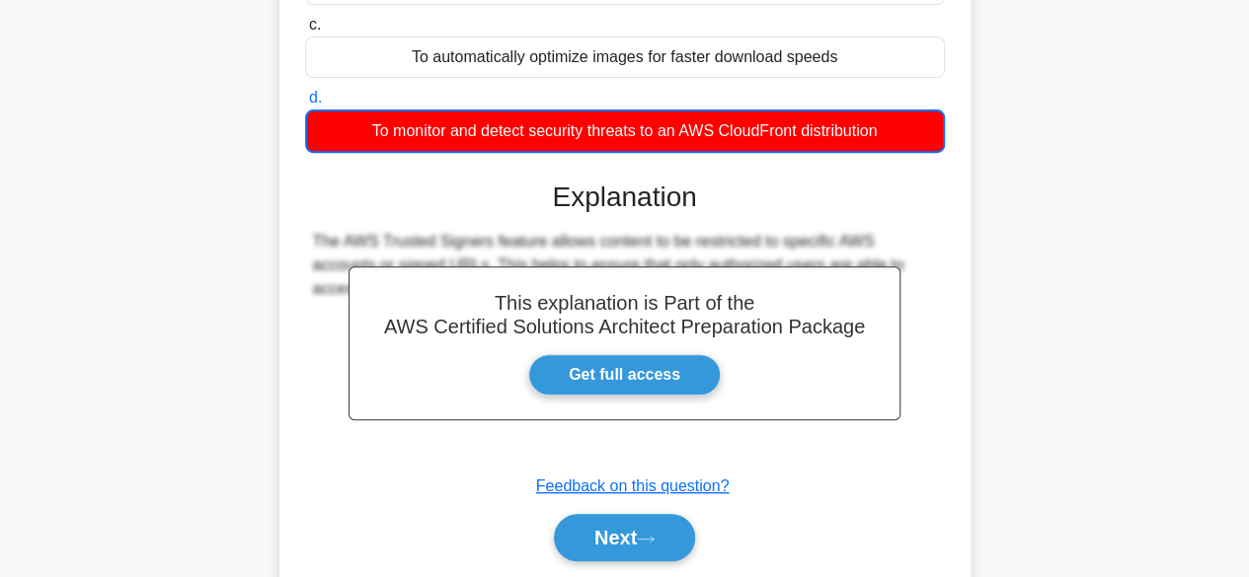
scroll to position [338, 0]
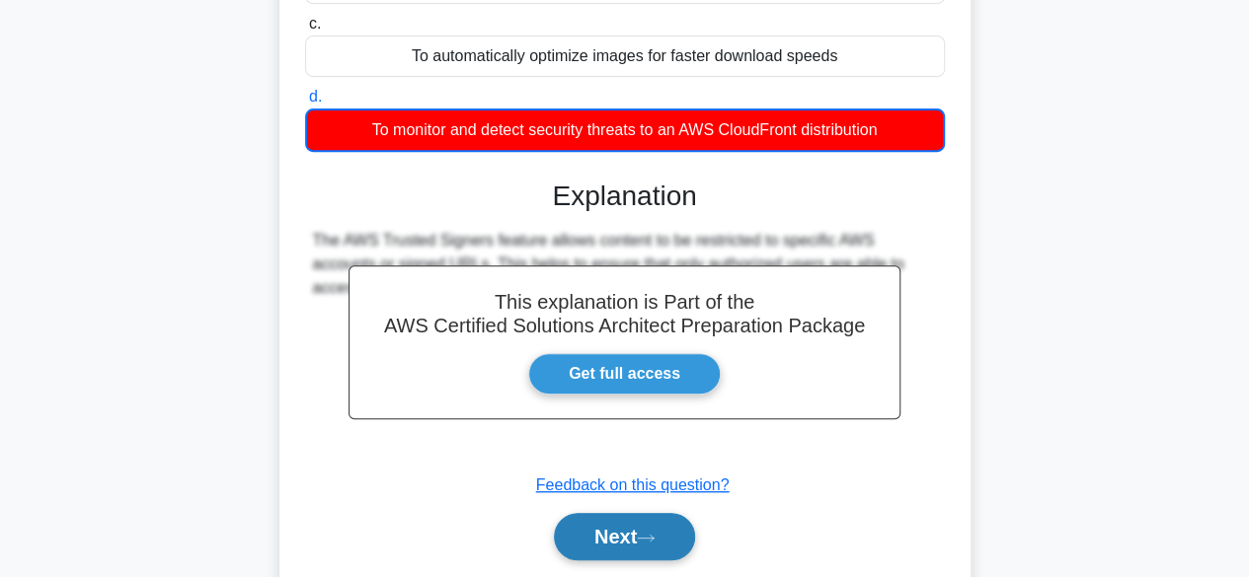
click at [610, 543] on button "Next" at bounding box center [624, 536] width 141 height 47
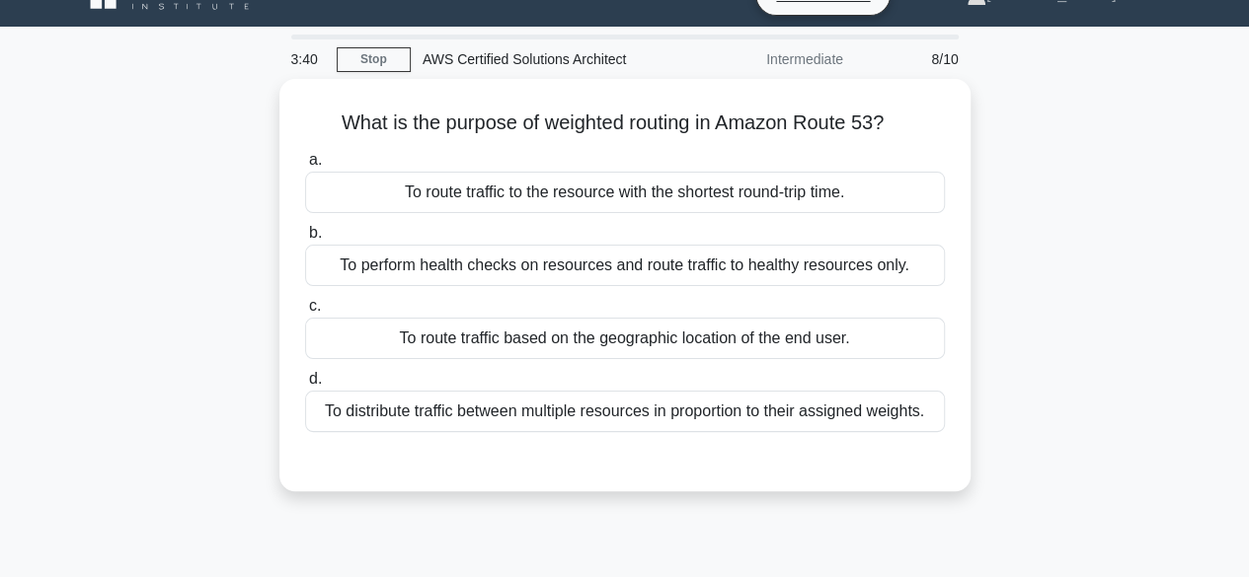
scroll to position [0, 0]
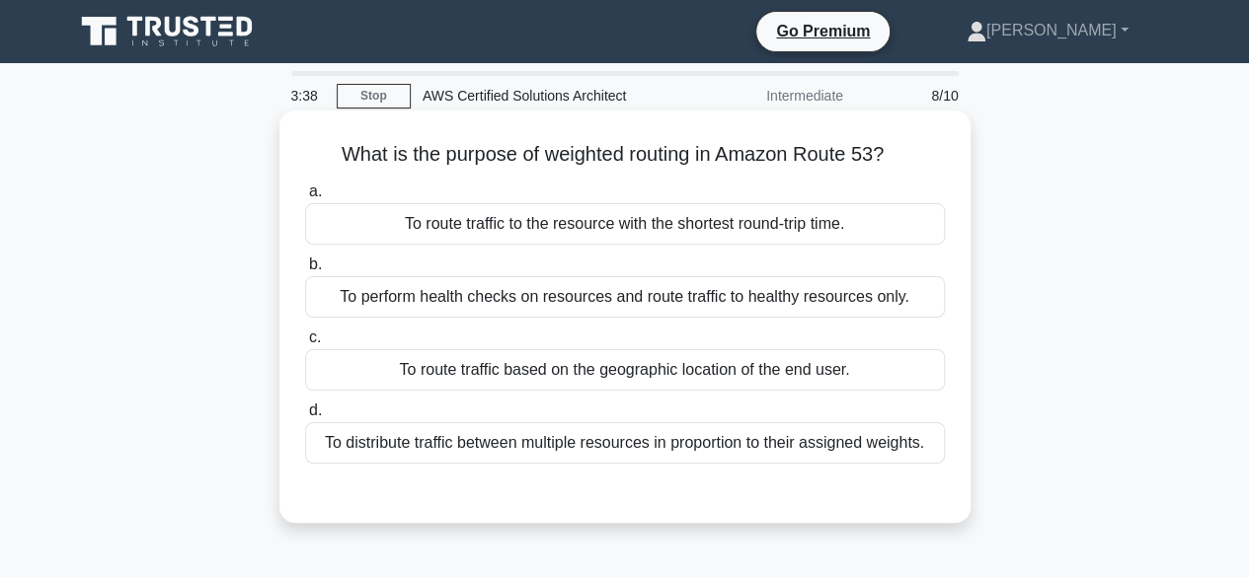
click at [643, 319] on div "a. To route traffic to the resource with the shortest round-trip time. b. To pe…" at bounding box center [624, 322] width 663 height 292
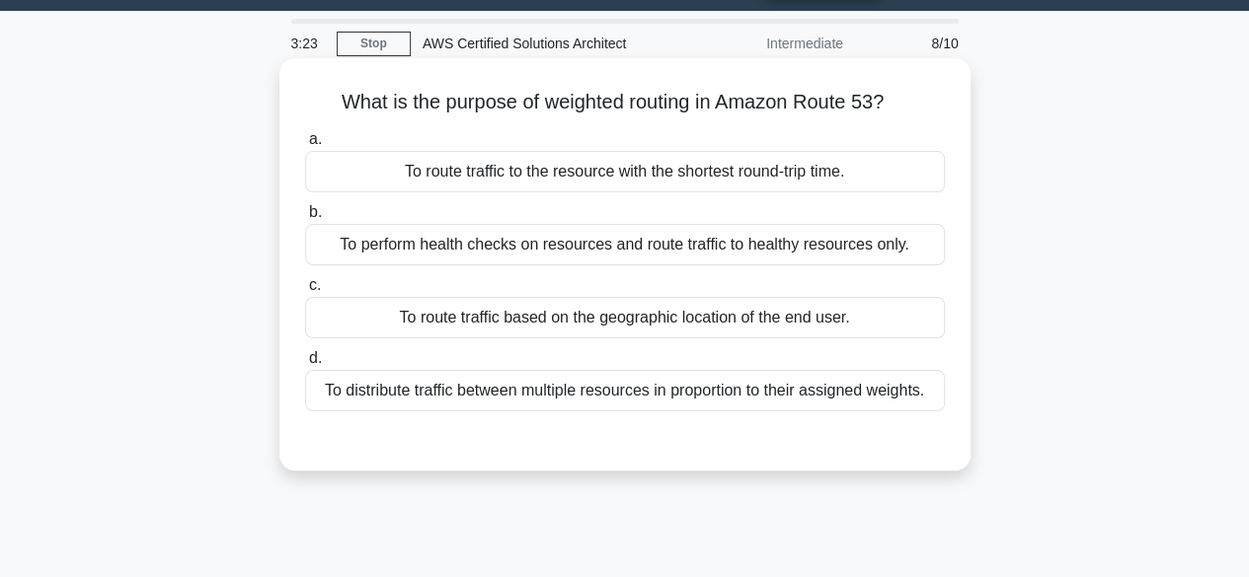
scroll to position [51, 0]
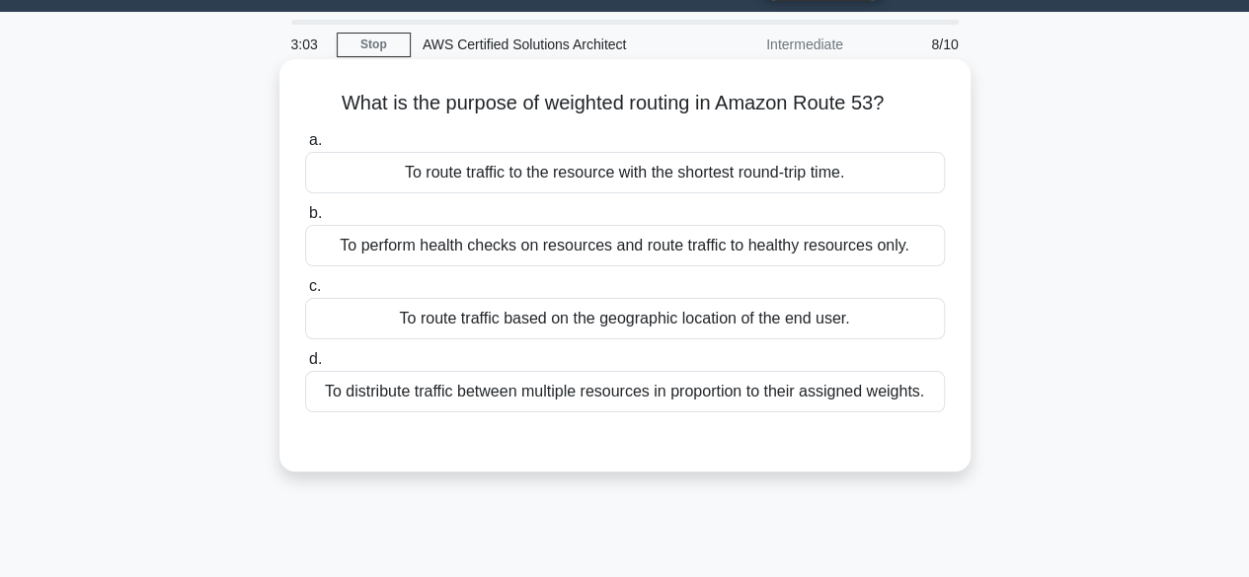
click at [500, 396] on div "To distribute traffic between multiple resources in proportion to their assigne…" at bounding box center [625, 391] width 640 height 41
click at [305, 366] on input "d. To distribute traffic between multiple resources in proportion to their assi…" at bounding box center [305, 359] width 0 height 13
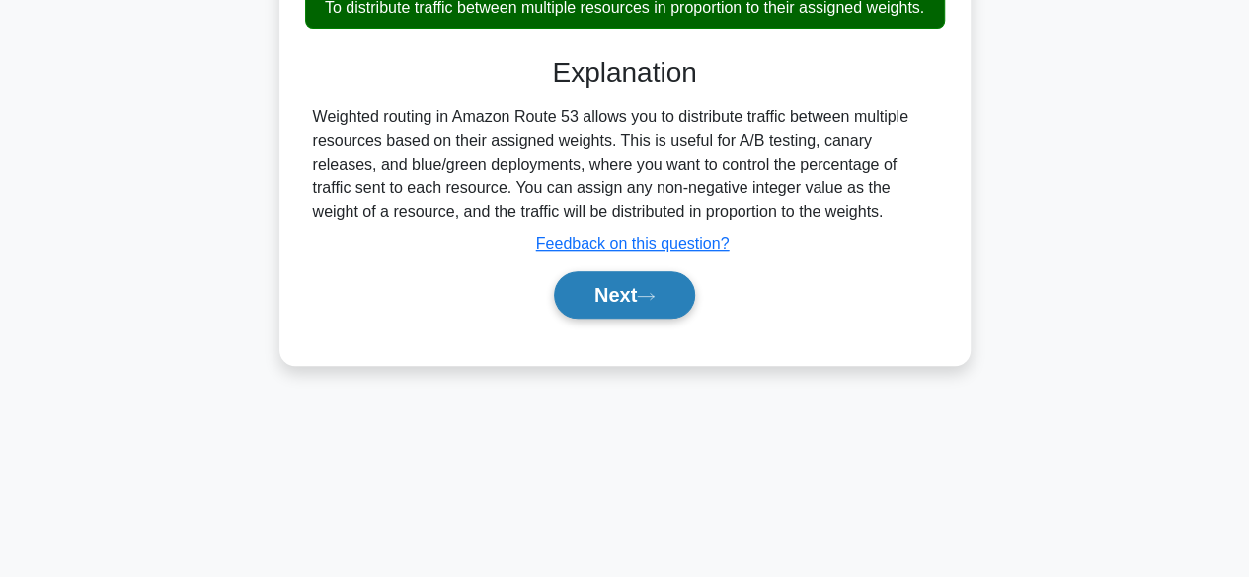
scroll to position [437, 0]
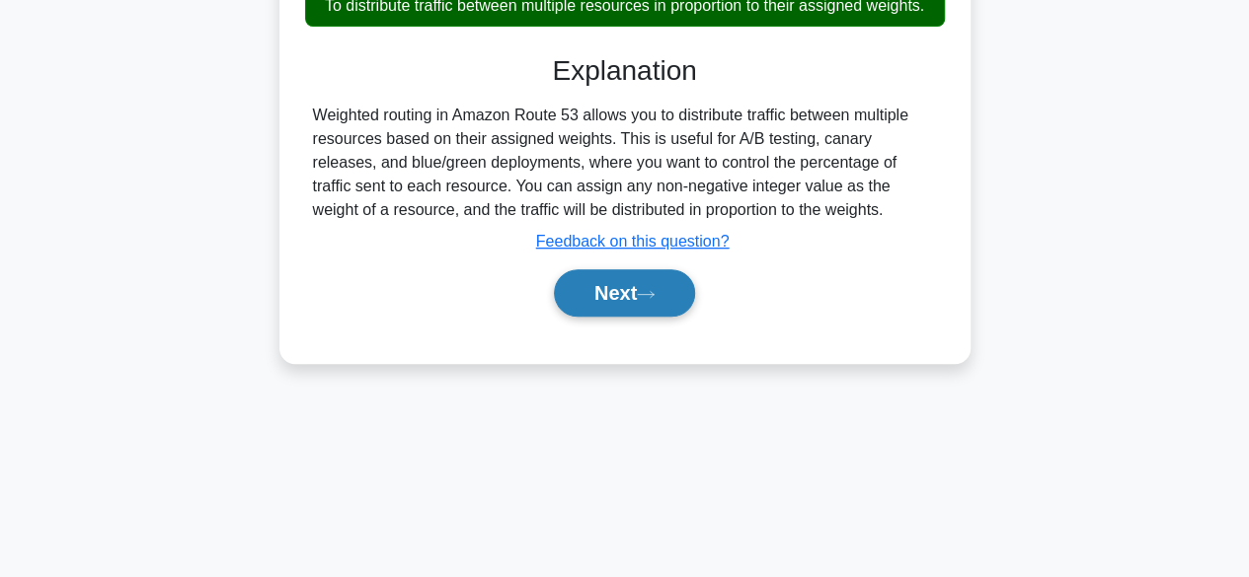
click at [632, 306] on button "Next" at bounding box center [624, 292] width 141 height 47
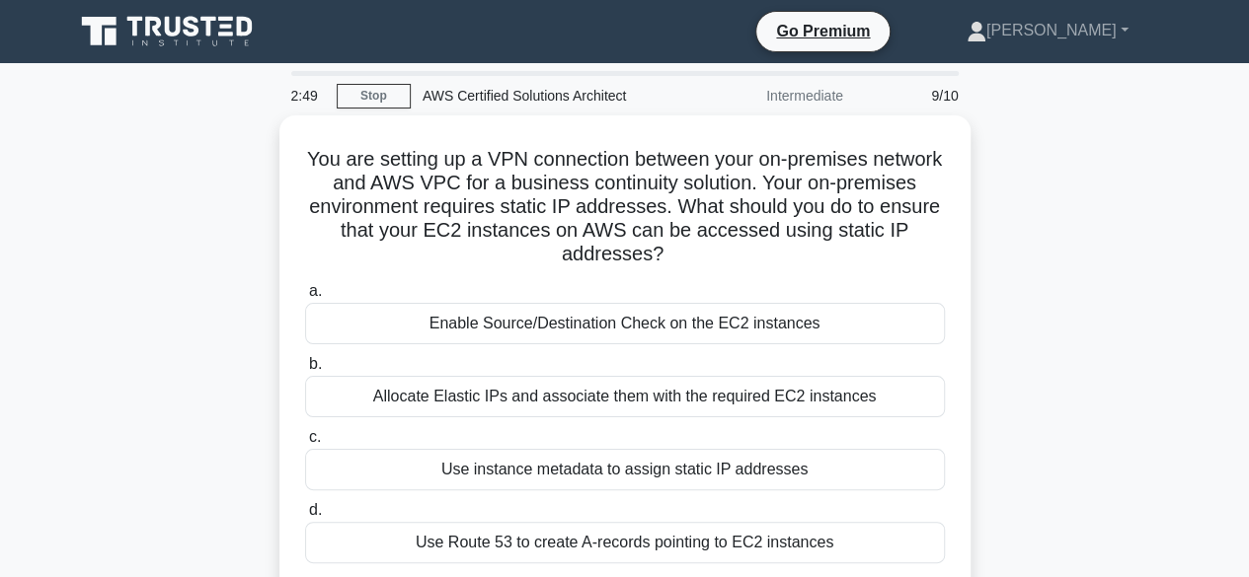
scroll to position [57, 0]
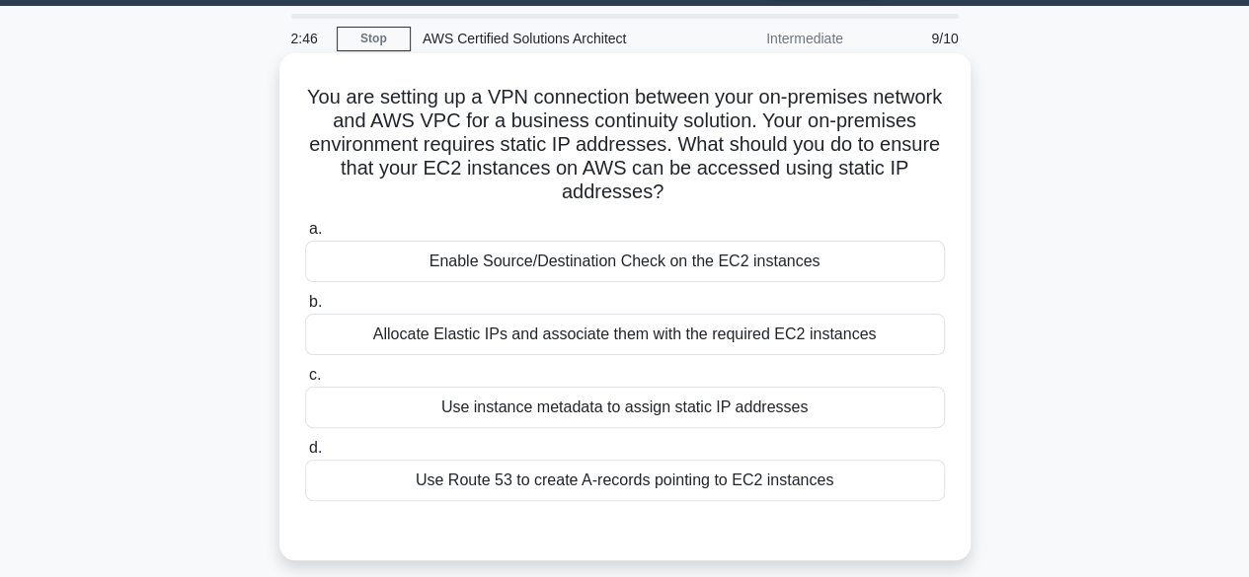
click at [546, 485] on div "Use Route 53 to create A-records pointing to EC2 instances" at bounding box center [625, 480] width 640 height 41
click at [305, 455] on input "d. Use Route 53 to create A-records pointing to EC2 instances" at bounding box center [305, 448] width 0 height 13
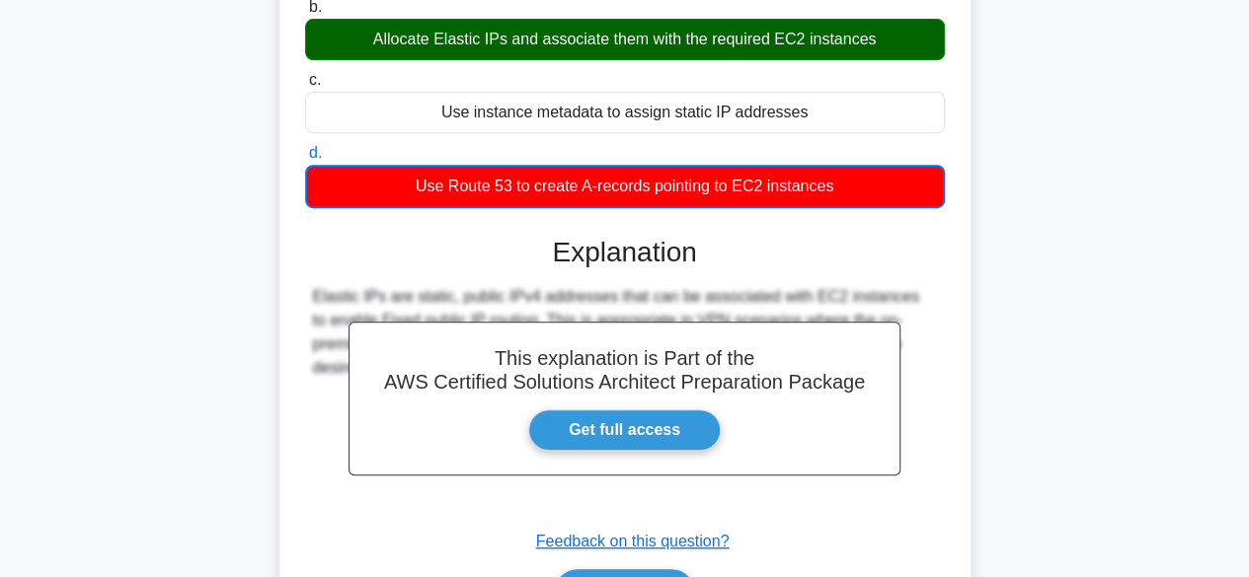
scroll to position [489, 0]
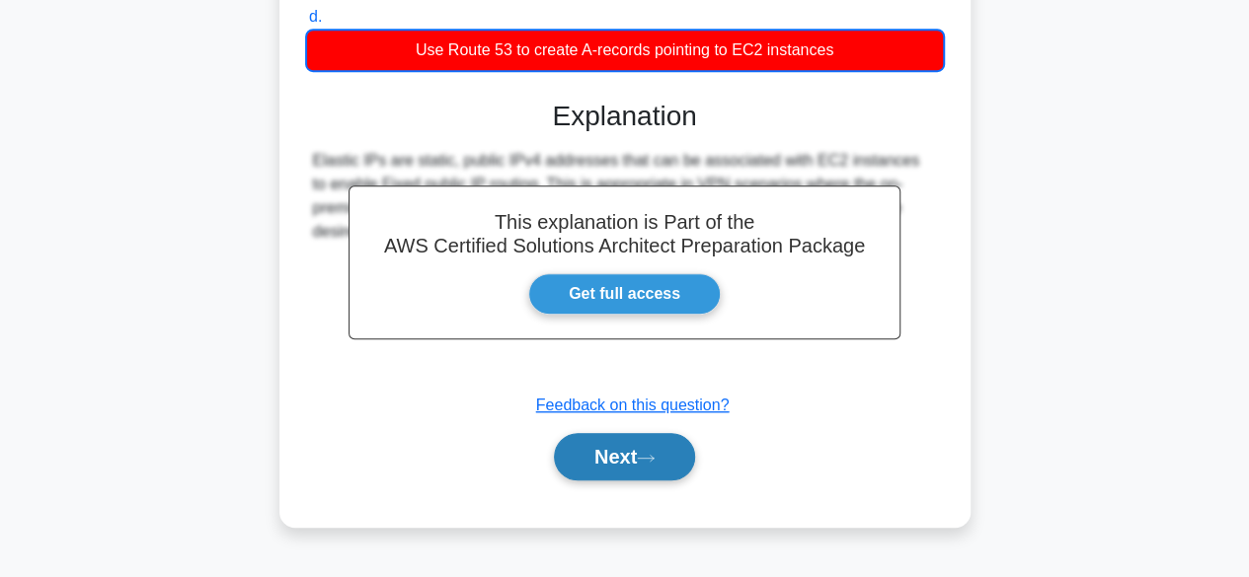
click at [626, 451] on button "Next" at bounding box center [624, 456] width 141 height 47
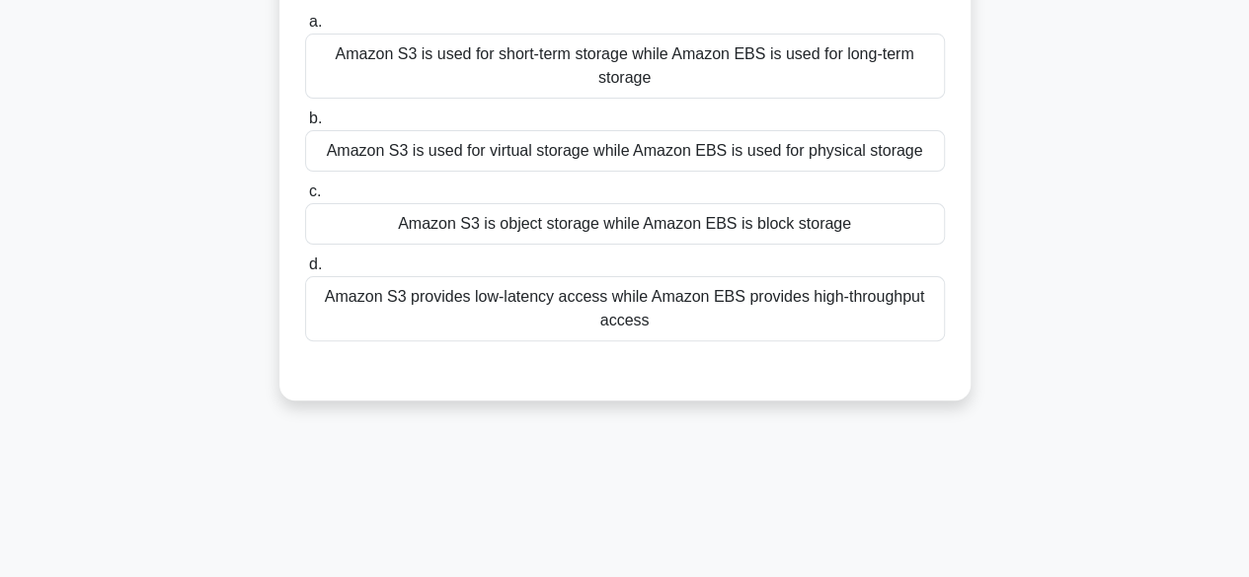
scroll to position [159, 0]
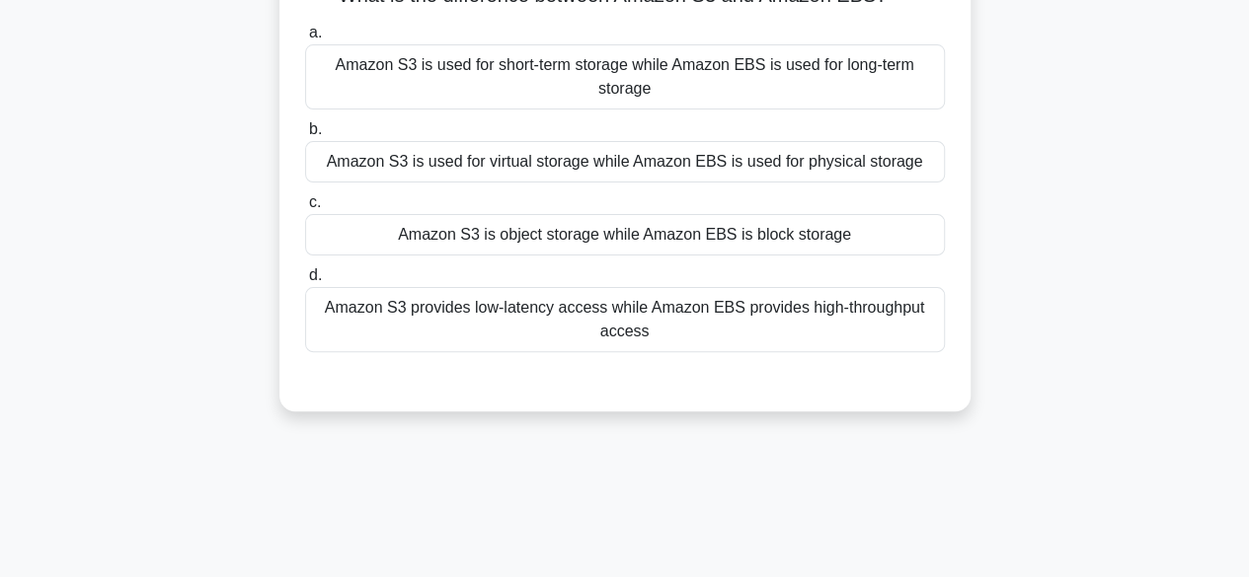
click at [711, 226] on div "Amazon S3 is object storage while Amazon EBS is block storage" at bounding box center [625, 234] width 640 height 41
click at [305, 209] on input "c. Amazon S3 is object storage while Amazon EBS is block storage" at bounding box center [305, 202] width 0 height 13
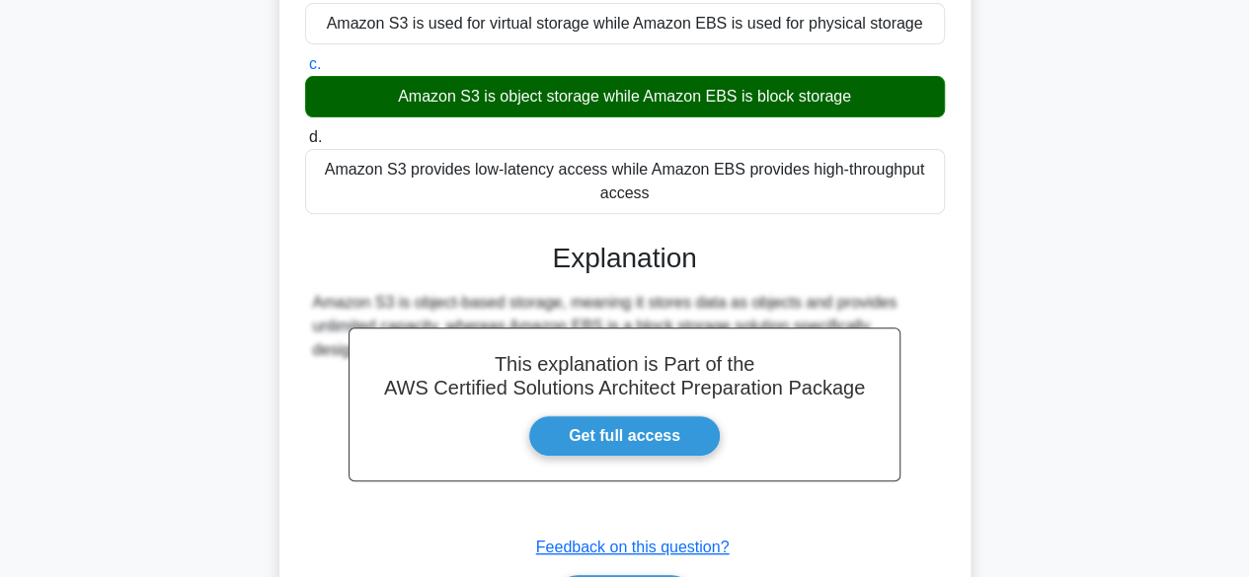
scroll to position [489, 0]
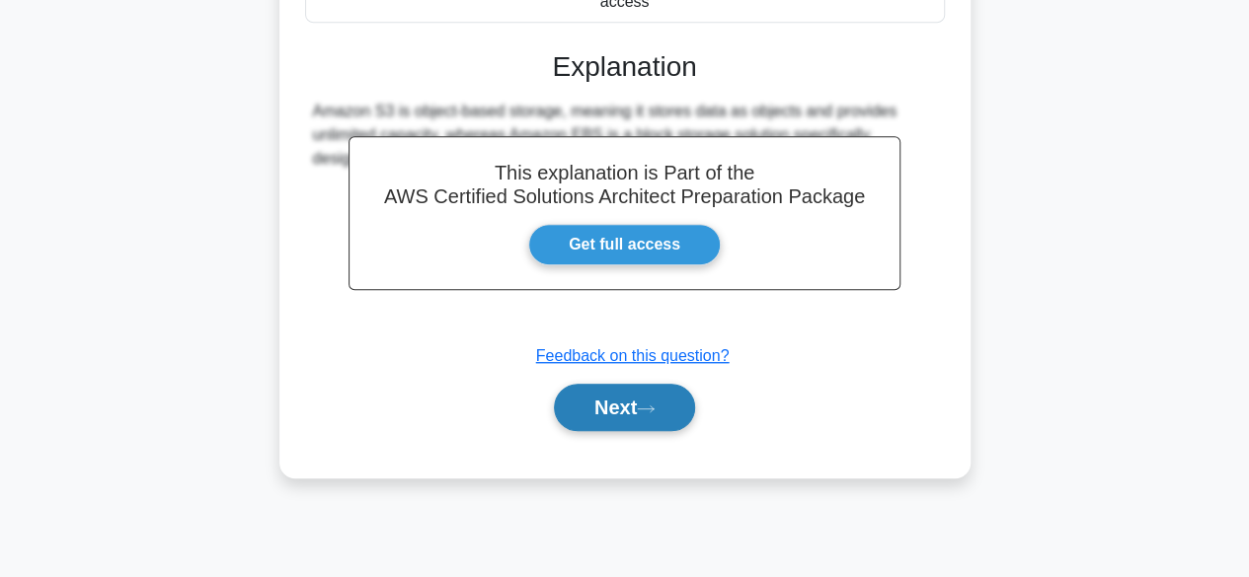
click at [621, 420] on button "Next" at bounding box center [624, 407] width 141 height 47
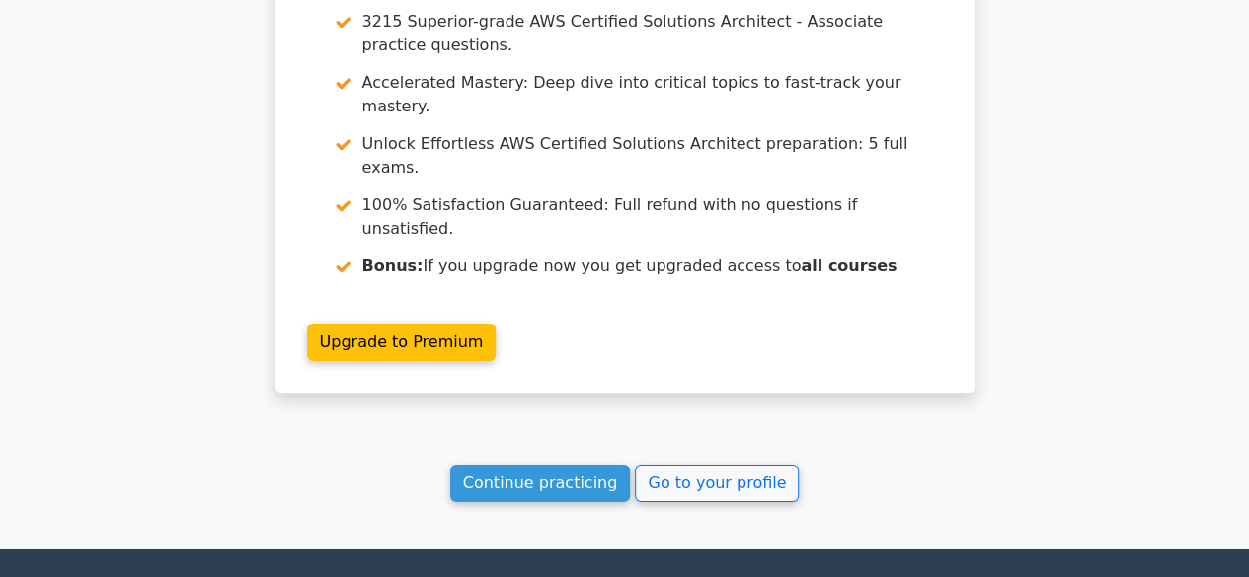
scroll to position [3175, 0]
